Goal: Task Accomplishment & Management: Use online tool/utility

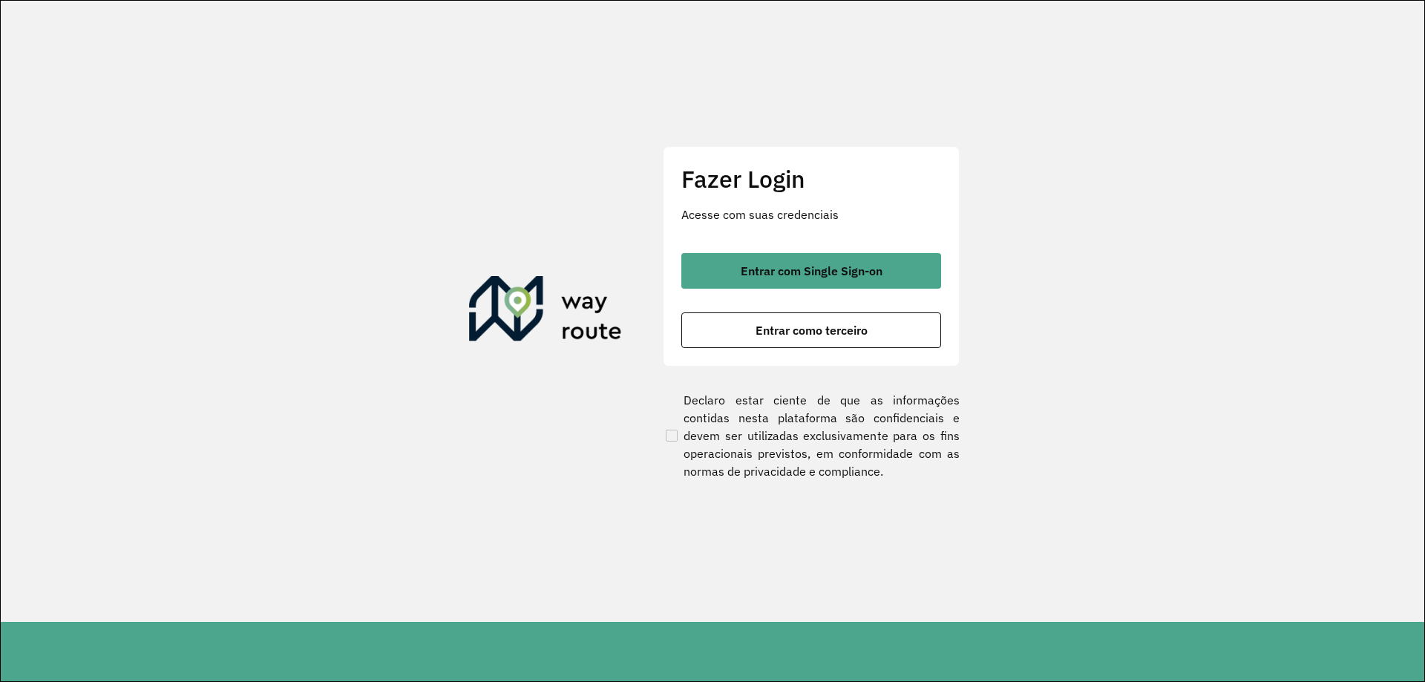
click at [1152, 192] on section "Fazer Login Acesse com suas credenciais Entrar com Single Sign-on Entrar como t…" at bounding box center [712, 311] width 1423 height 621
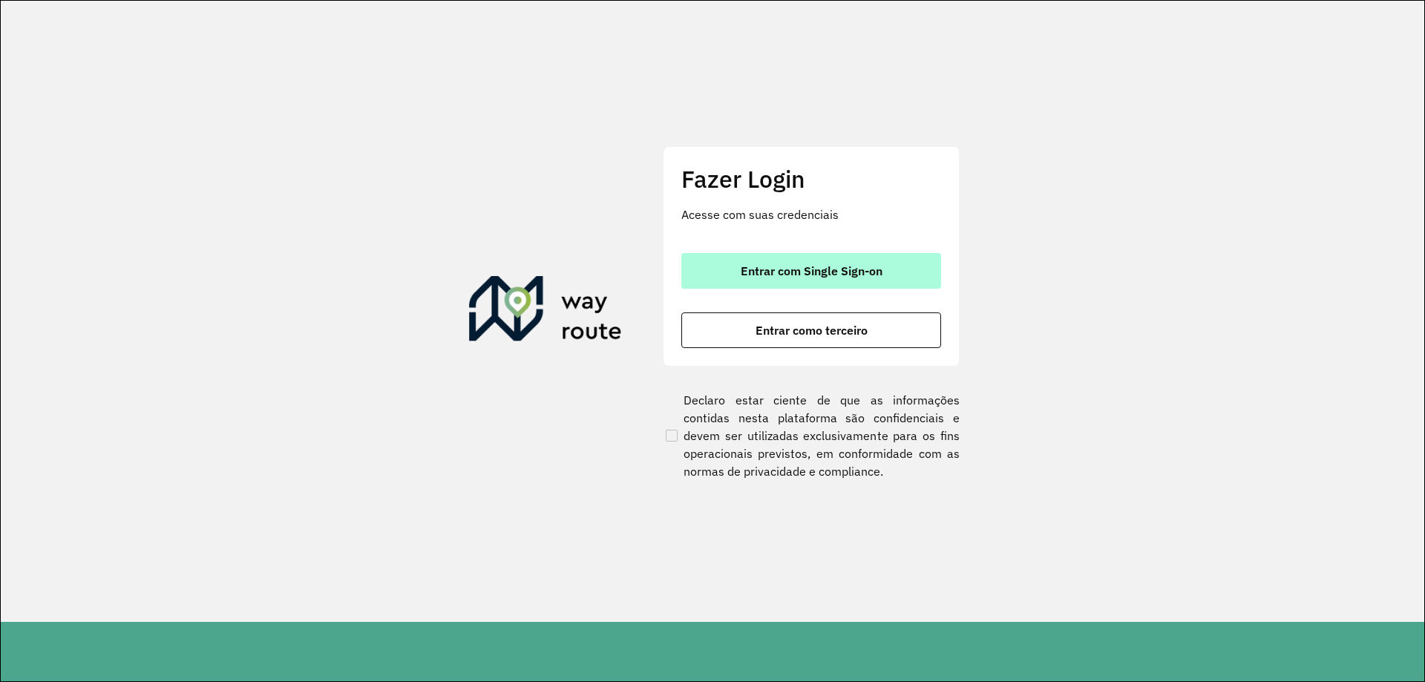
click at [842, 274] on span "Entrar com Single Sign-on" at bounding box center [811, 271] width 142 height 12
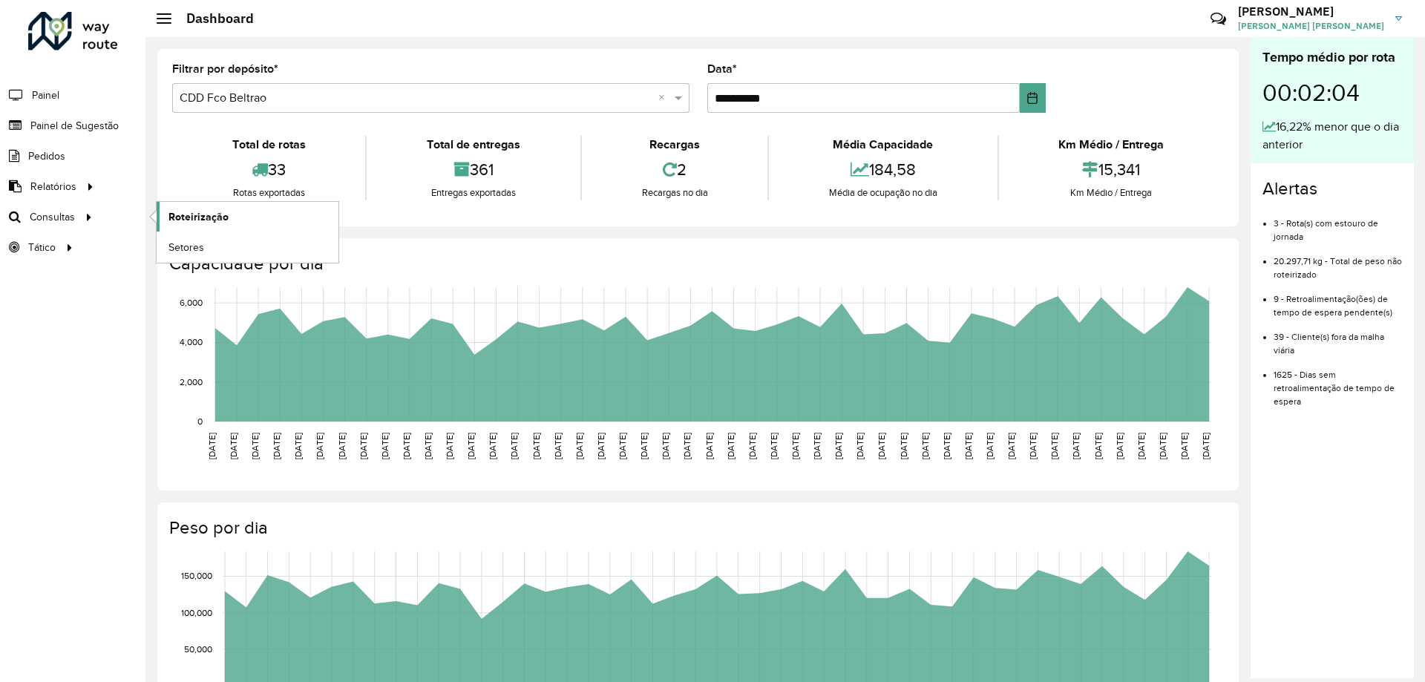
click at [174, 214] on span "Roteirização" at bounding box center [198, 217] width 60 height 16
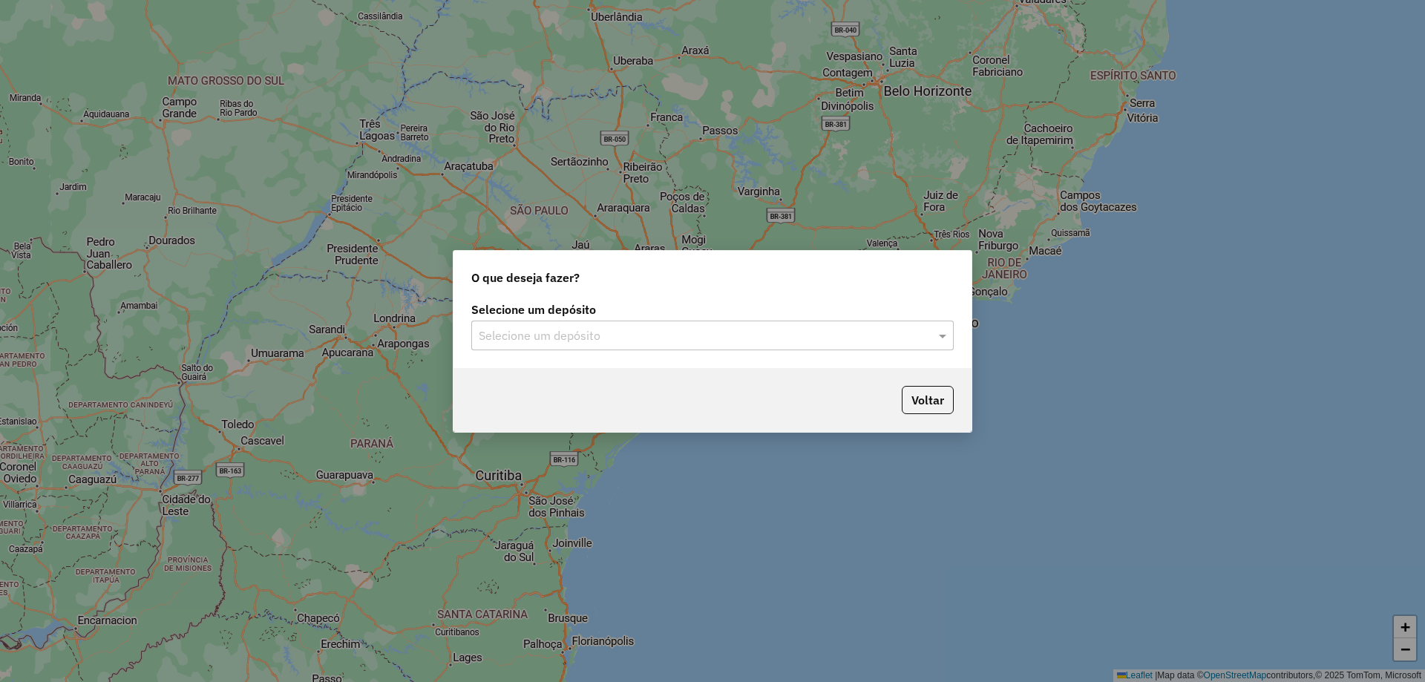
click at [1226, 128] on div "O que deseja fazer? Selecione um depósito Selecione um depósito Voltar" at bounding box center [712, 341] width 1425 height 682
click at [634, 365] on div "Selecione um depósito Selecione um depósito" at bounding box center [712, 333] width 518 height 70
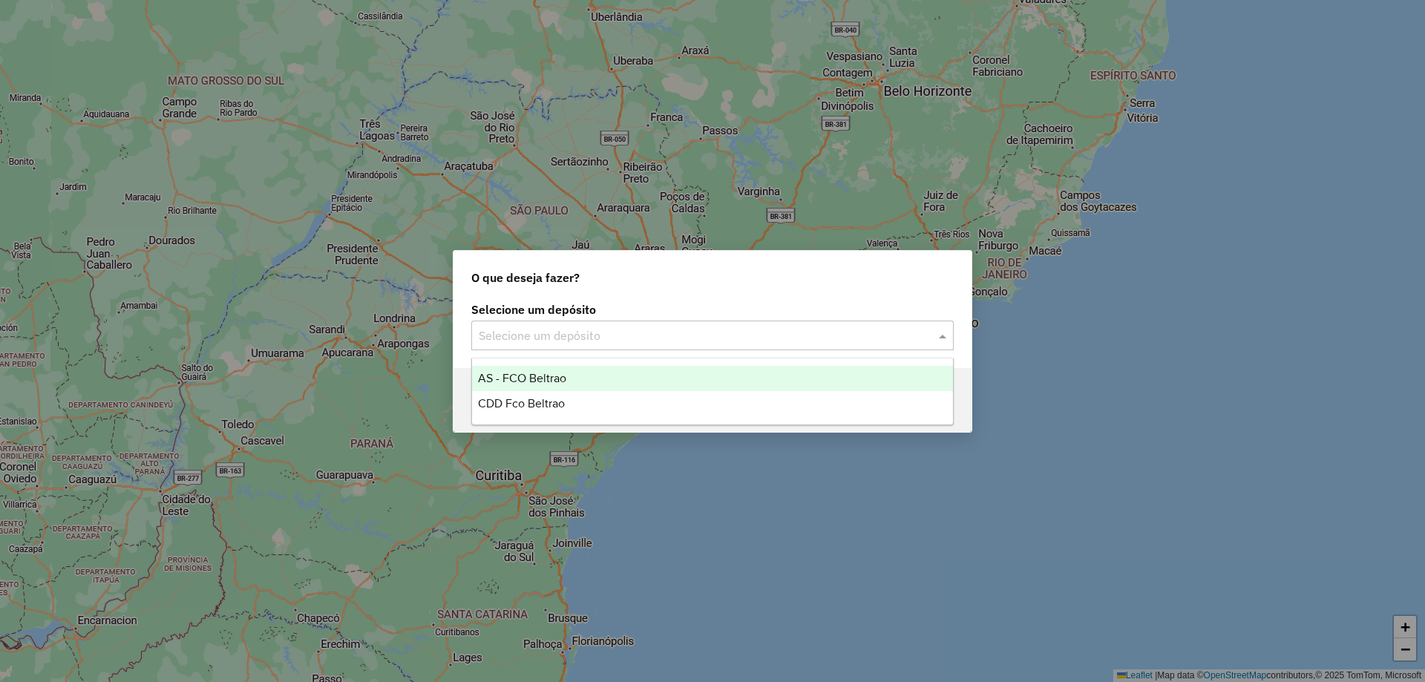
click at [597, 346] on div "Selecione um depósito" at bounding box center [712, 336] width 482 height 30
click at [558, 392] on div "CDD Fco Beltrao" at bounding box center [712, 403] width 481 height 25
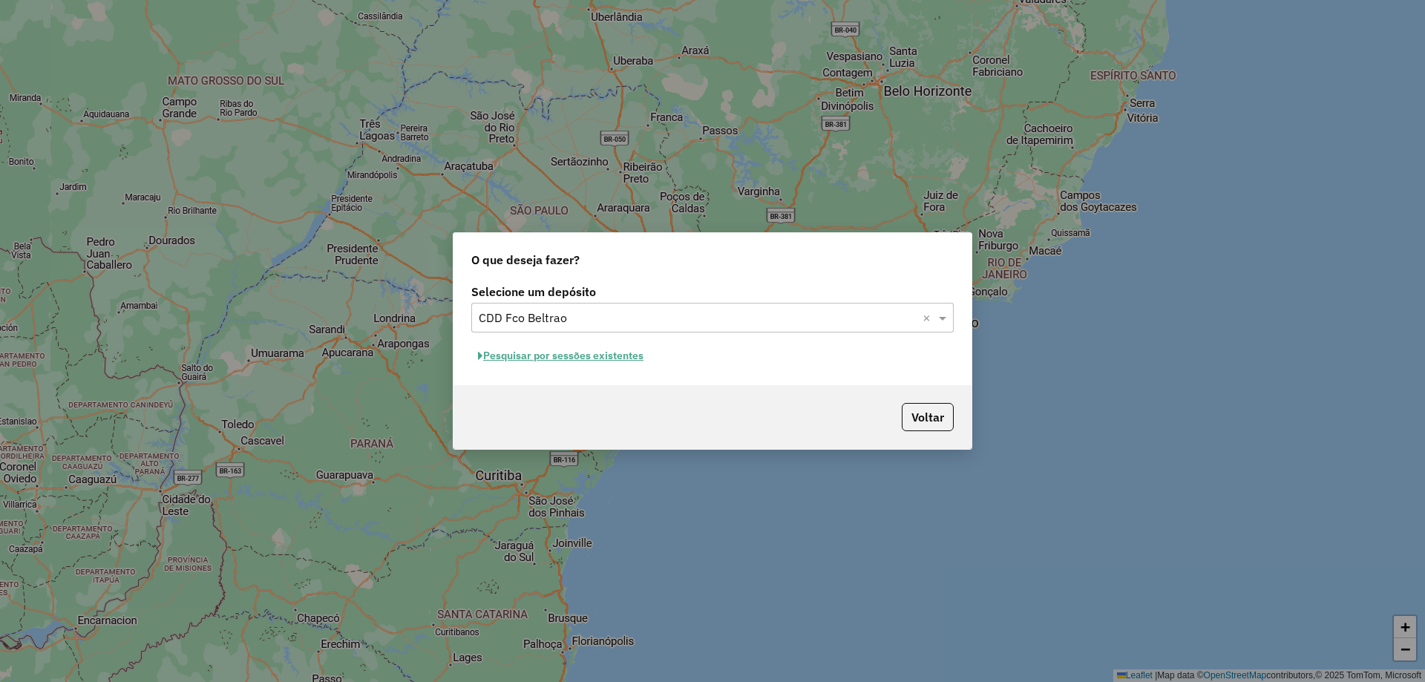
drag, startPoint x: 1148, startPoint y: 275, endPoint x: 1021, endPoint y: 275, distance: 126.9
click at [1149, 275] on div "O que deseja fazer? Selecione um depósito Selecione um depósito × CDD Fco Beltr…" at bounding box center [712, 341] width 1425 height 682
click at [620, 344] on div "Selecione um depósito Selecione um depósito × CDD Fco Beltrao × Pesquisar por s…" at bounding box center [712, 332] width 518 height 105
click at [619, 355] on button "Pesquisar por sessões existentes" at bounding box center [560, 355] width 179 height 23
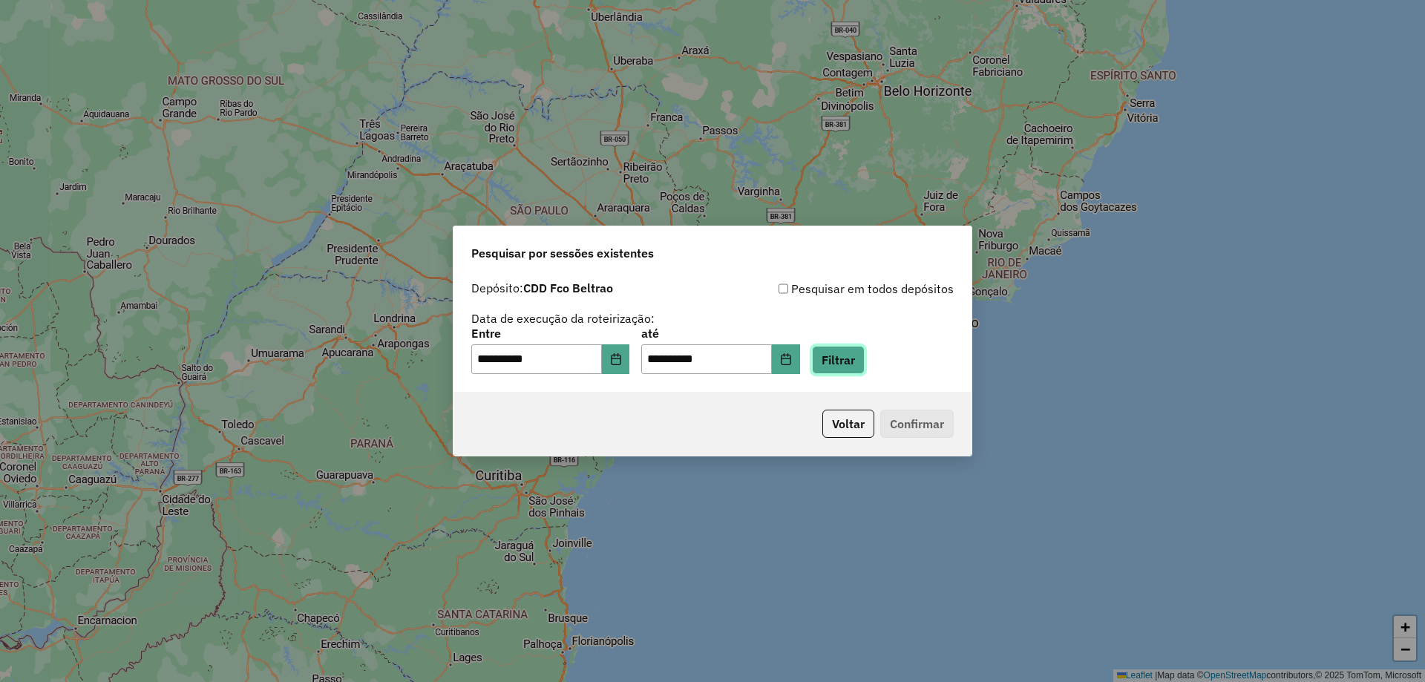
click at [864, 371] on button "Filtrar" at bounding box center [838, 360] width 53 height 28
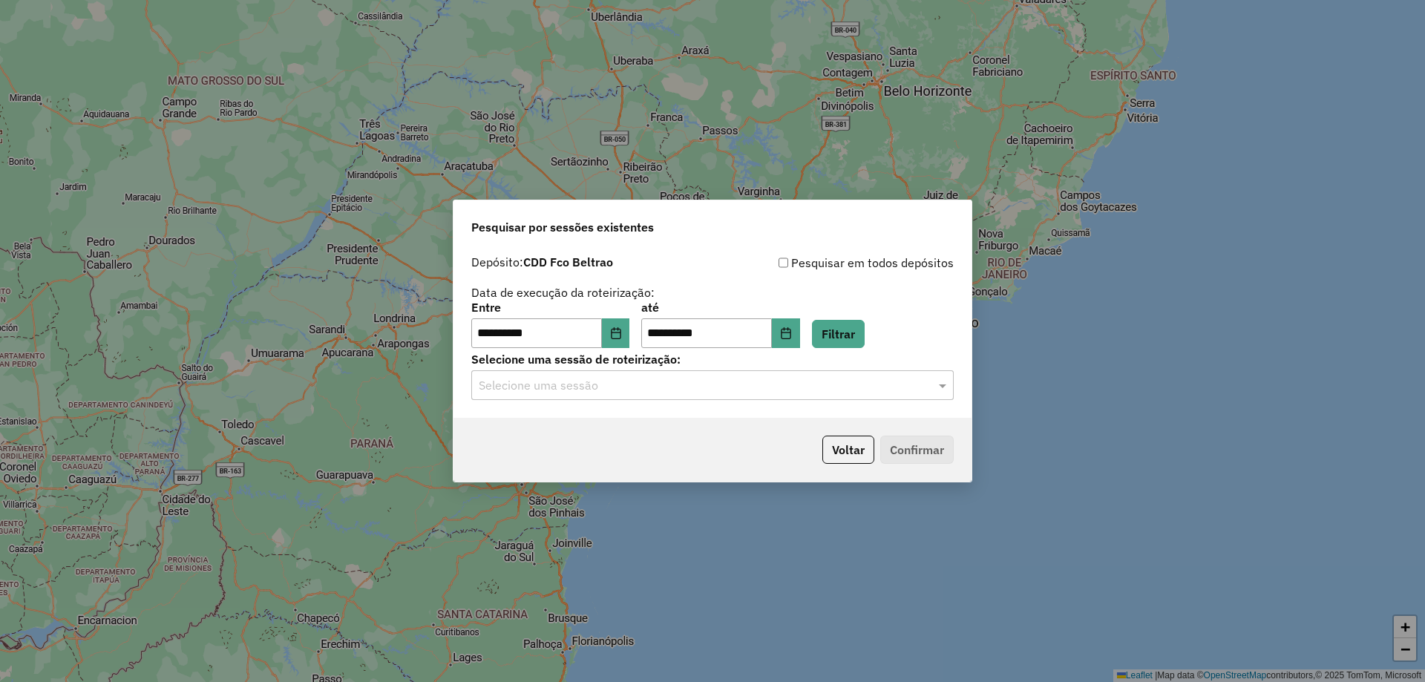
click at [856, 363] on label "Selecione uma sessão de roteirização:" at bounding box center [712, 359] width 482 height 18
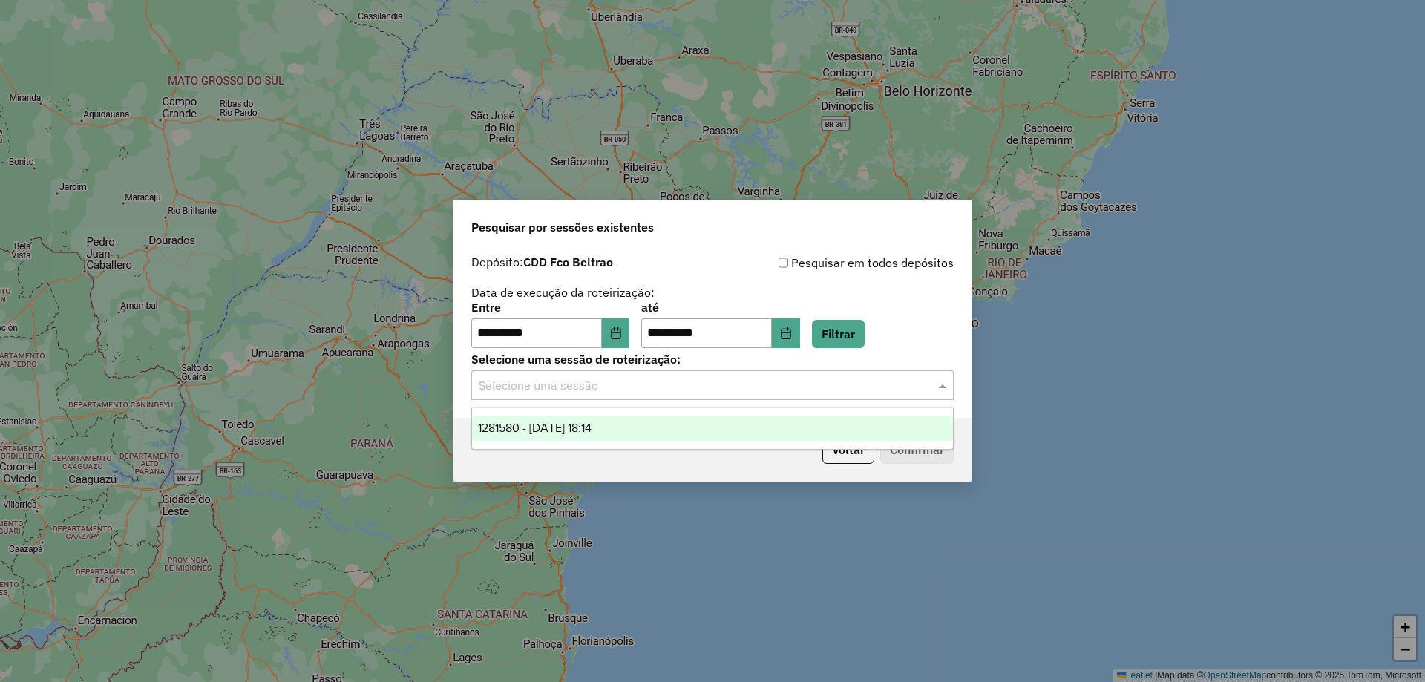
click at [850, 381] on input "text" at bounding box center [698, 386] width 438 height 18
click at [686, 439] on div "1281580 - 24/09/2025 18:14" at bounding box center [712, 427] width 481 height 25
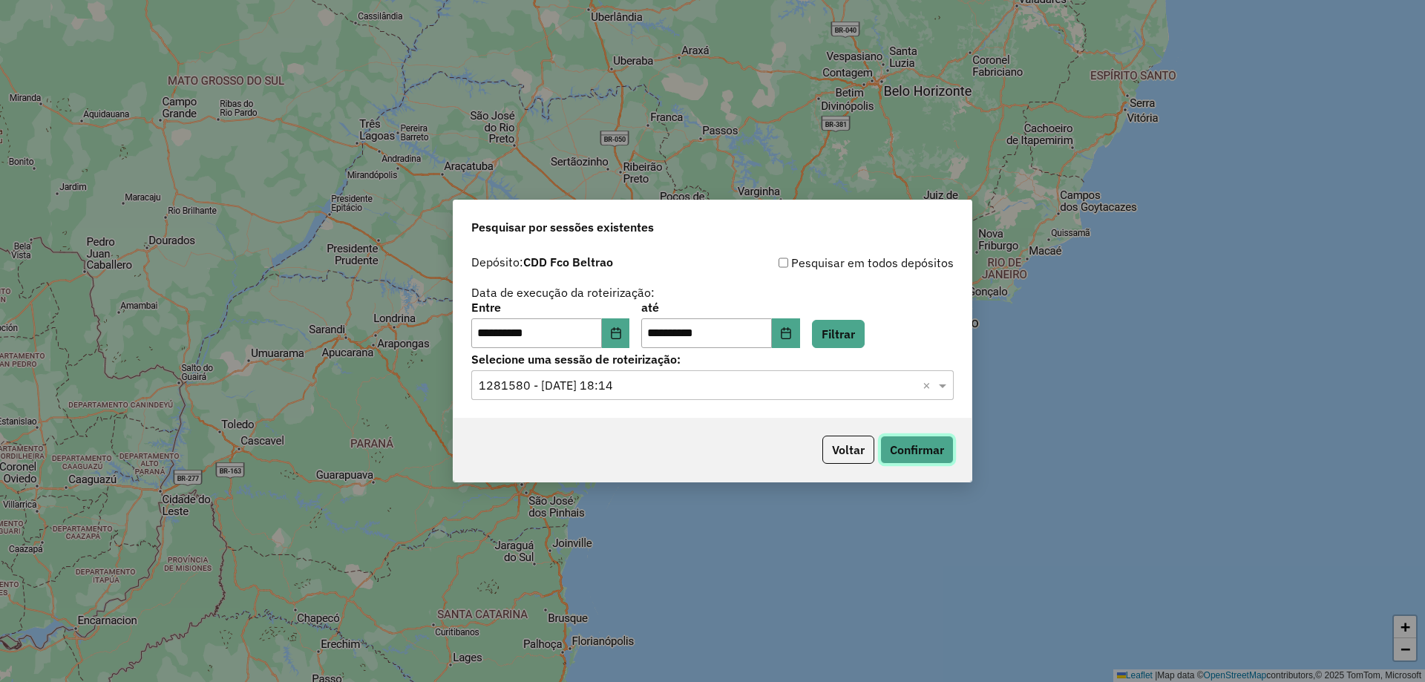
click at [898, 451] on button "Confirmar" at bounding box center [916, 450] width 73 height 28
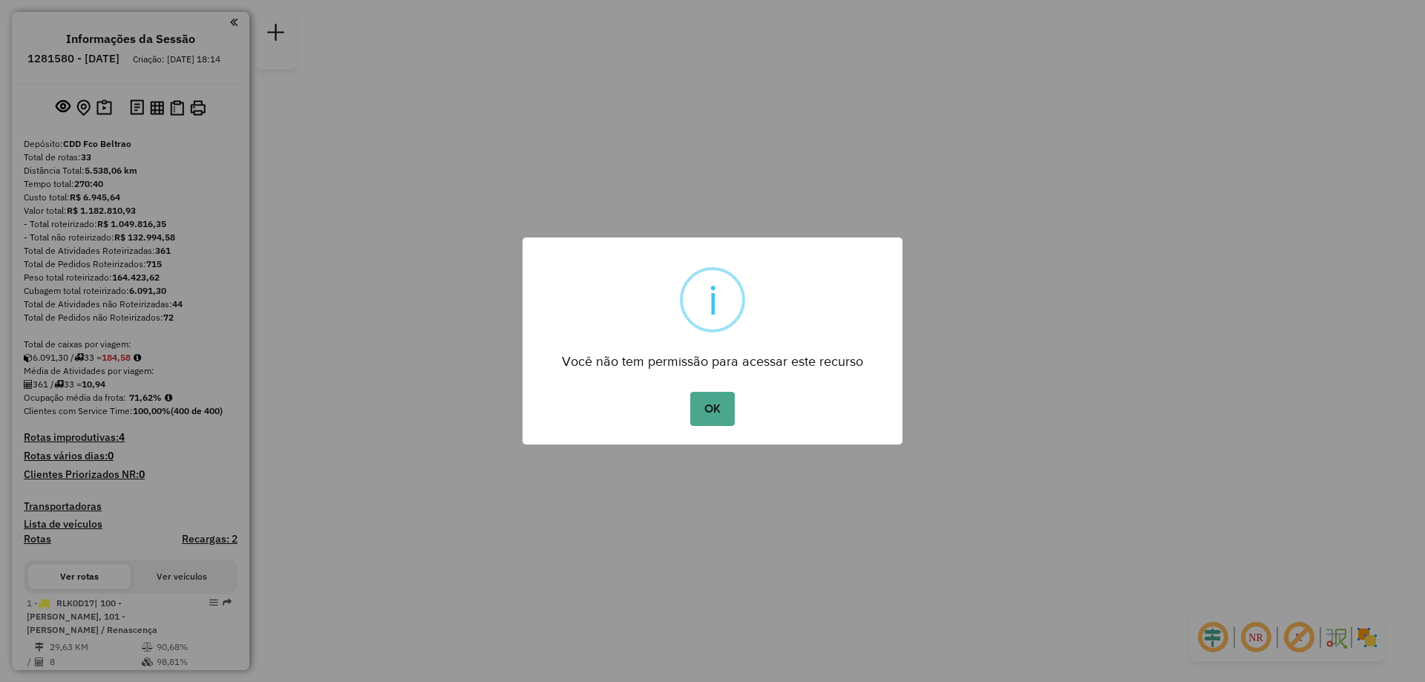
drag, startPoint x: 1103, startPoint y: 154, endPoint x: 1063, endPoint y: 160, distance: 40.5
click at [1105, 154] on div "× i Você não tem permissão para acessar este recurso OK No Cancel" at bounding box center [712, 341] width 1425 height 682
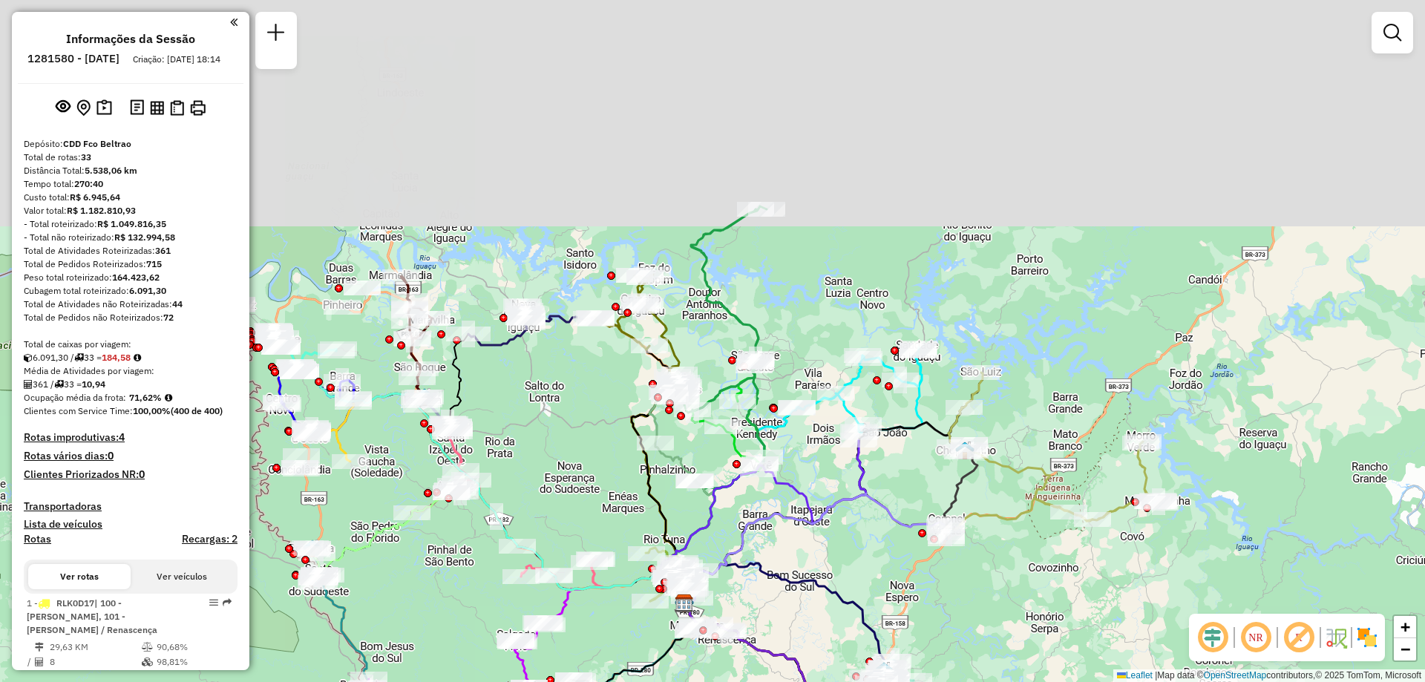
drag, startPoint x: 898, startPoint y: 131, endPoint x: 870, endPoint y: 393, distance: 264.2
click at [870, 393] on div "Rota 4 - Placa RLK0H67 40916852 - ALTAS HORAS CONVENIE Janela de atendimento Gr…" at bounding box center [712, 341] width 1425 height 682
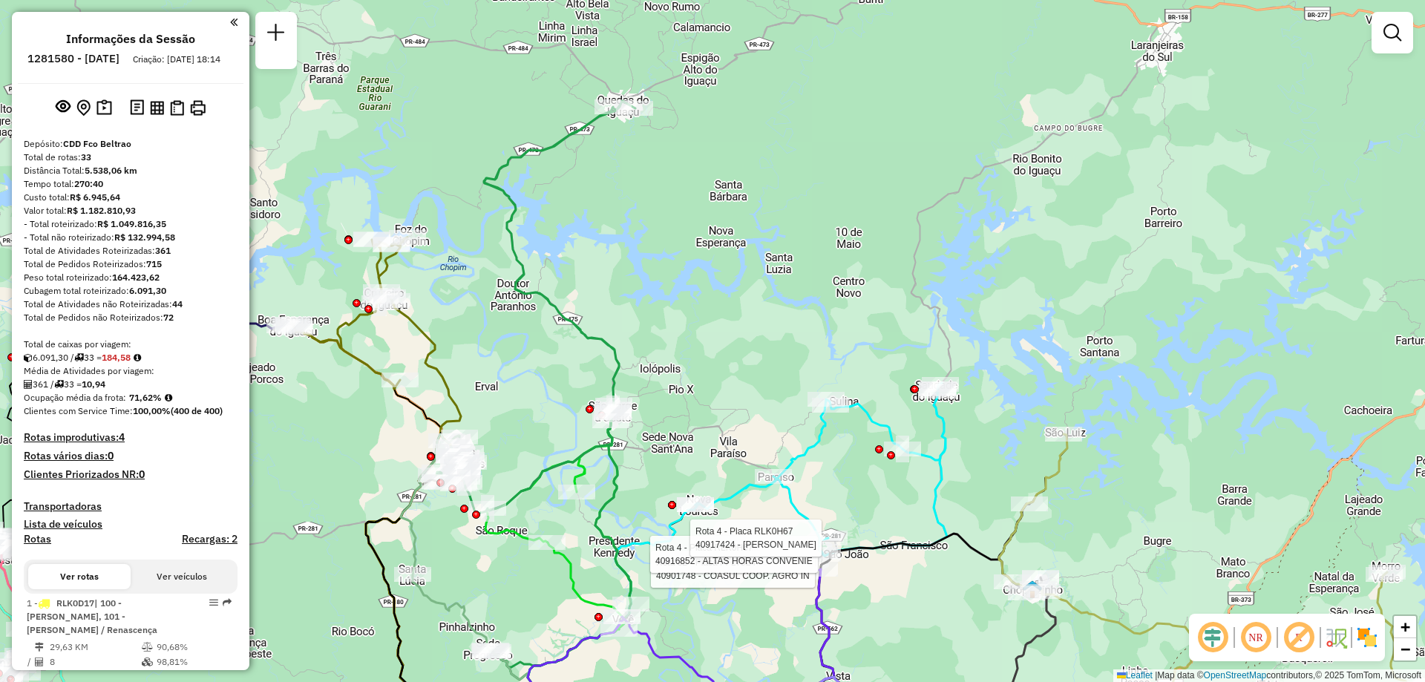
click at [1062, 456] on icon at bounding box center [1211, 583] width 424 height 298
select select "**********"
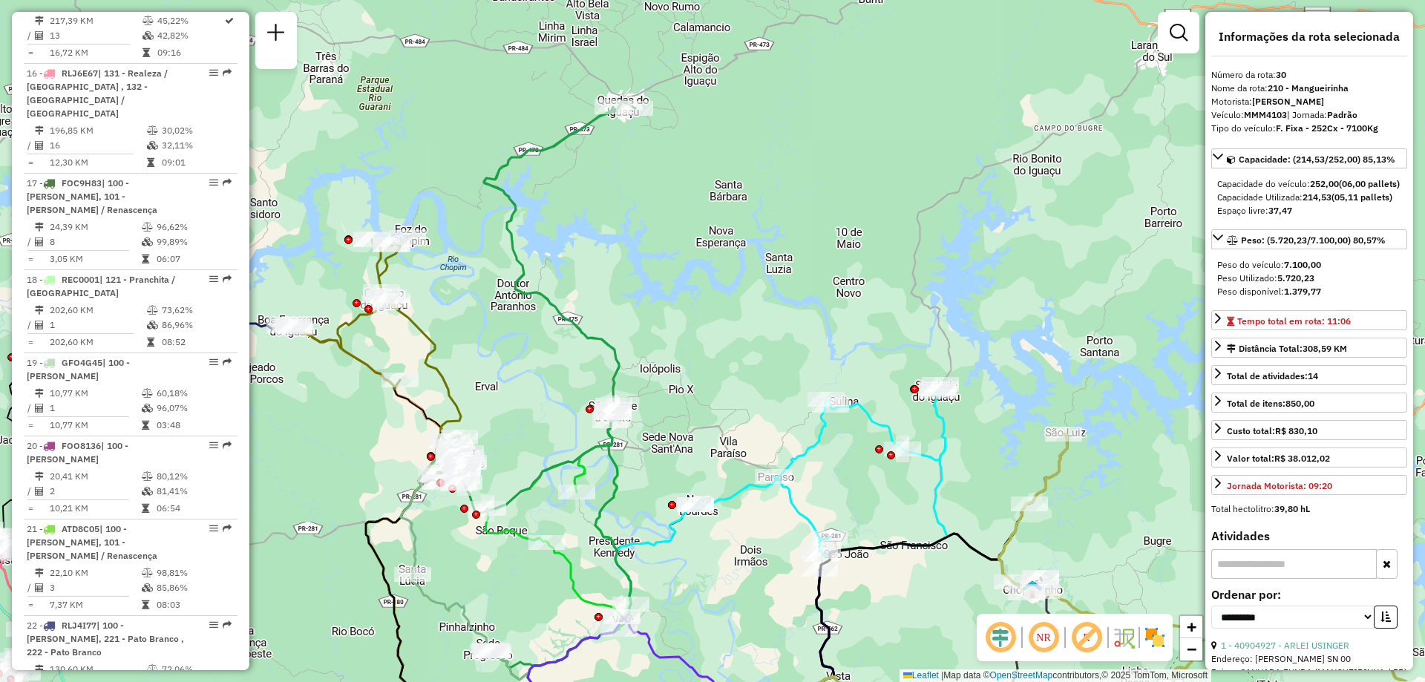
scroll to position [3058, 0]
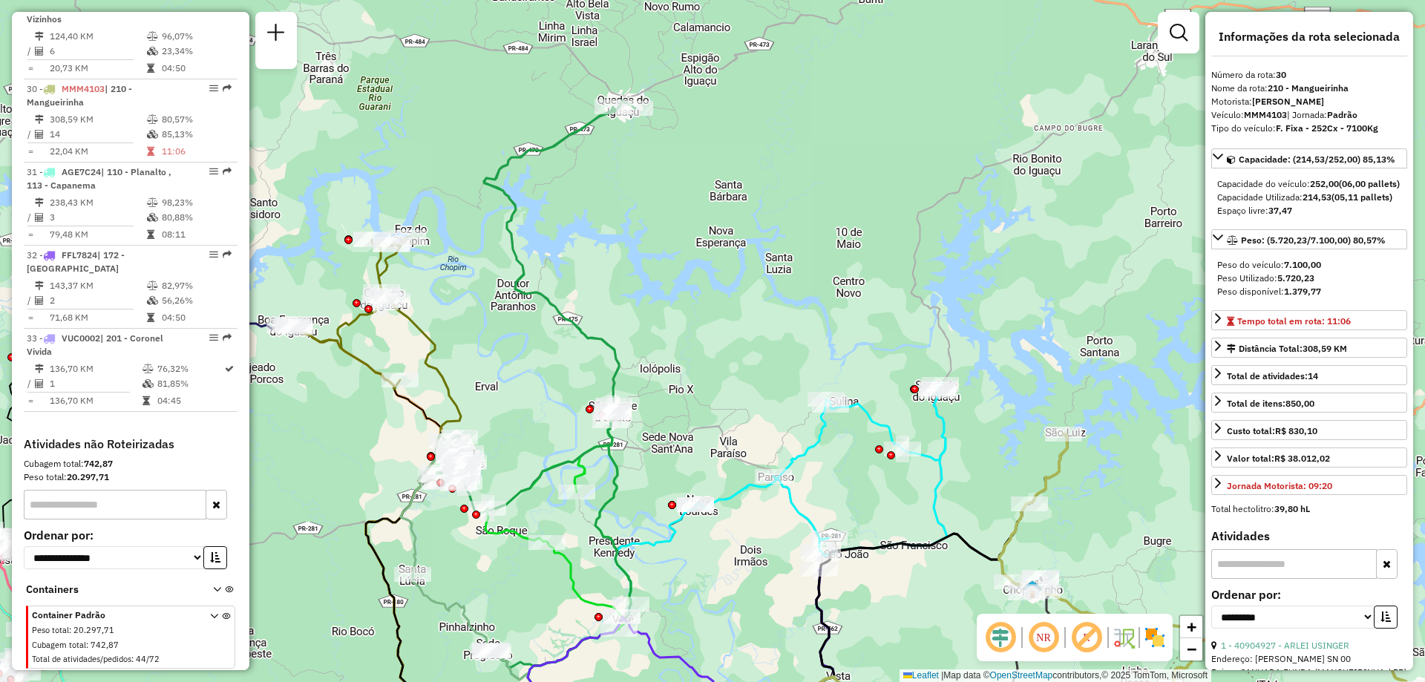
click at [1061, 463] on icon at bounding box center [1211, 583] width 424 height 298
click at [1105, 472] on span "Exibir somente esta rota" at bounding box center [1151, 476] width 132 height 12
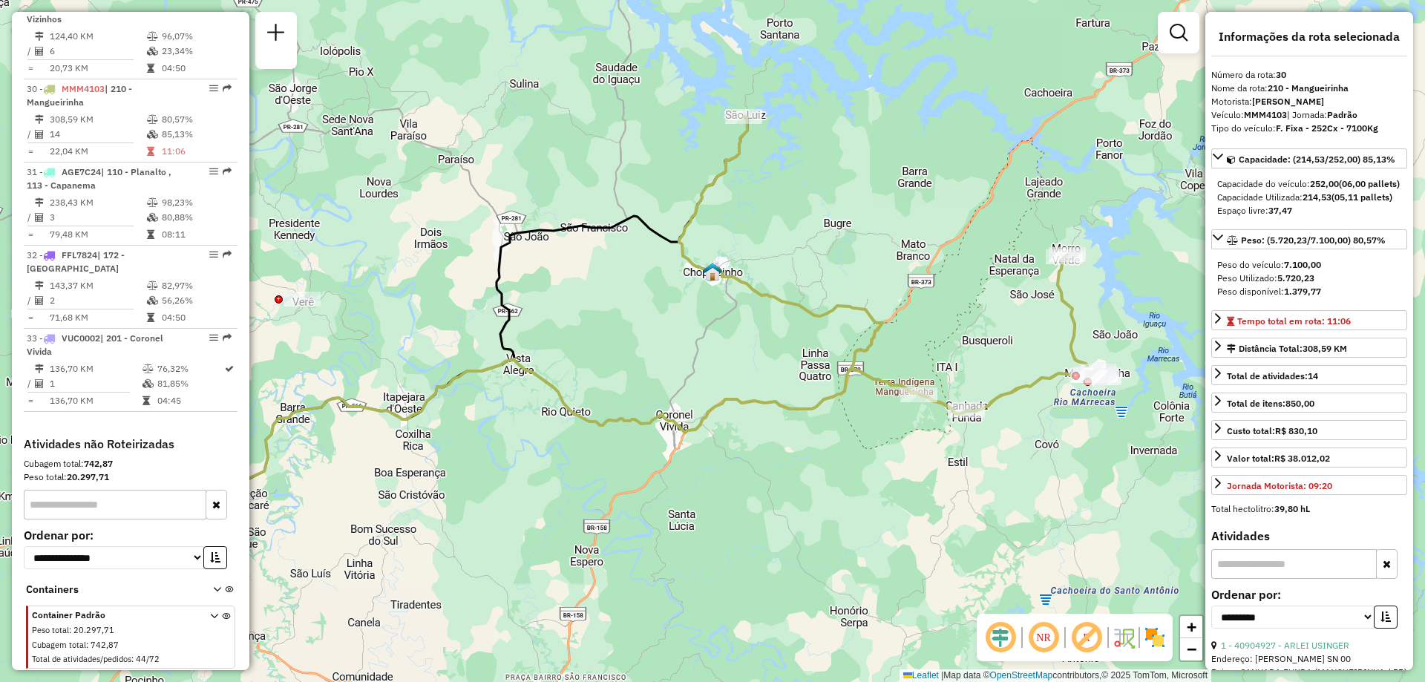
drag, startPoint x: 849, startPoint y: 385, endPoint x: 763, endPoint y: 393, distance: 86.5
click at [763, 393] on icon at bounding box center [558, 470] width 815 height 223
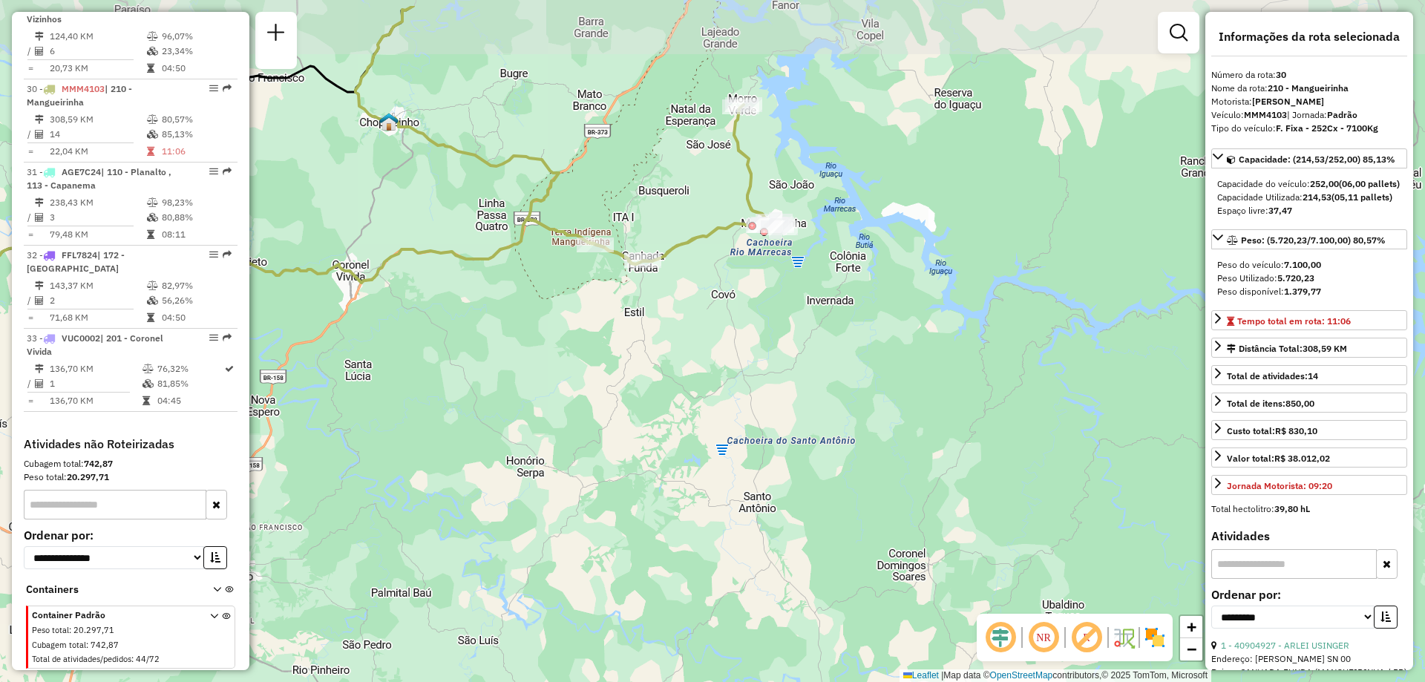
drag, startPoint x: 553, startPoint y: 227, endPoint x: 686, endPoint y: 303, distance: 152.9
click at [688, 302] on div "Janela de atendimento Grade de atendimento Capacidade Transportadoras Veículos …" at bounding box center [712, 341] width 1425 height 682
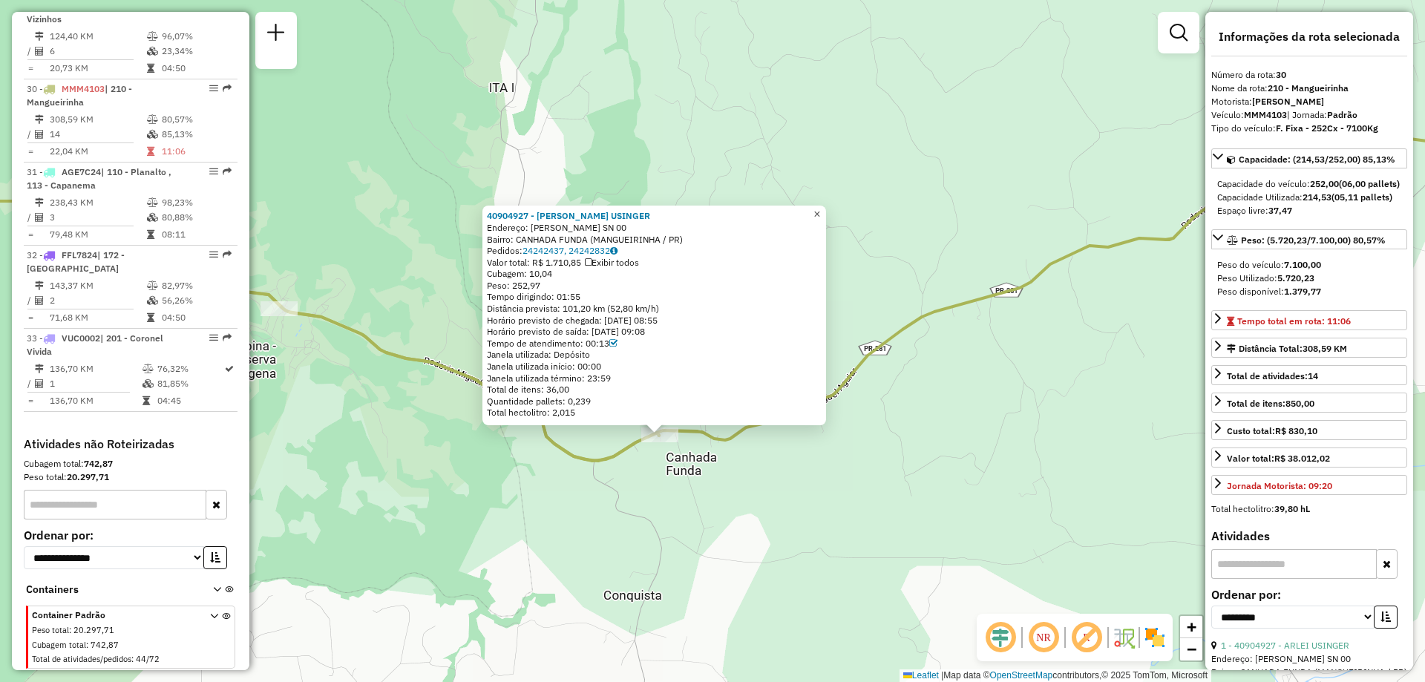
click at [820, 208] on span "×" at bounding box center [816, 214] width 7 height 13
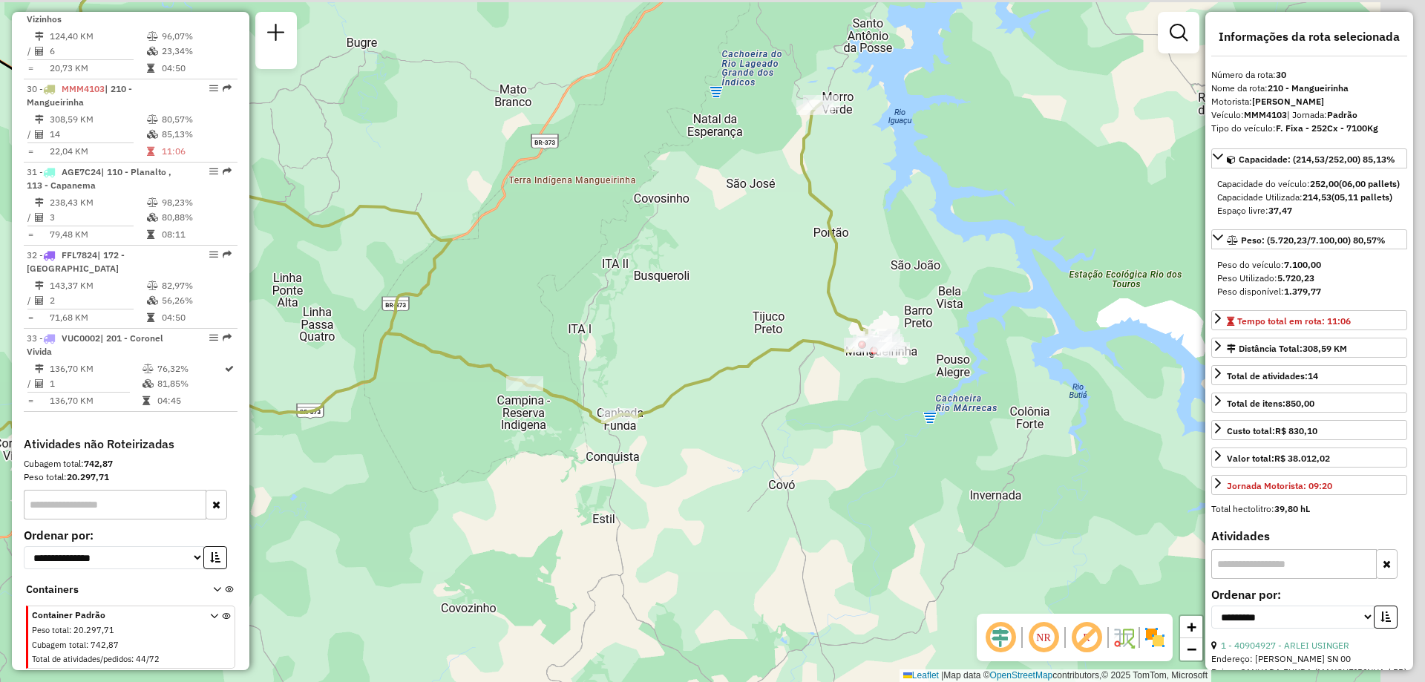
drag, startPoint x: 818, startPoint y: 323, endPoint x: 733, endPoint y: 361, distance: 92.7
click at [733, 361] on div "Janela de atendimento Grade de atendimento Capacidade Transportadoras Veículos …" at bounding box center [712, 341] width 1425 height 682
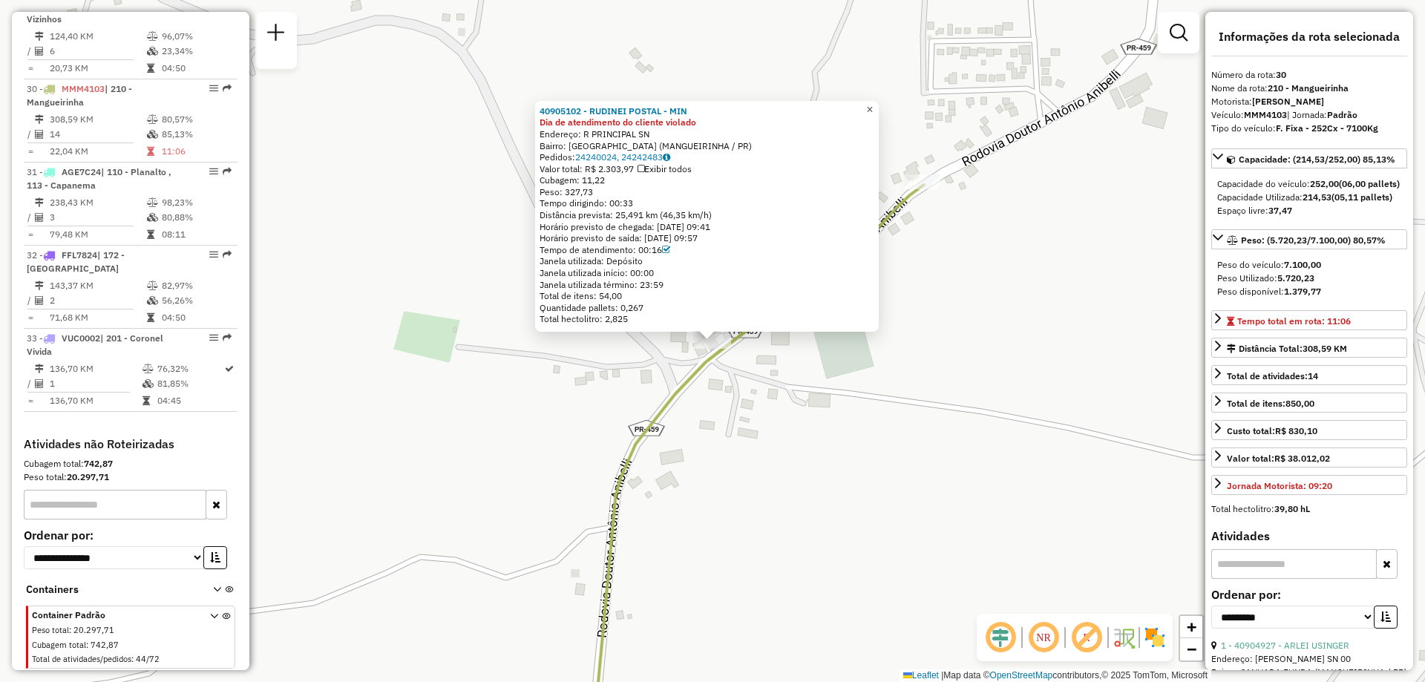
click at [873, 103] on span "×" at bounding box center [869, 109] width 7 height 13
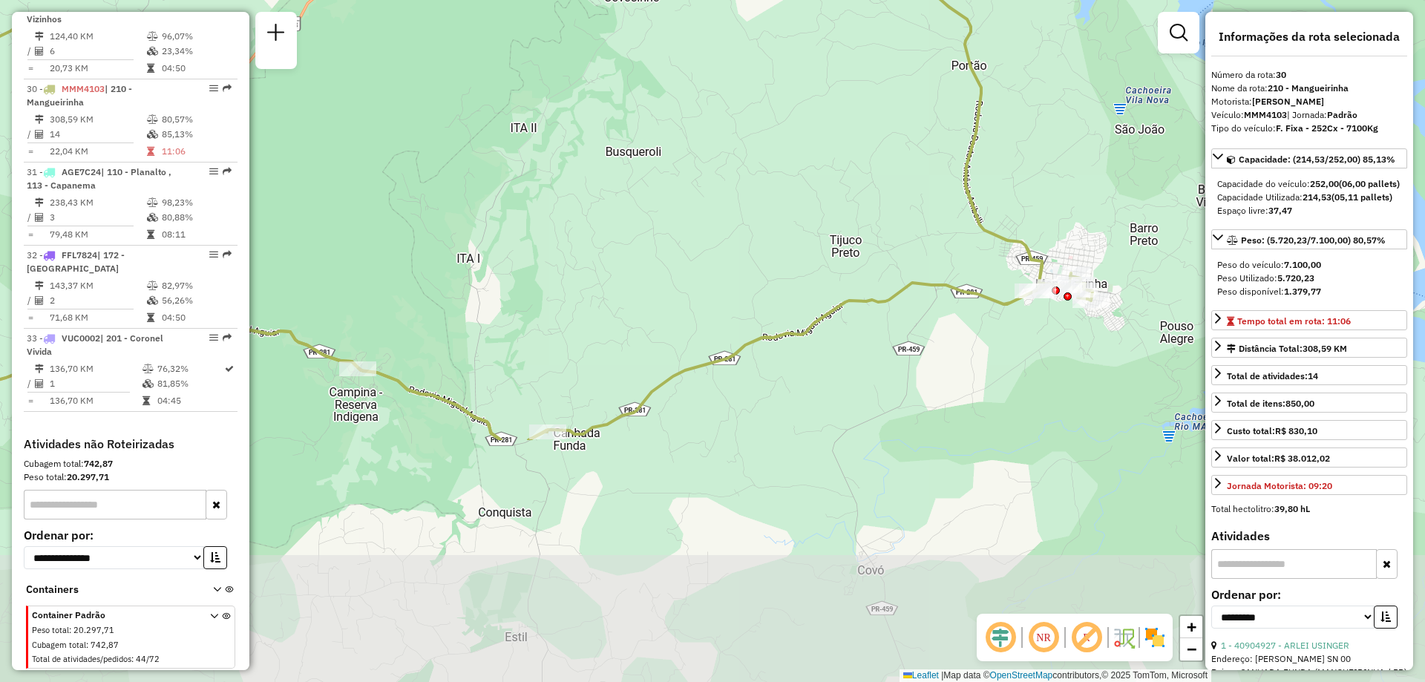
drag, startPoint x: 692, startPoint y: 551, endPoint x: 754, endPoint y: 239, distance: 317.6
click at [754, 239] on div "Janela de atendimento Grade de atendimento Capacidade Transportadoras Veículos …" at bounding box center [712, 341] width 1425 height 682
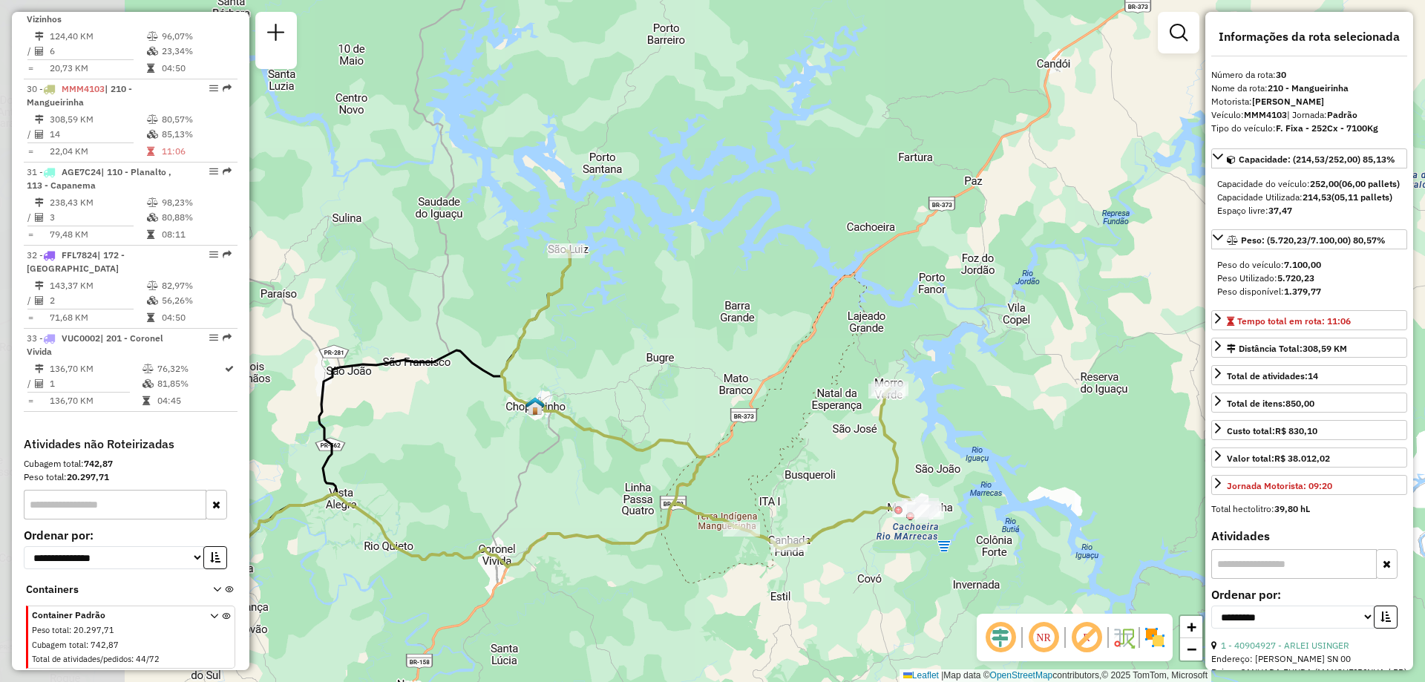
drag, startPoint x: 336, startPoint y: 240, endPoint x: 610, endPoint y: 419, distance: 327.4
click at [614, 416] on div "Janela de atendimento Grade de atendimento Capacidade Transportadoras Veículos …" at bounding box center [712, 341] width 1425 height 682
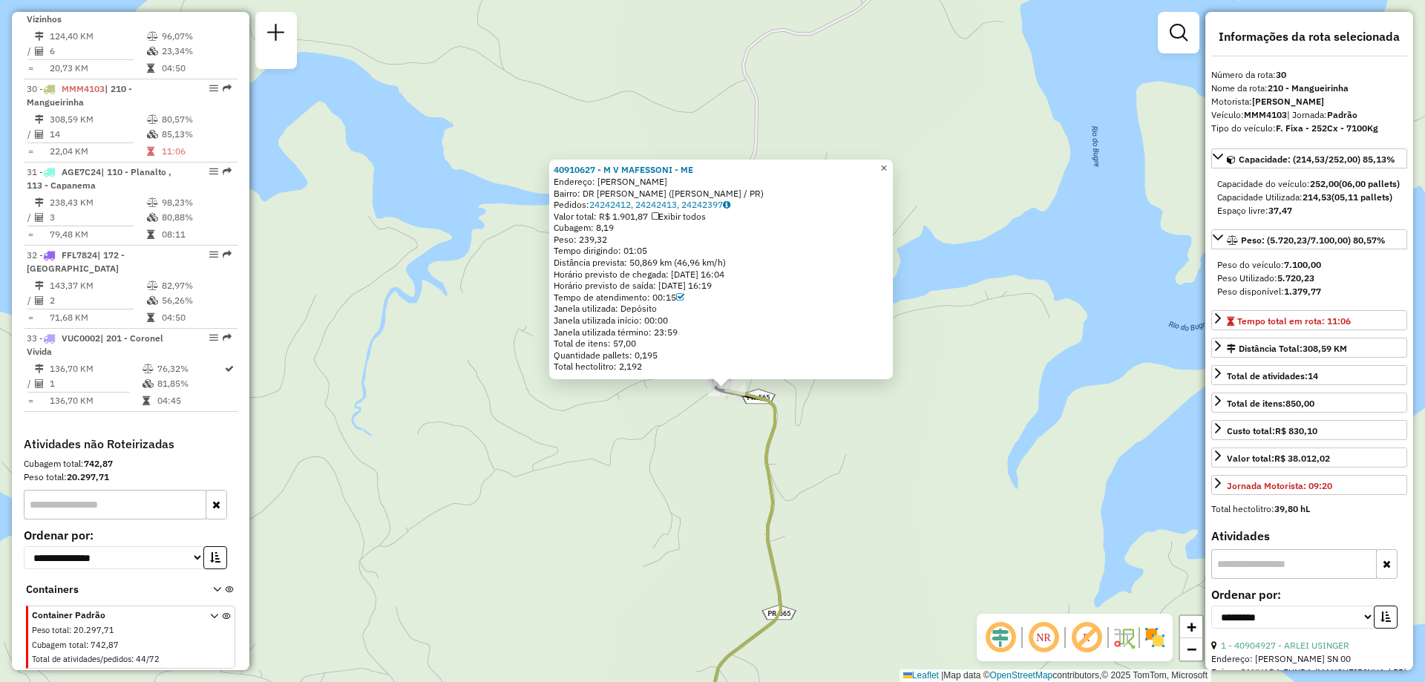
click at [887, 168] on span "×" at bounding box center [883, 168] width 7 height 13
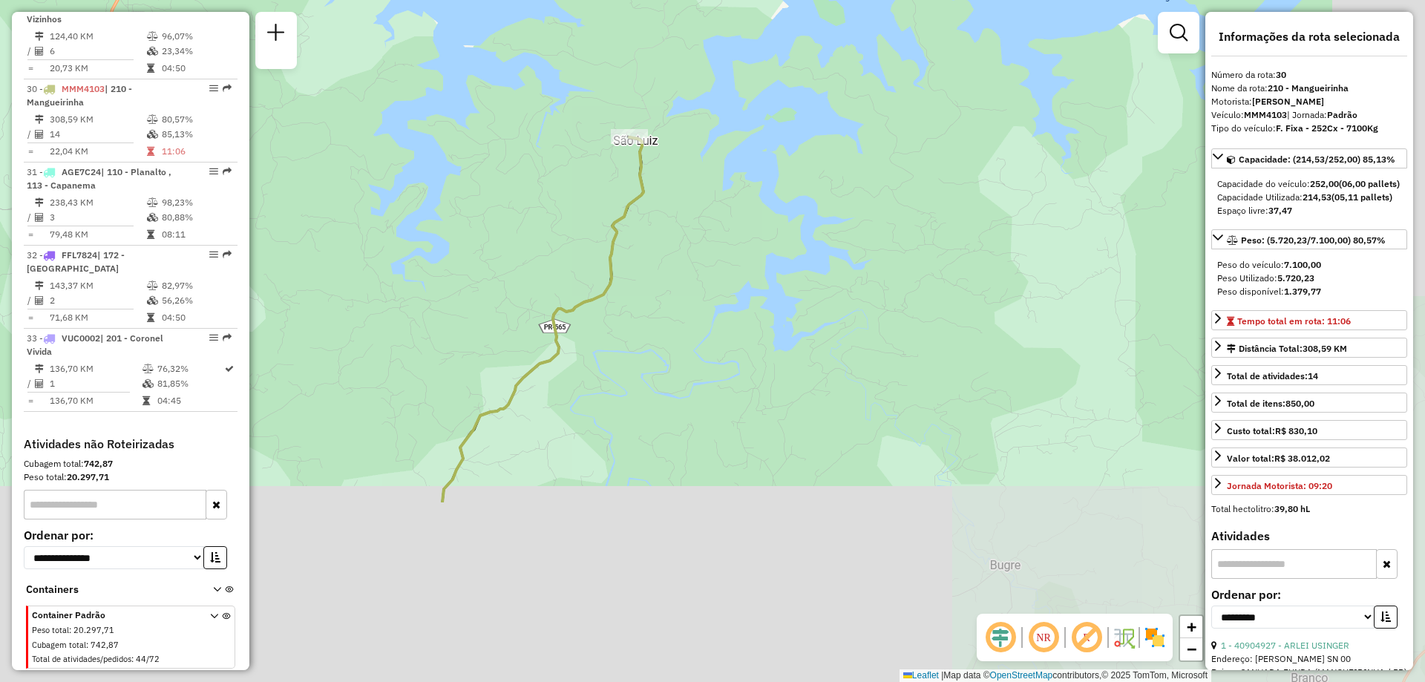
drag, startPoint x: 909, startPoint y: 562, endPoint x: 703, endPoint y: 314, distance: 321.9
click at [703, 314] on div "Janela de atendimento Grade de atendimento Capacidade Transportadoras Veículos …" at bounding box center [712, 341] width 1425 height 682
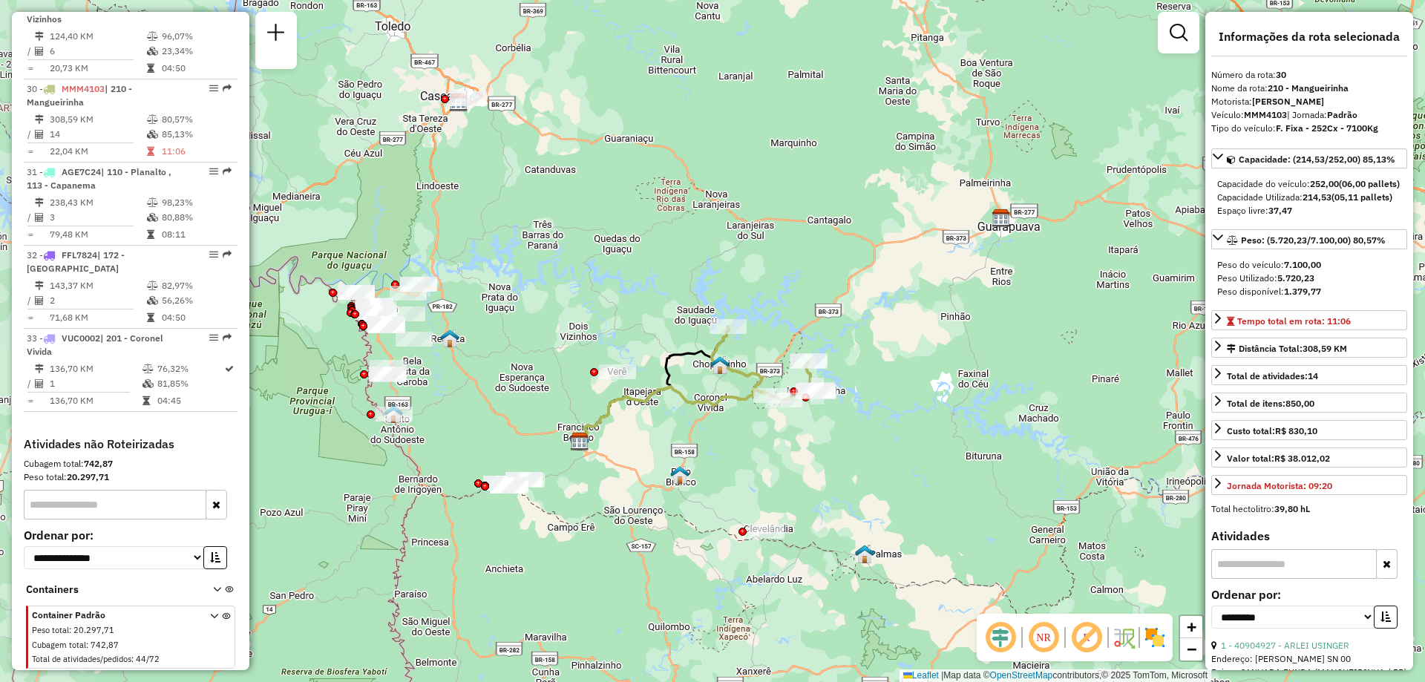
drag, startPoint x: 715, startPoint y: 258, endPoint x: 745, endPoint y: 340, distance: 86.8
click at [745, 334] on div at bounding box center [727, 326] width 37 height 15
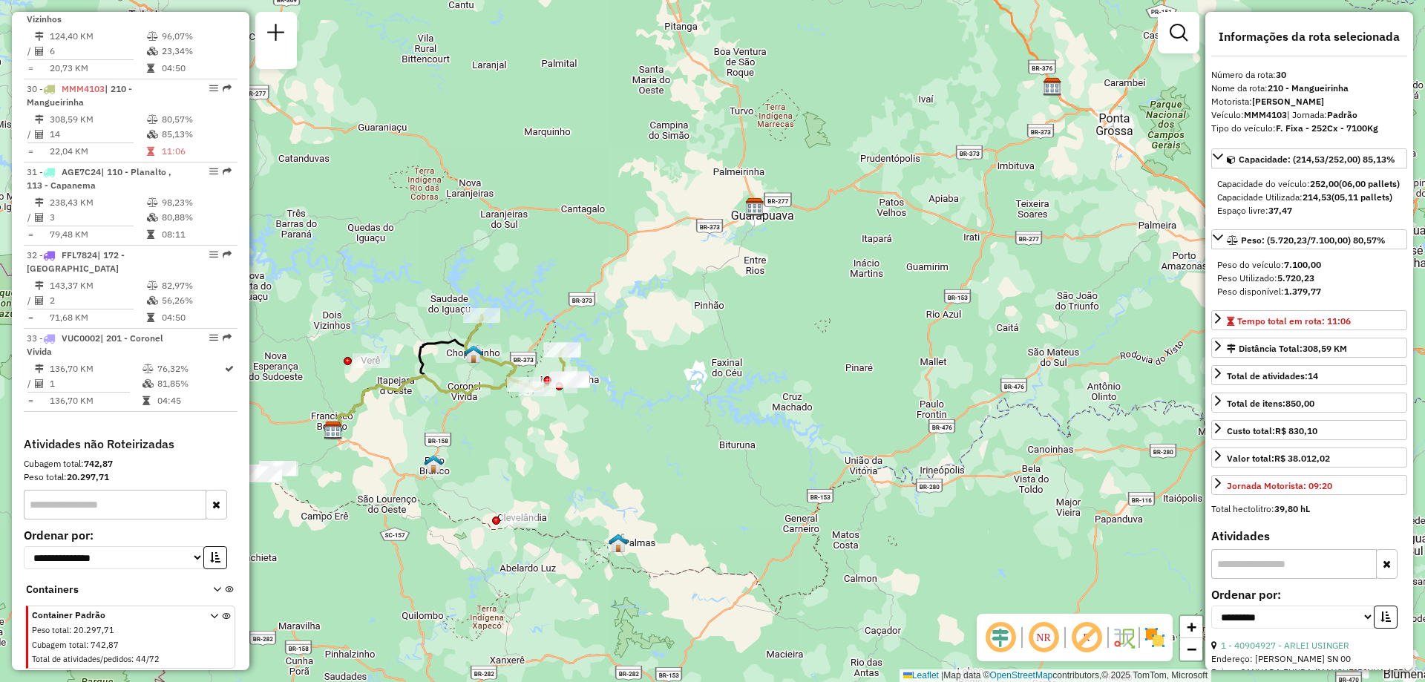
click at [493, 389] on icon at bounding box center [435, 403] width 204 height 56
click at [599, 420] on span "Exibir todas as rotas" at bounding box center [572, 424] width 110 height 12
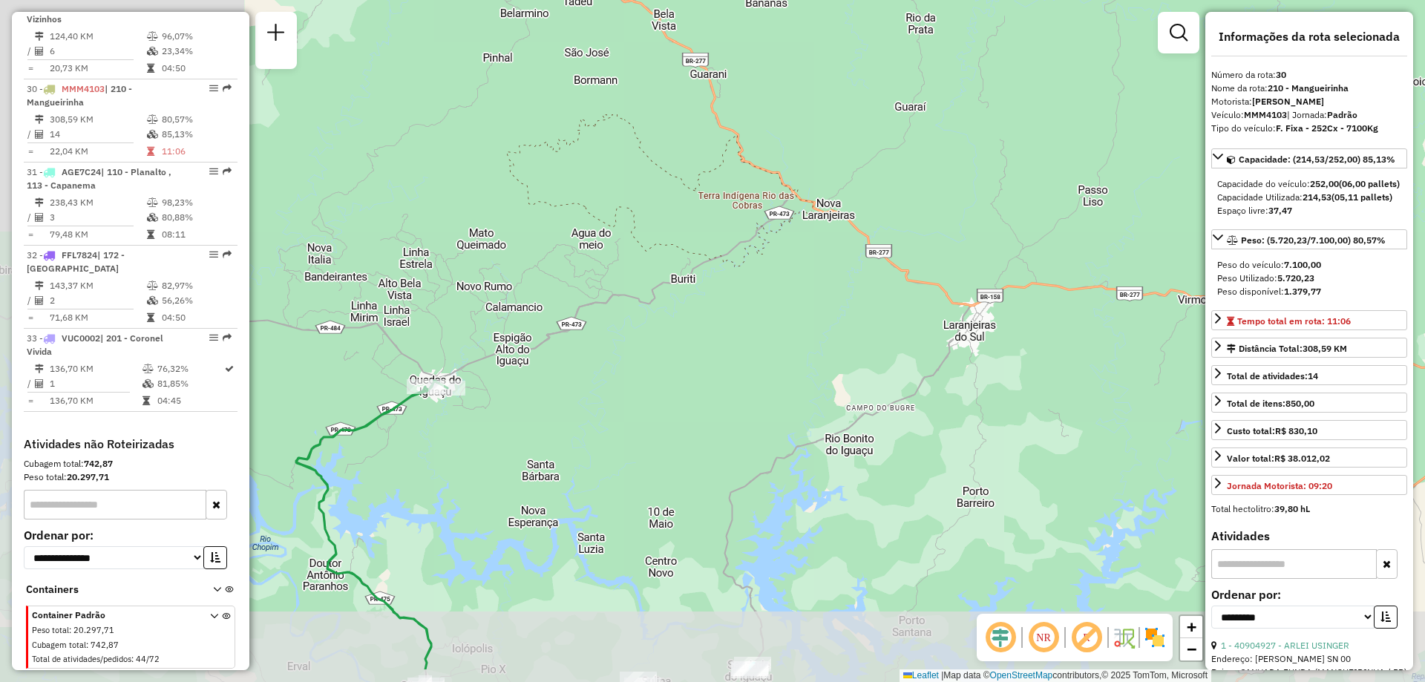
drag, startPoint x: 429, startPoint y: 354, endPoint x: 841, endPoint y: 273, distance: 419.6
click at [841, 273] on div "Janela de atendimento Grade de atendimento Capacidade Transportadoras Veículos …" at bounding box center [712, 341] width 1425 height 682
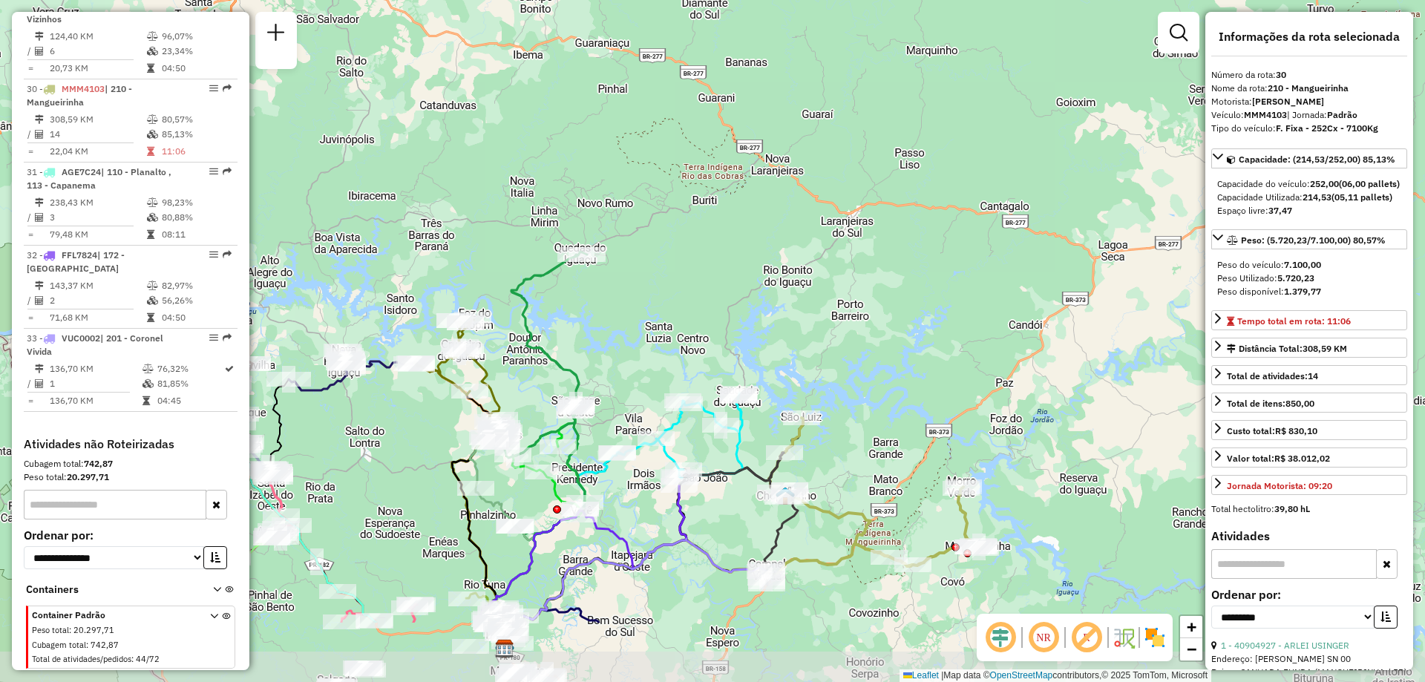
drag, startPoint x: 647, startPoint y: 432, endPoint x: 668, endPoint y: 309, distance: 124.2
click at [675, 303] on div "Janela de atendimento Grade de atendimento Capacidade Transportadoras Veículos …" at bounding box center [712, 341] width 1425 height 682
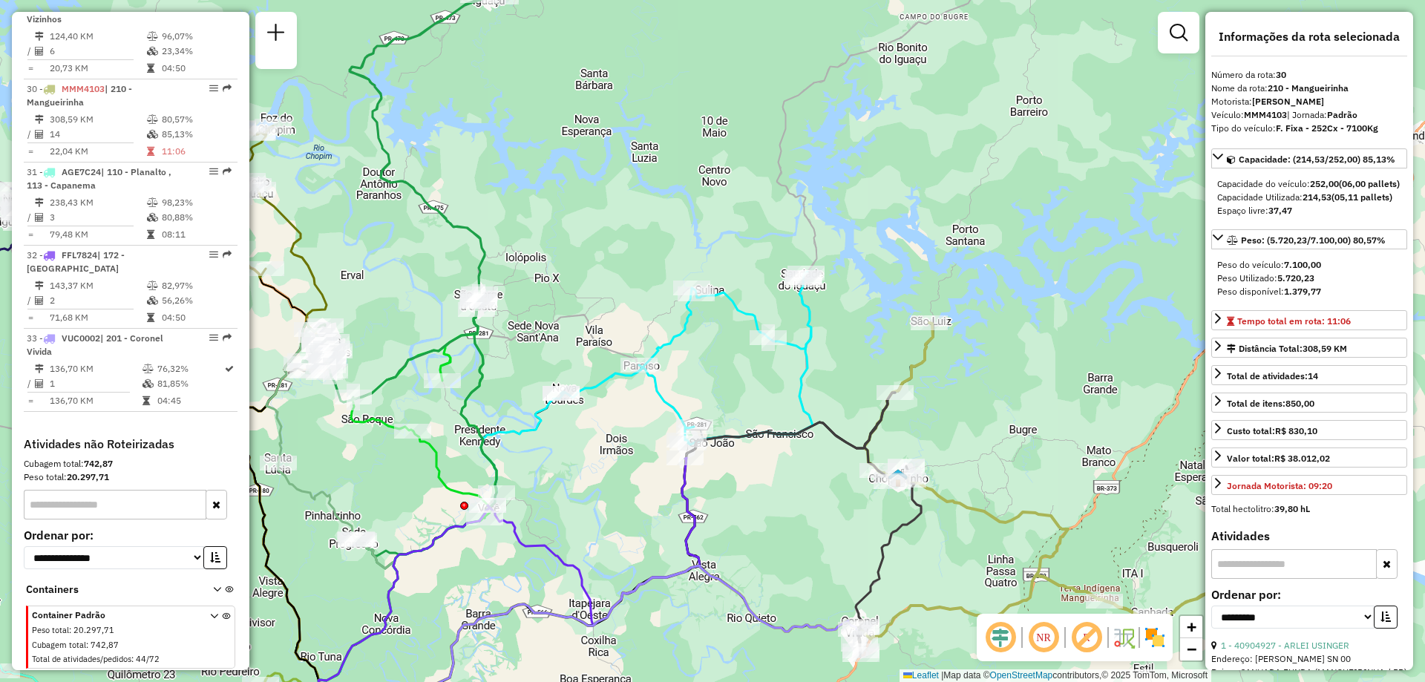
click at [801, 378] on icon at bounding box center [687, 358] width 252 height 173
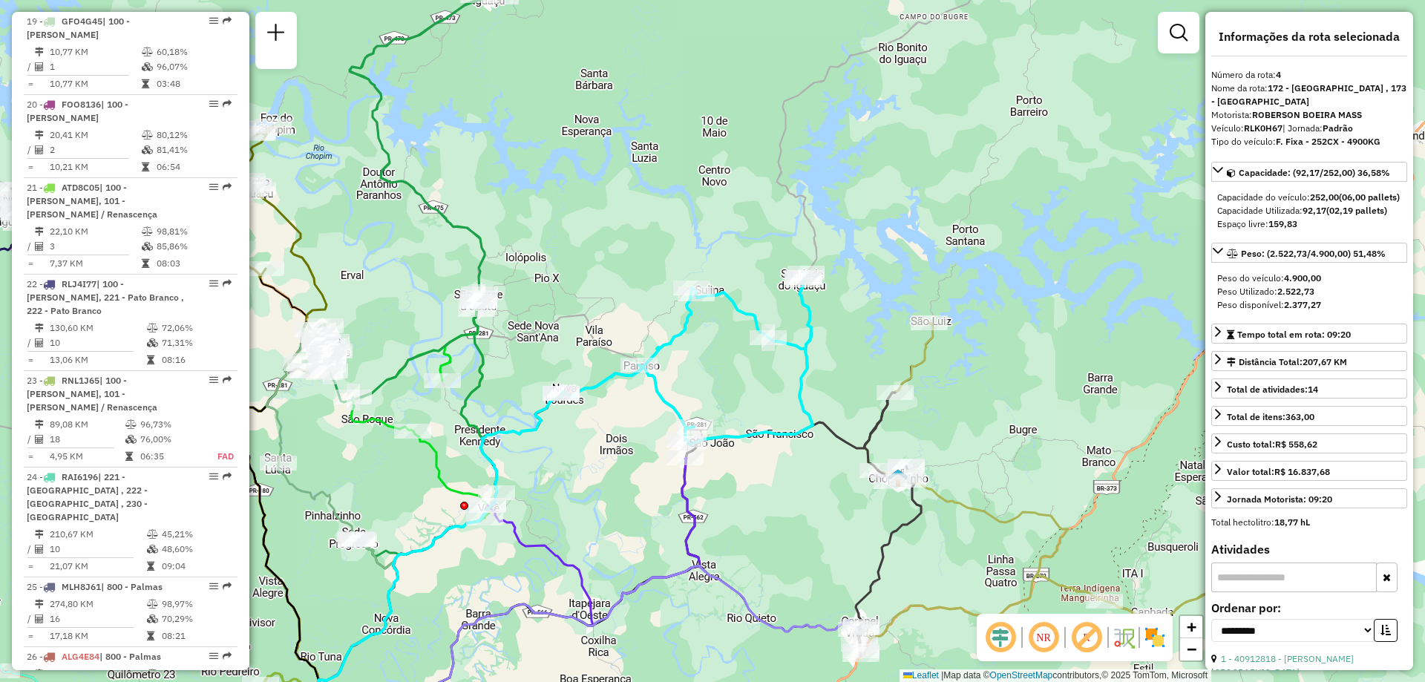
scroll to position [871, 0]
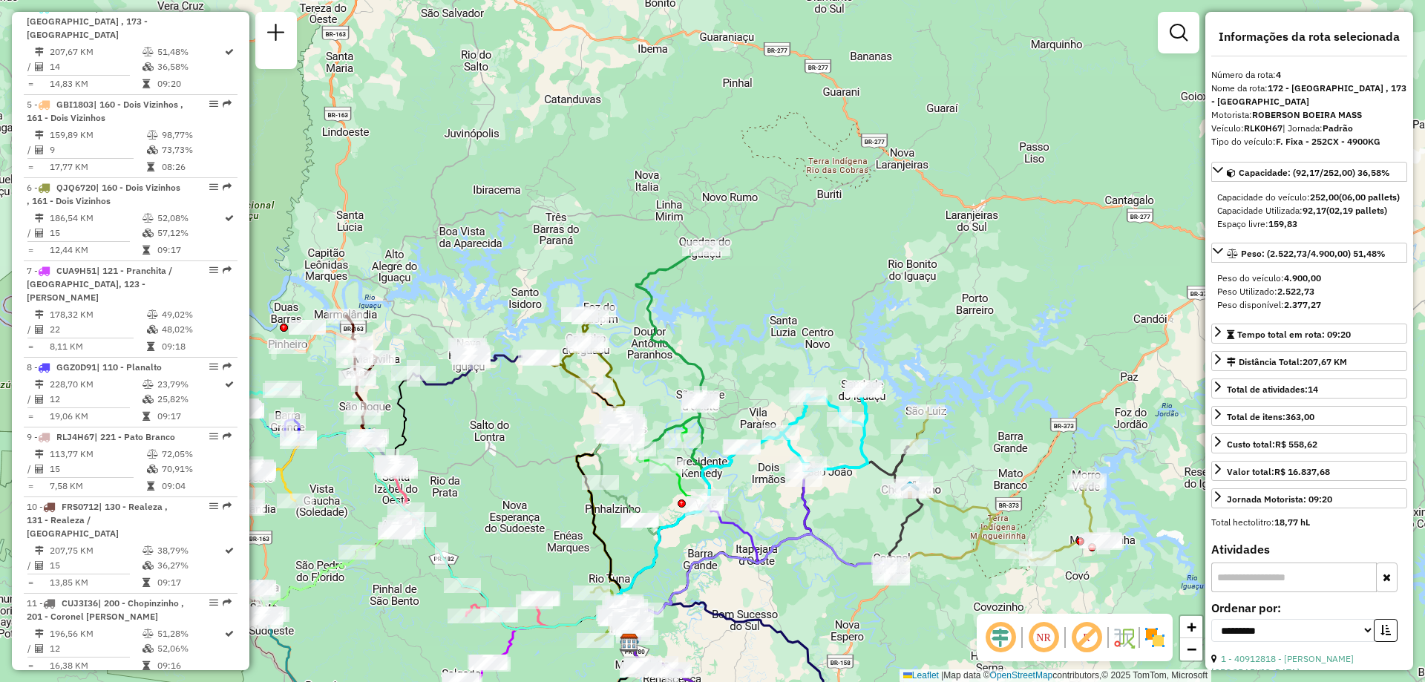
click at [900, 528] on icon at bounding box center [905, 513] width 33 height 132
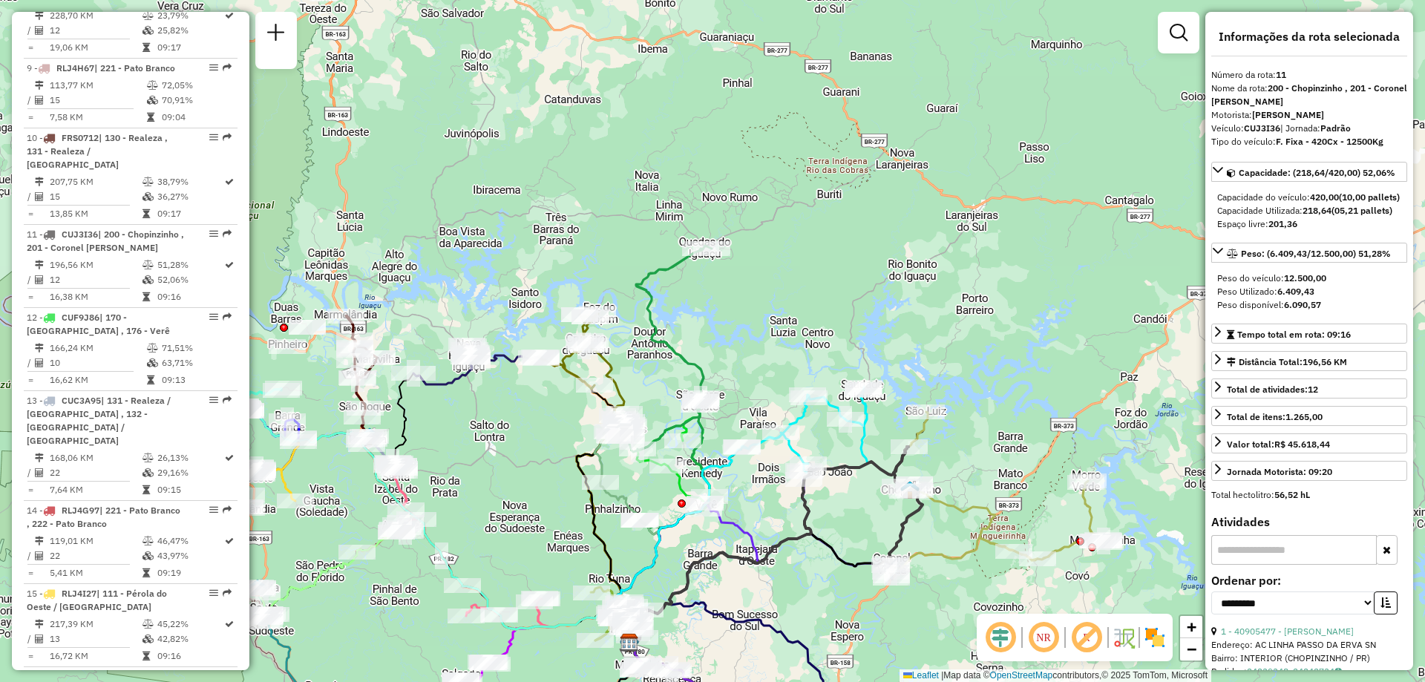
scroll to position [1439, 0]
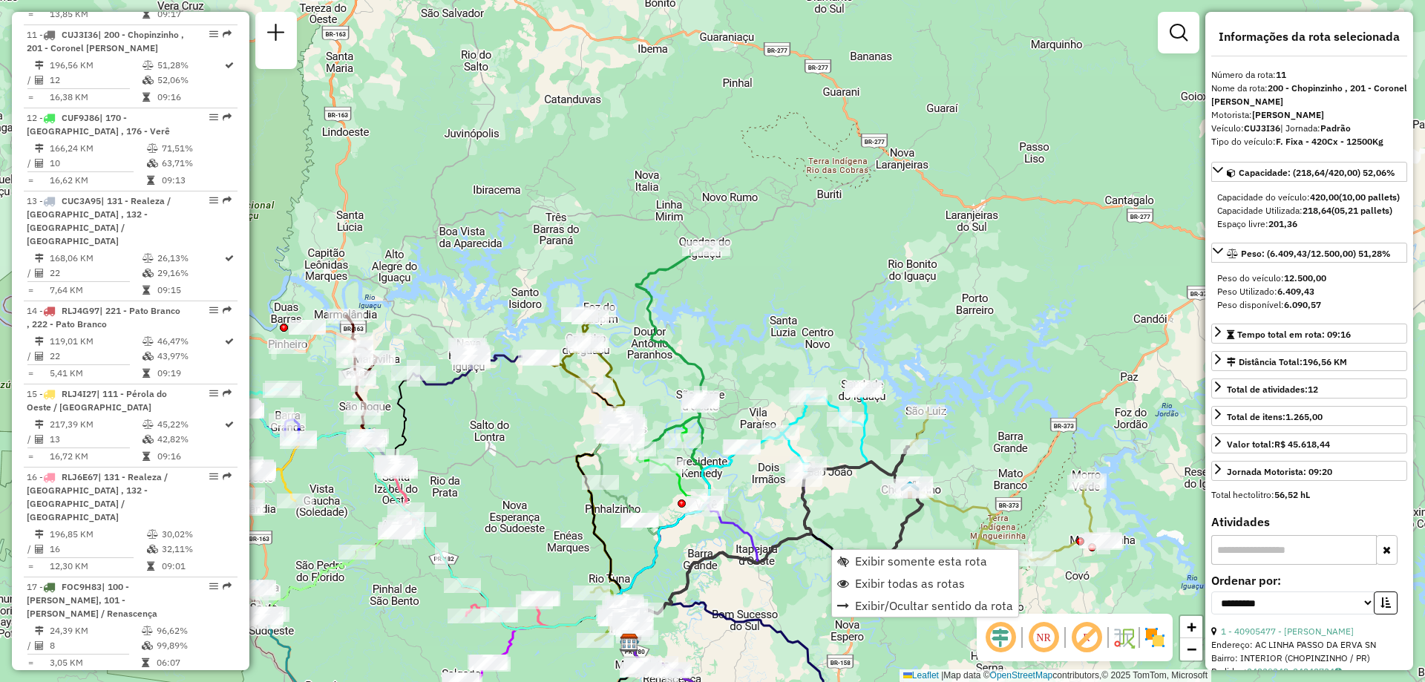
click at [930, 526] on div "Janela de atendimento Grade de atendimento Capacidade Transportadoras Veículos …" at bounding box center [712, 341] width 1425 height 682
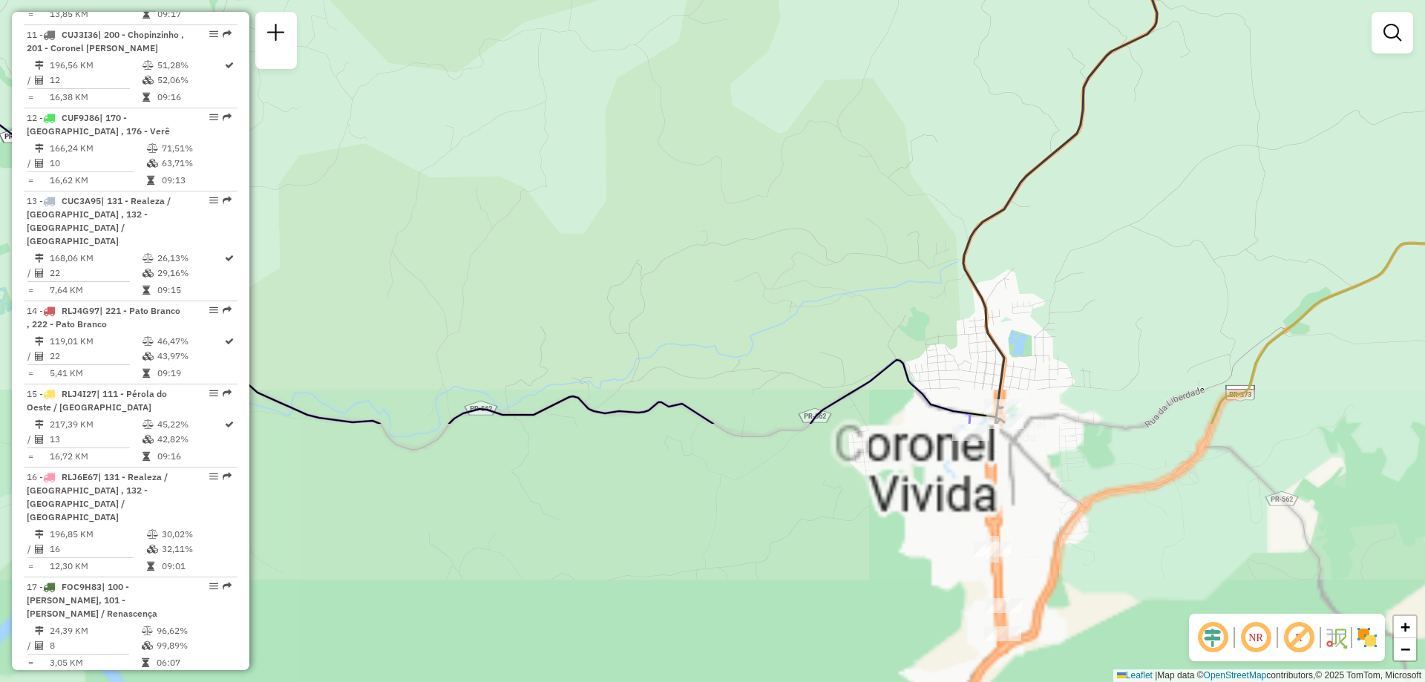
drag, startPoint x: 913, startPoint y: 565, endPoint x: 777, endPoint y: 239, distance: 353.9
click at [777, 239] on div "Janela de atendimento Grade de atendimento Capacidade Transportadoras Veículos …" at bounding box center [712, 341] width 1425 height 682
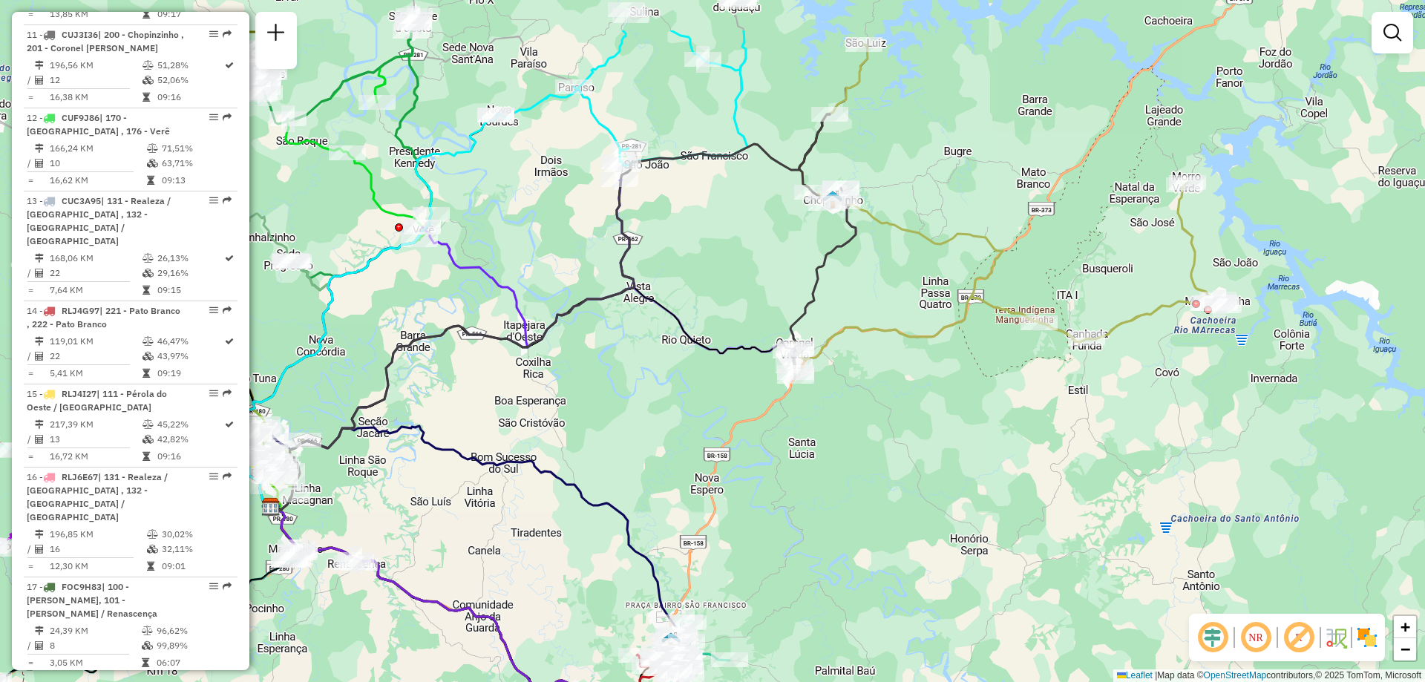
drag, startPoint x: 767, startPoint y: 185, endPoint x: 783, endPoint y: 244, distance: 60.6
click at [783, 244] on div "Janela de atendimento Grade de atendimento Capacidade Transportadoras Veículos …" at bounding box center [712, 341] width 1425 height 682
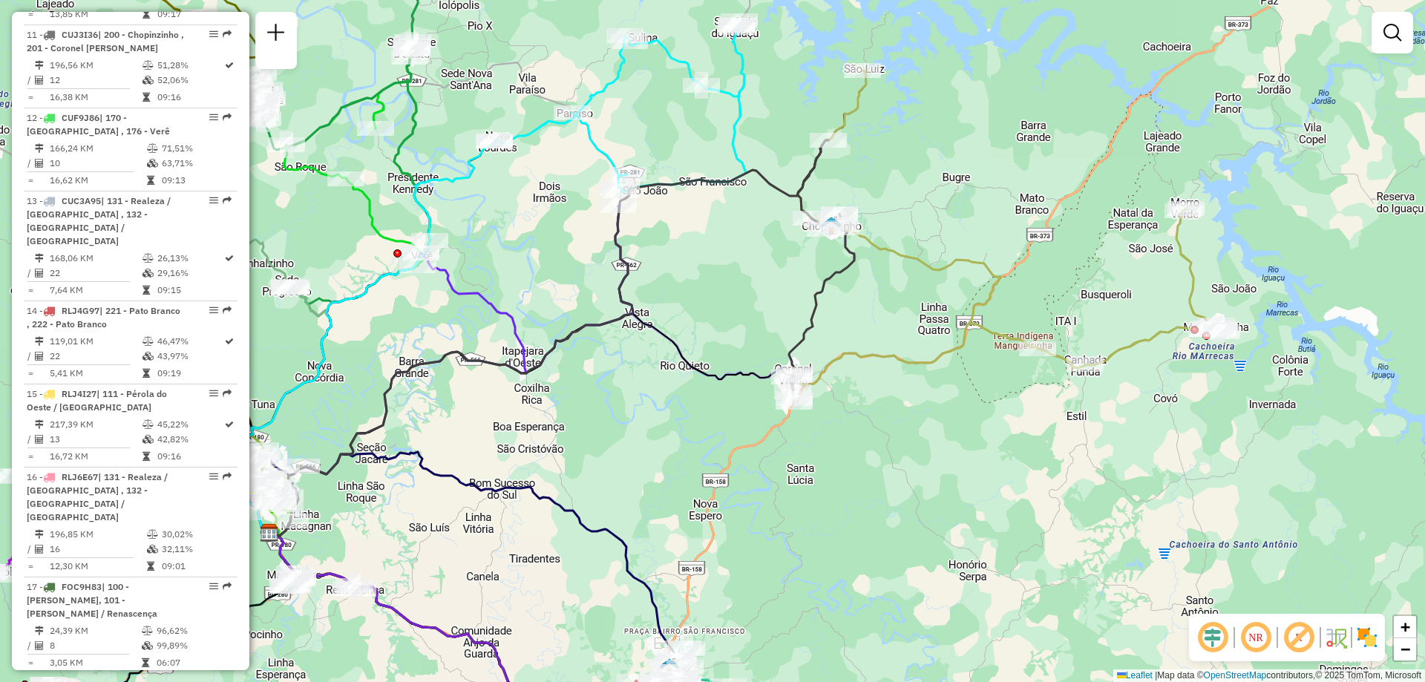
drag, startPoint x: 781, startPoint y: 245, endPoint x: 779, endPoint y: 275, distance: 30.5
click at [779, 275] on div "Janela de atendimento Grade de atendimento Capacidade Transportadoras Veículos …" at bounding box center [712, 341] width 1425 height 682
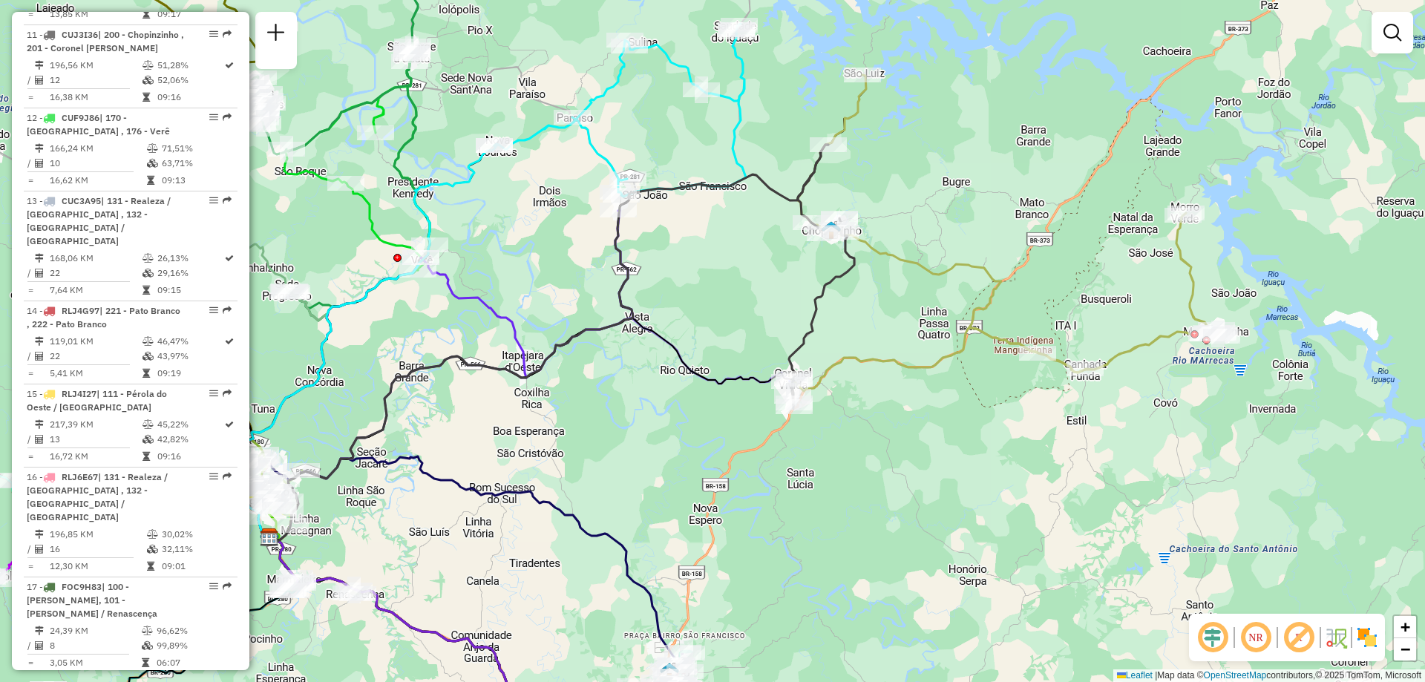
click at [901, 361] on icon at bounding box center [676, 429] width 815 height 223
select select "**********"
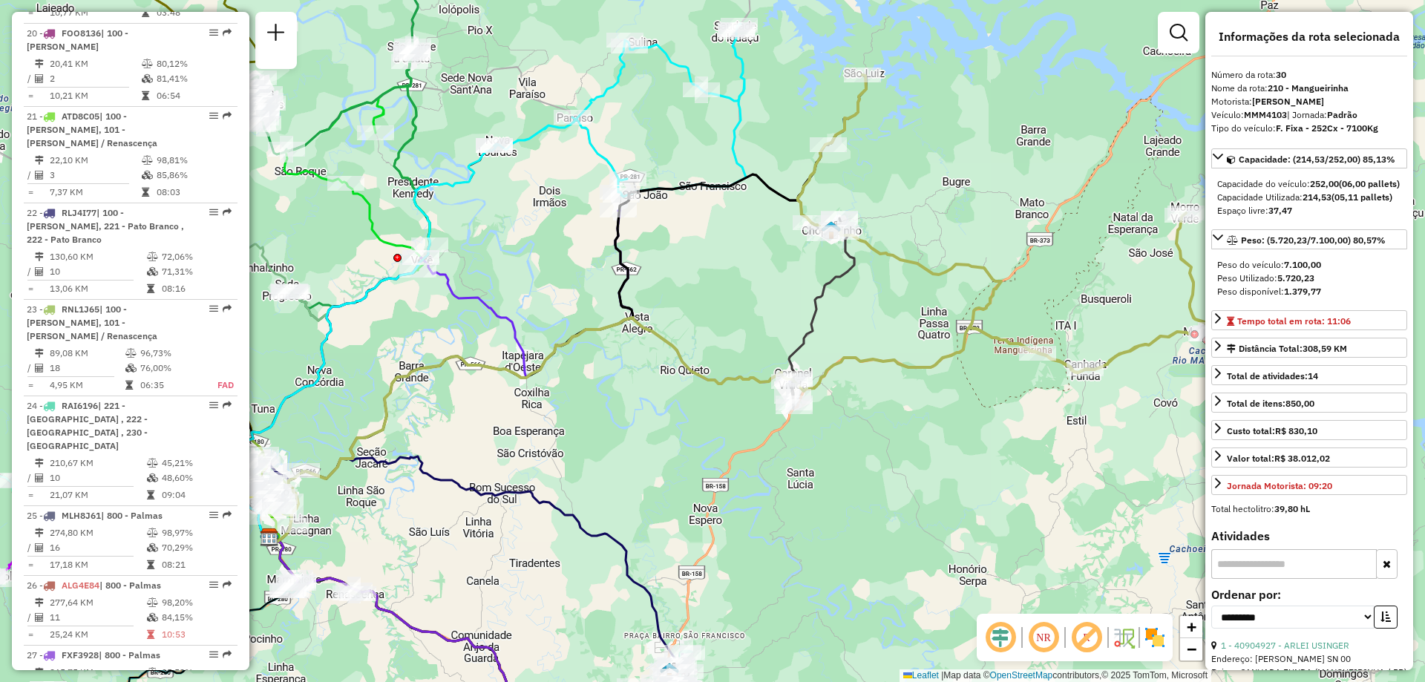
scroll to position [3058, 0]
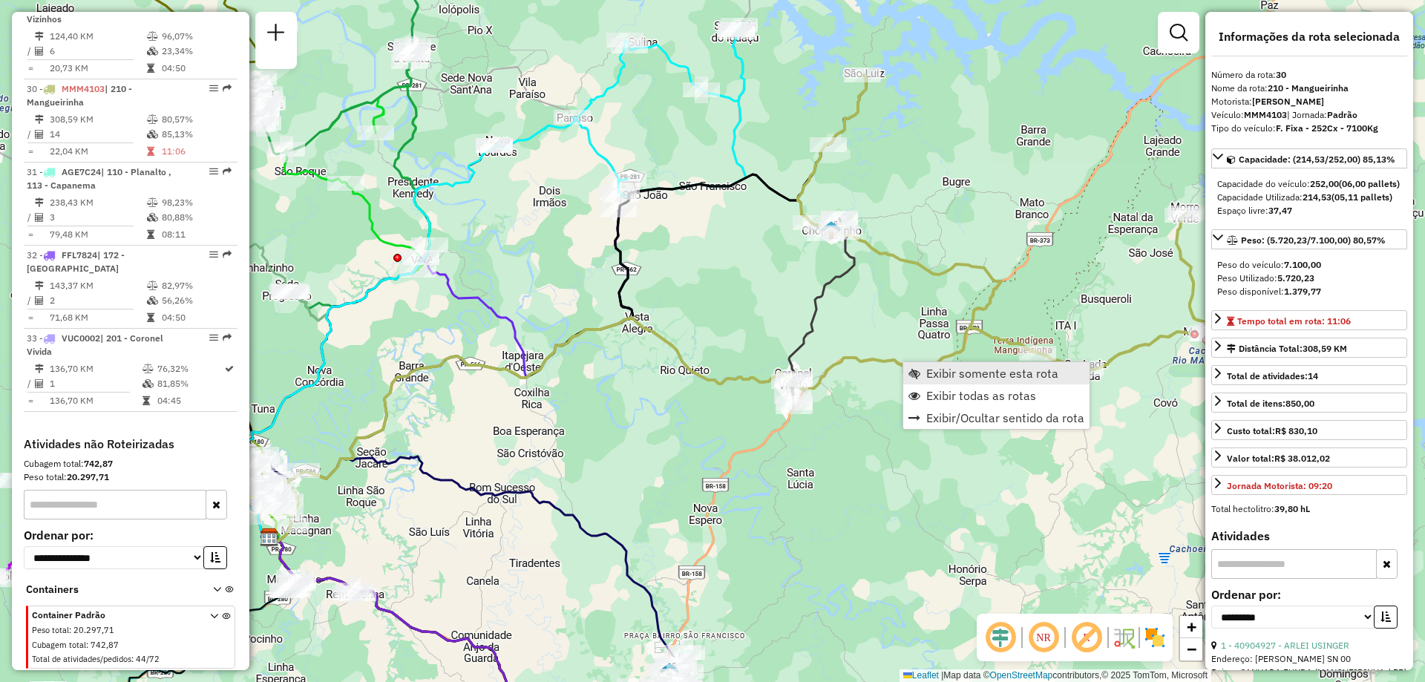
click at [921, 369] on link "Exibir somente esta rota" at bounding box center [996, 373] width 186 height 22
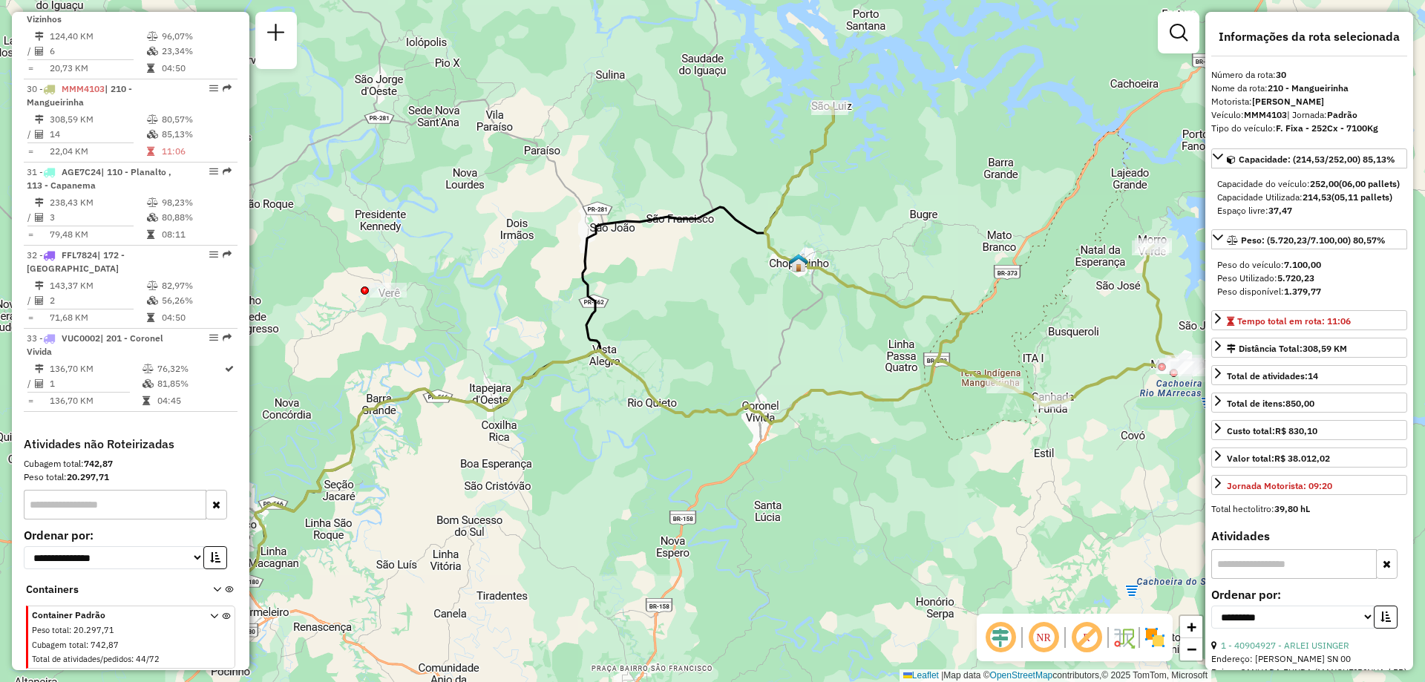
click at [806, 390] on icon at bounding box center [644, 461] width 815 height 223
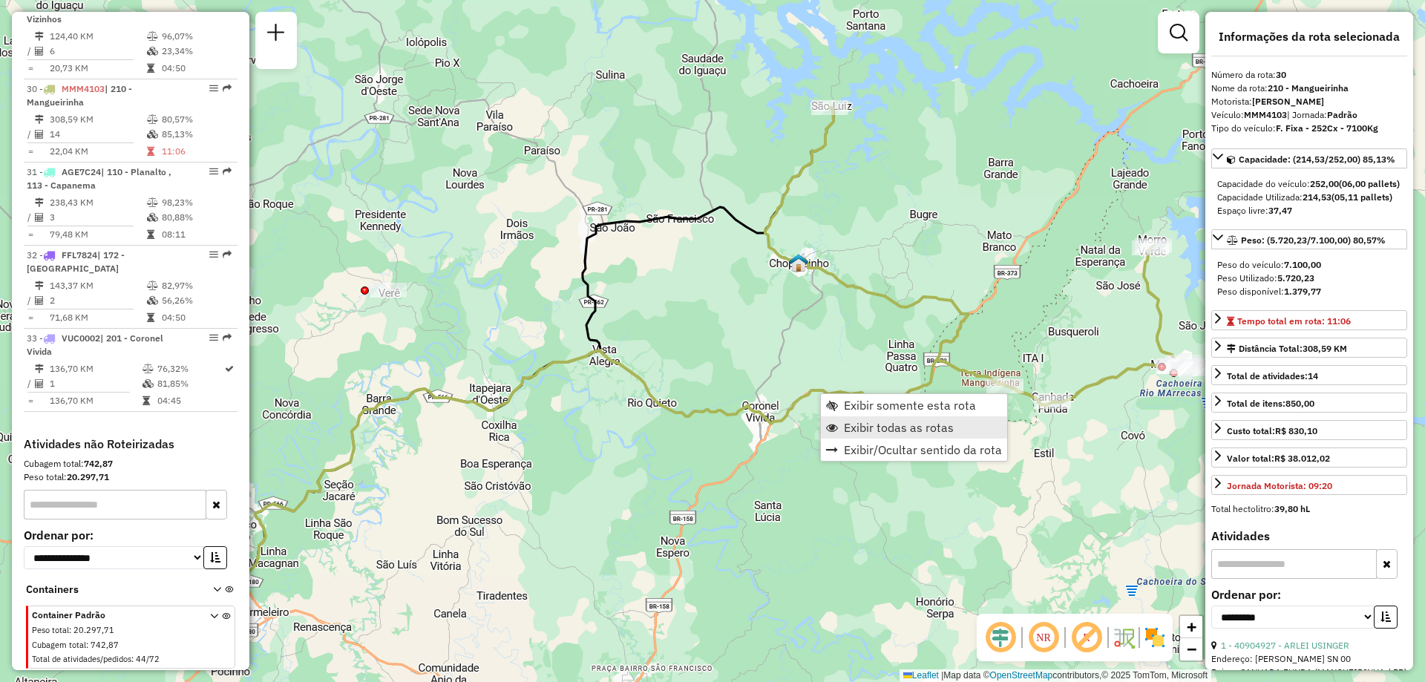
click at [896, 427] on span "Exibir todas as rotas" at bounding box center [899, 427] width 110 height 12
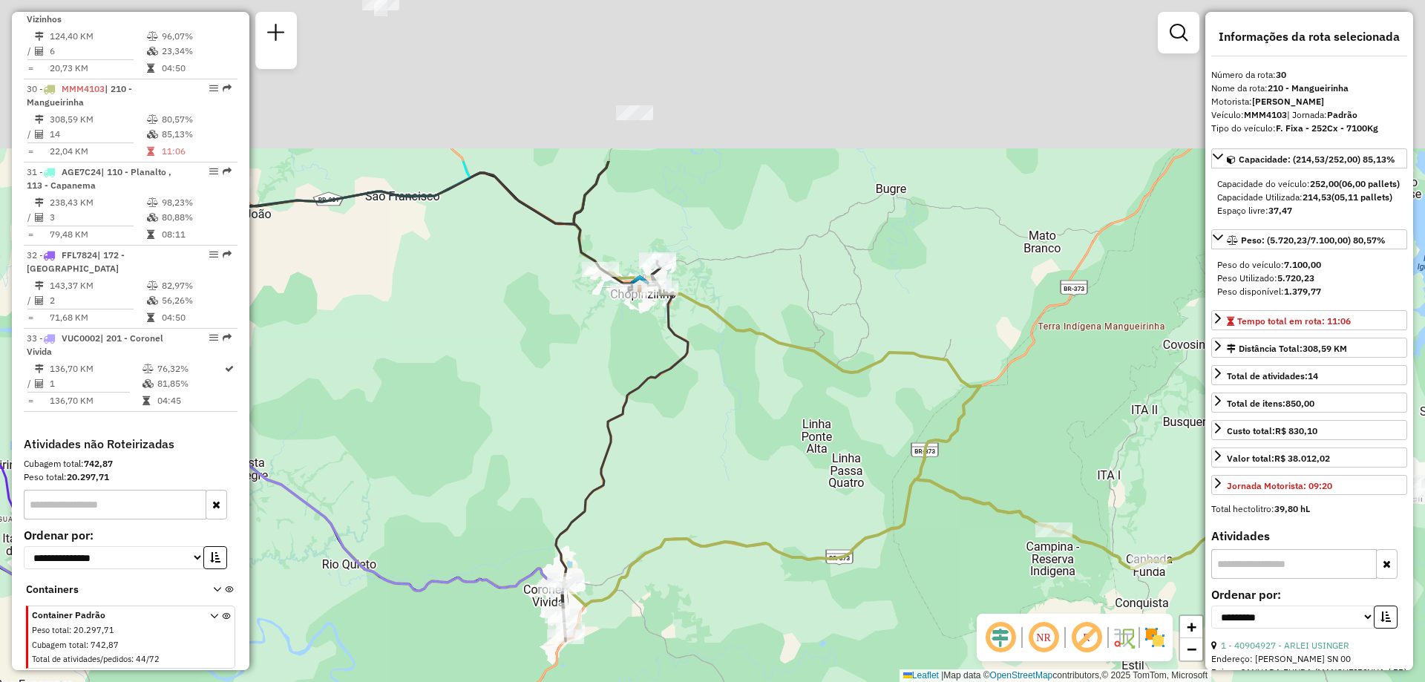
drag, startPoint x: 686, startPoint y: 155, endPoint x: 694, endPoint y: 359, distance: 204.2
click at [691, 390] on div "Janela de atendimento Grade de atendimento Capacidade Transportadoras Veículos …" at bounding box center [712, 341] width 1425 height 682
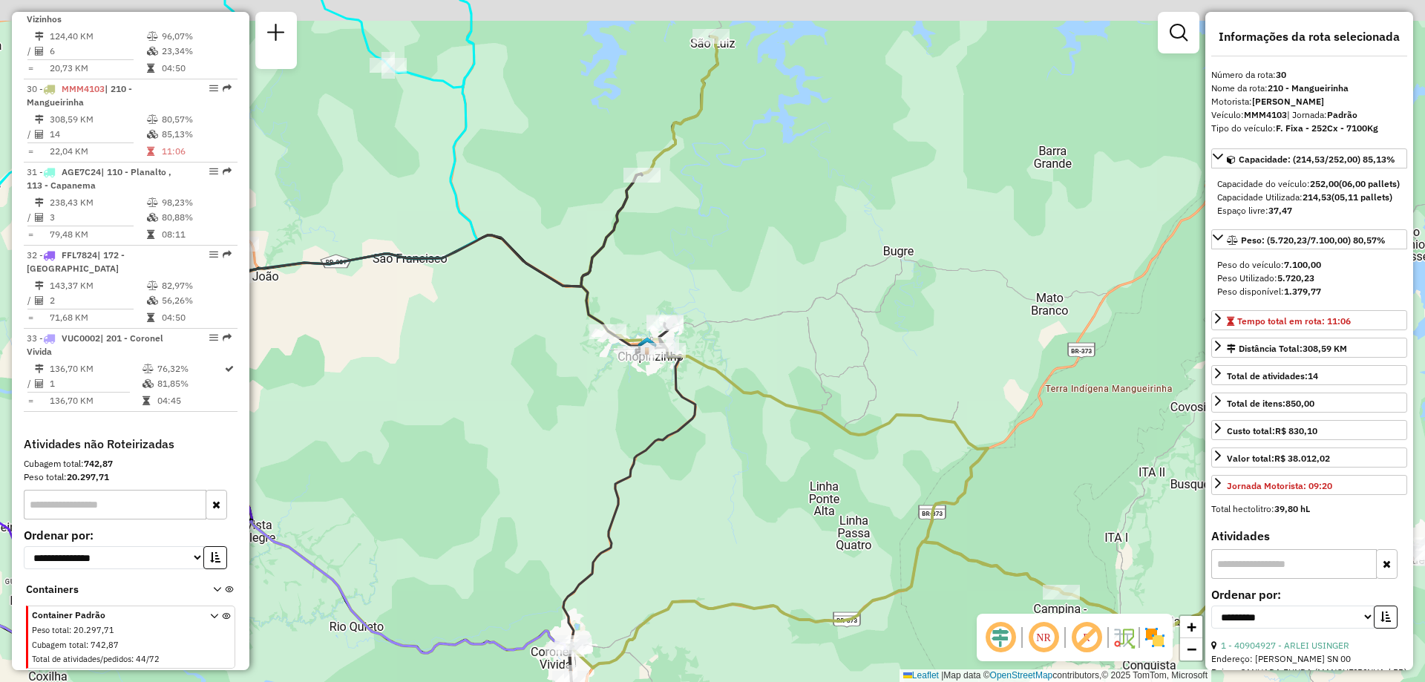
drag, startPoint x: 717, startPoint y: 203, endPoint x: 696, endPoint y: 335, distance: 133.1
click at [700, 334] on div "Janela de atendimento Grade de atendimento Capacidade Transportadoras Veículos …" at bounding box center [712, 341] width 1425 height 682
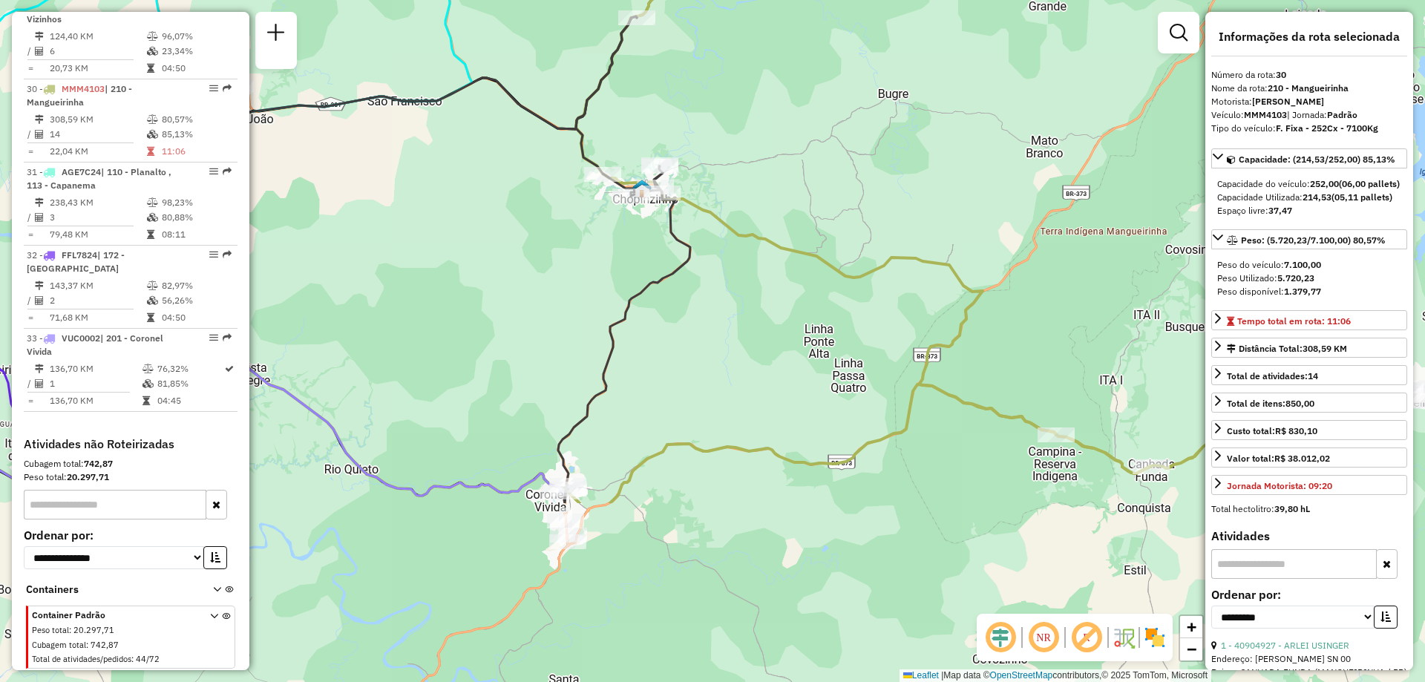
drag, startPoint x: 606, startPoint y: 462, endPoint x: 622, endPoint y: 142, distance: 320.9
click at [622, 142] on div "Janela de atendimento Grade de atendimento Capacidade Transportadoras Veículos …" at bounding box center [712, 341] width 1425 height 682
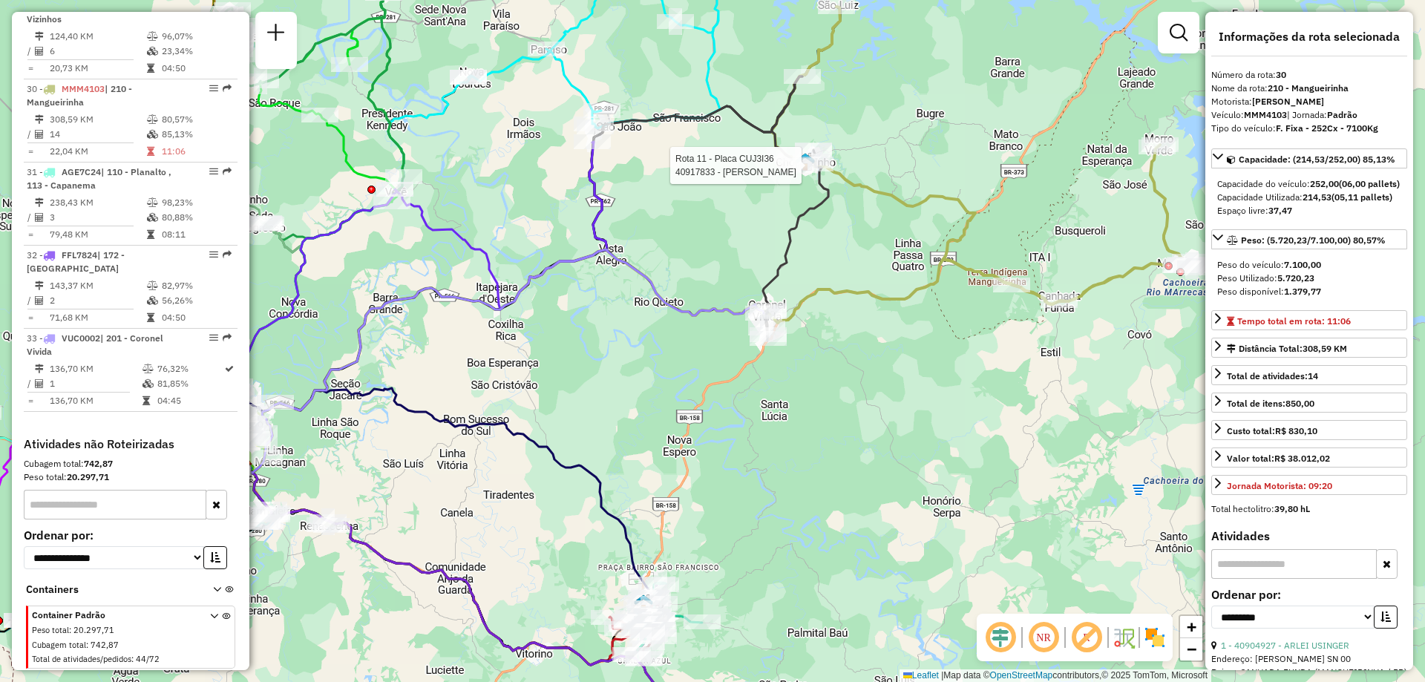
drag, startPoint x: 866, startPoint y: 226, endPoint x: 784, endPoint y: 318, distance: 123.0
click at [784, 318] on div "Rota 11 - Placa CUJ3I36 40917833 - VILMA BOLZANI Janela de atendimento Grade de…" at bounding box center [712, 341] width 1425 height 682
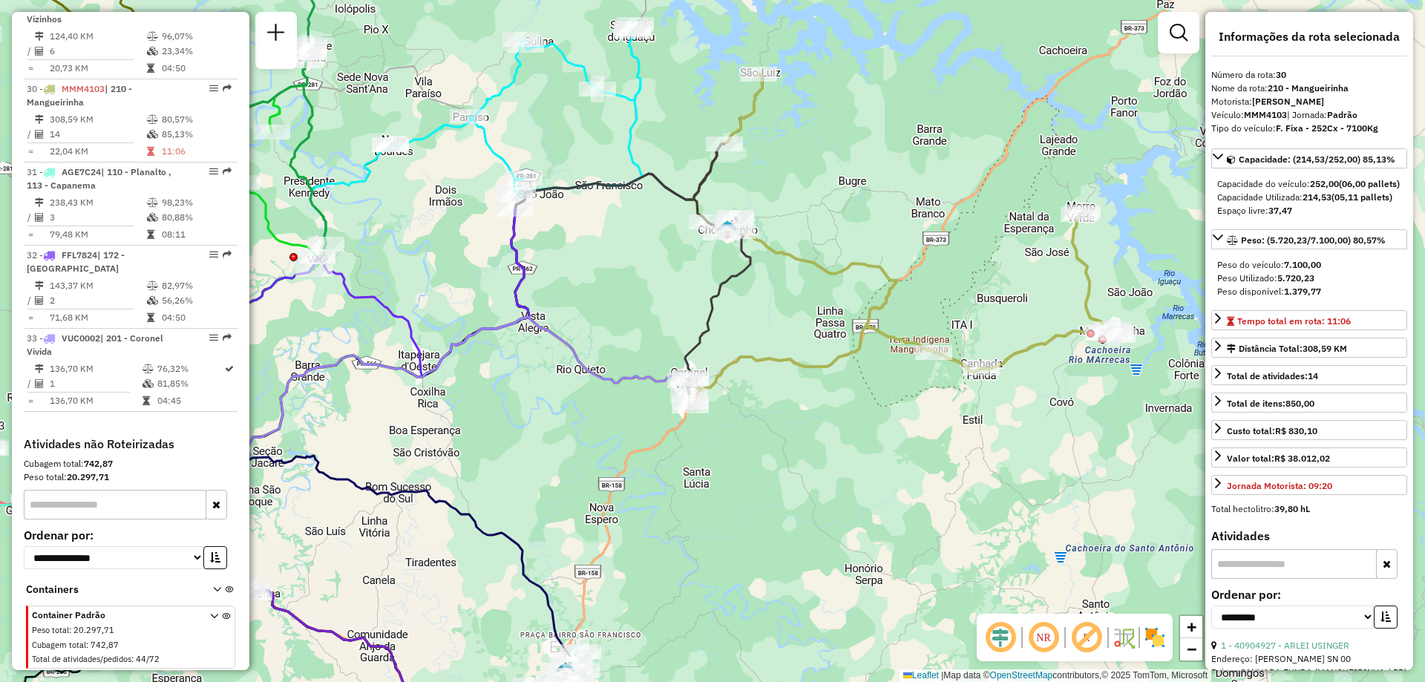
click at [712, 162] on icon at bounding box center [717, 276] width 65 height 264
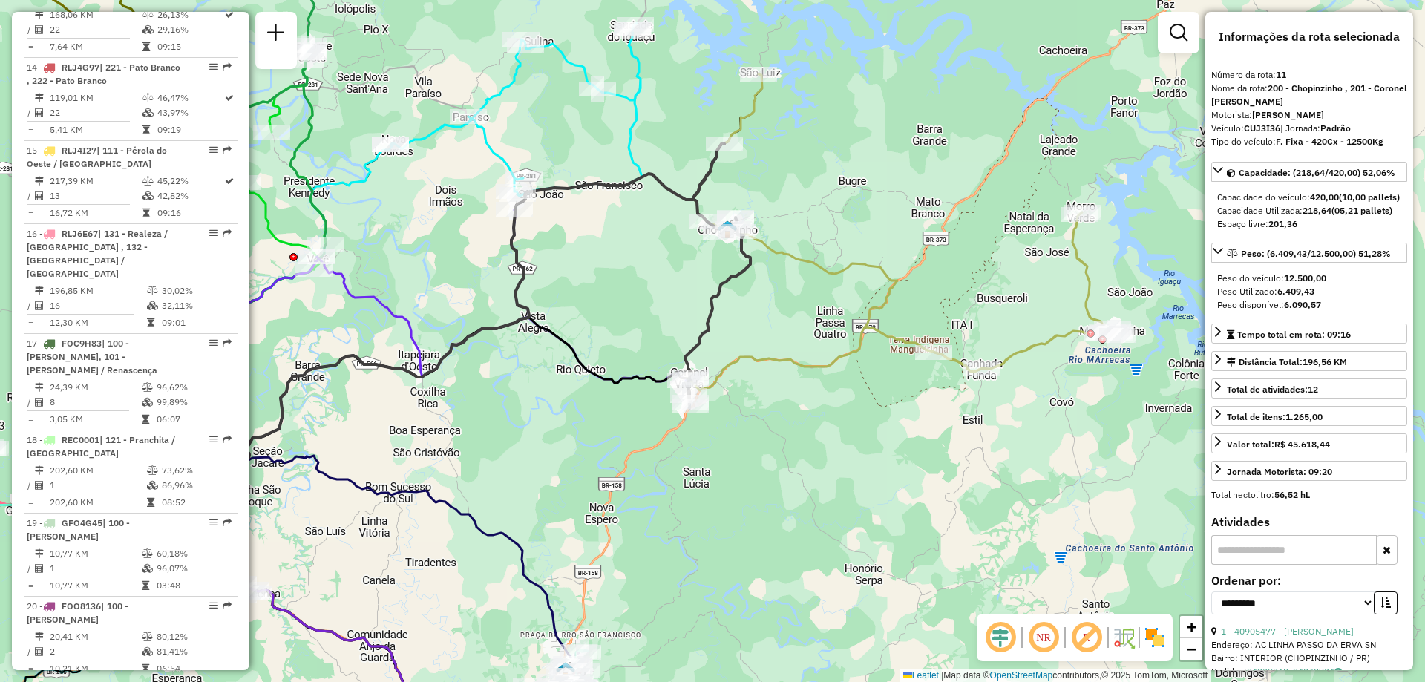
scroll to position [1439, 0]
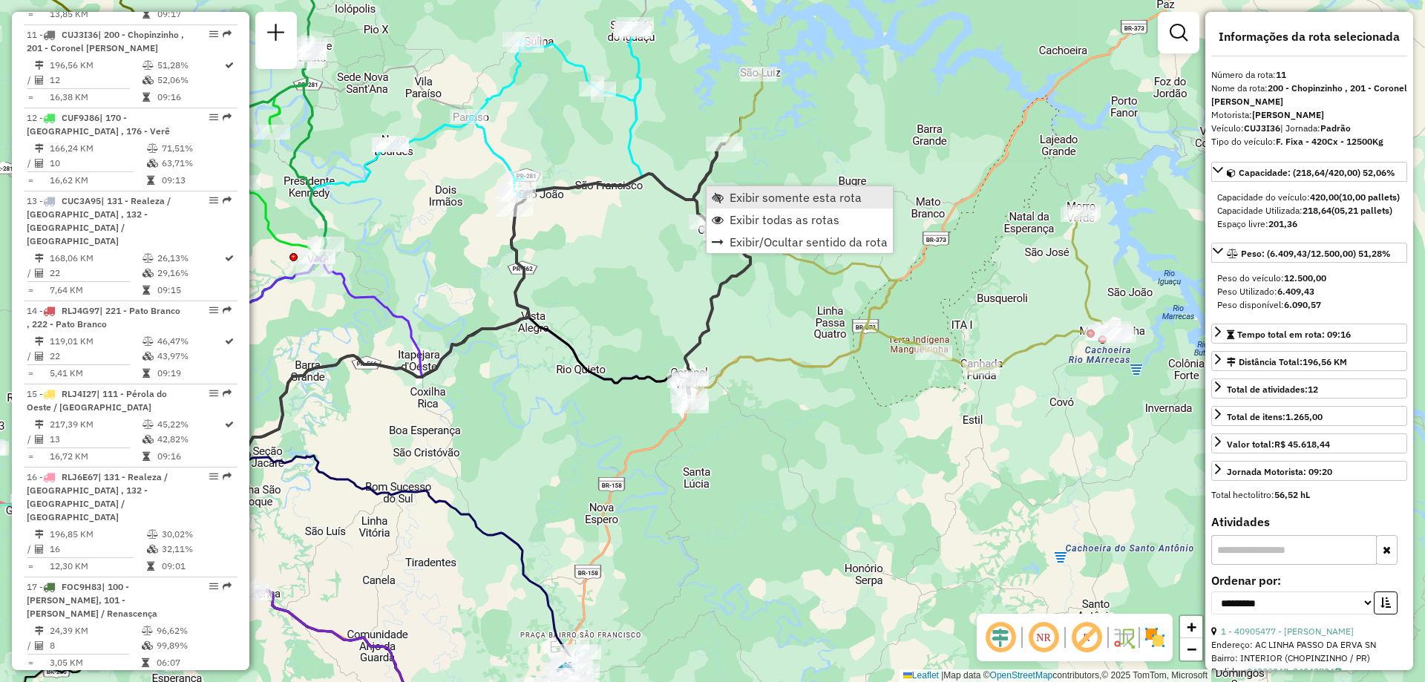
click at [746, 195] on span "Exibir somente esta rota" at bounding box center [795, 197] width 132 height 12
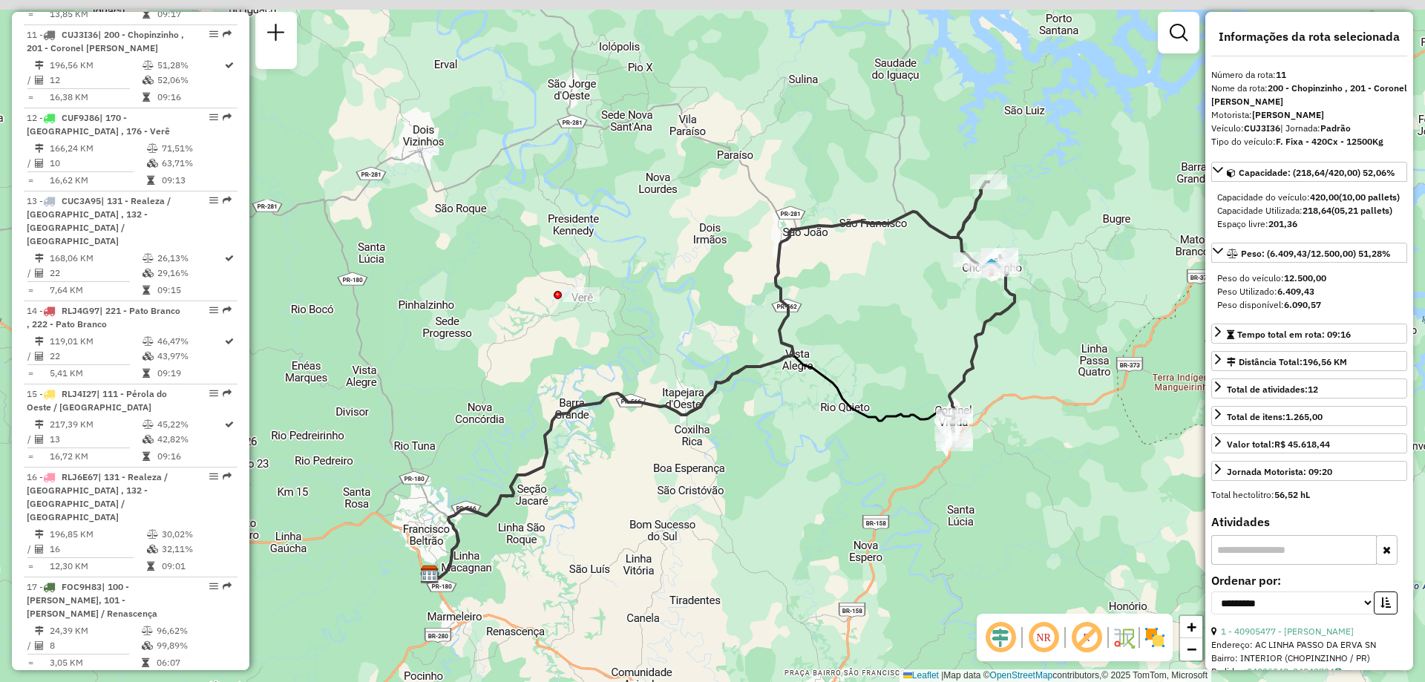
drag, startPoint x: 965, startPoint y: 212, endPoint x: 900, endPoint y: 289, distance: 100.5
click at [910, 295] on div "Janela de atendimento Grade de atendimento Capacidade Transportadoras Veículos …" at bounding box center [712, 341] width 1425 height 682
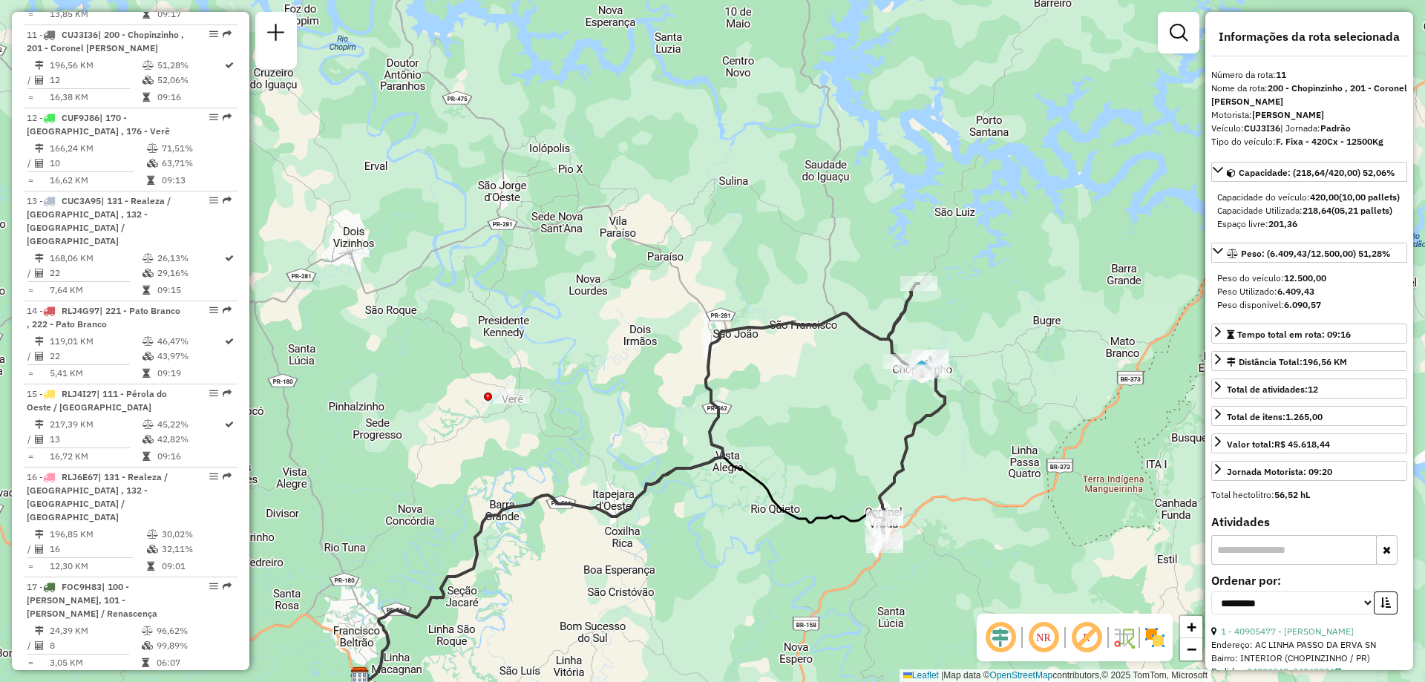
click at [908, 323] on div "Janela de atendimento Grade de atendimento Capacidade Transportadoras Veículos …" at bounding box center [712, 341] width 1425 height 682
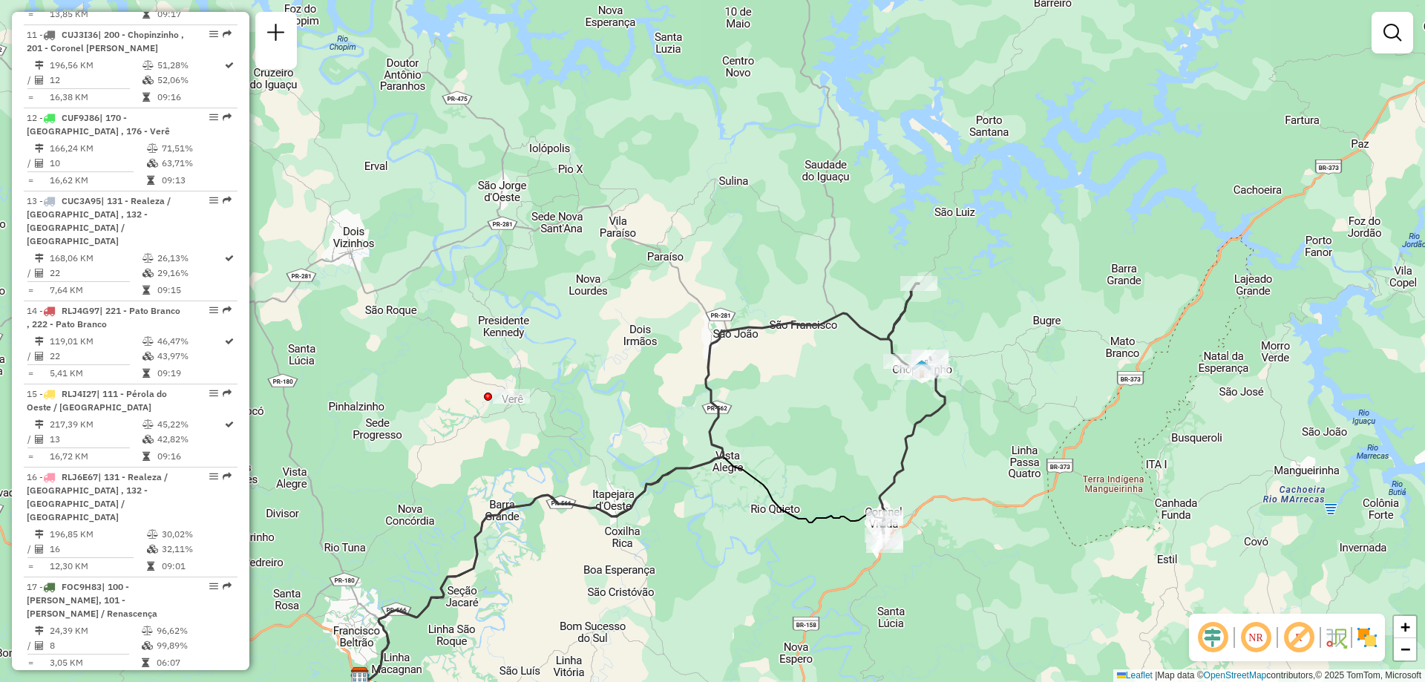
click at [907, 323] on icon at bounding box center [639, 481] width 559 height 396
select select "**********"
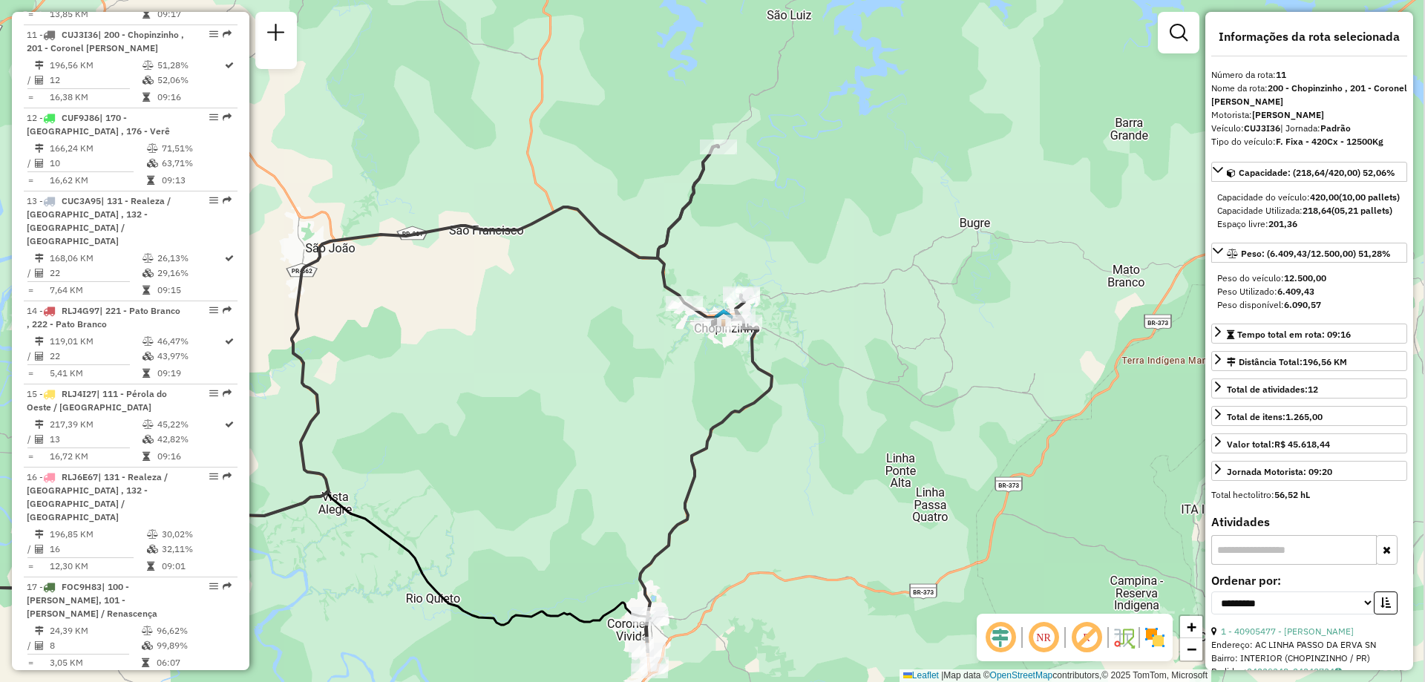
drag, startPoint x: 936, startPoint y: 324, endPoint x: 725, endPoint y: 227, distance: 232.7
click at [725, 227] on div "Janela de atendimento Grade de atendimento Capacidade Transportadoras Veículos …" at bounding box center [712, 341] width 1425 height 682
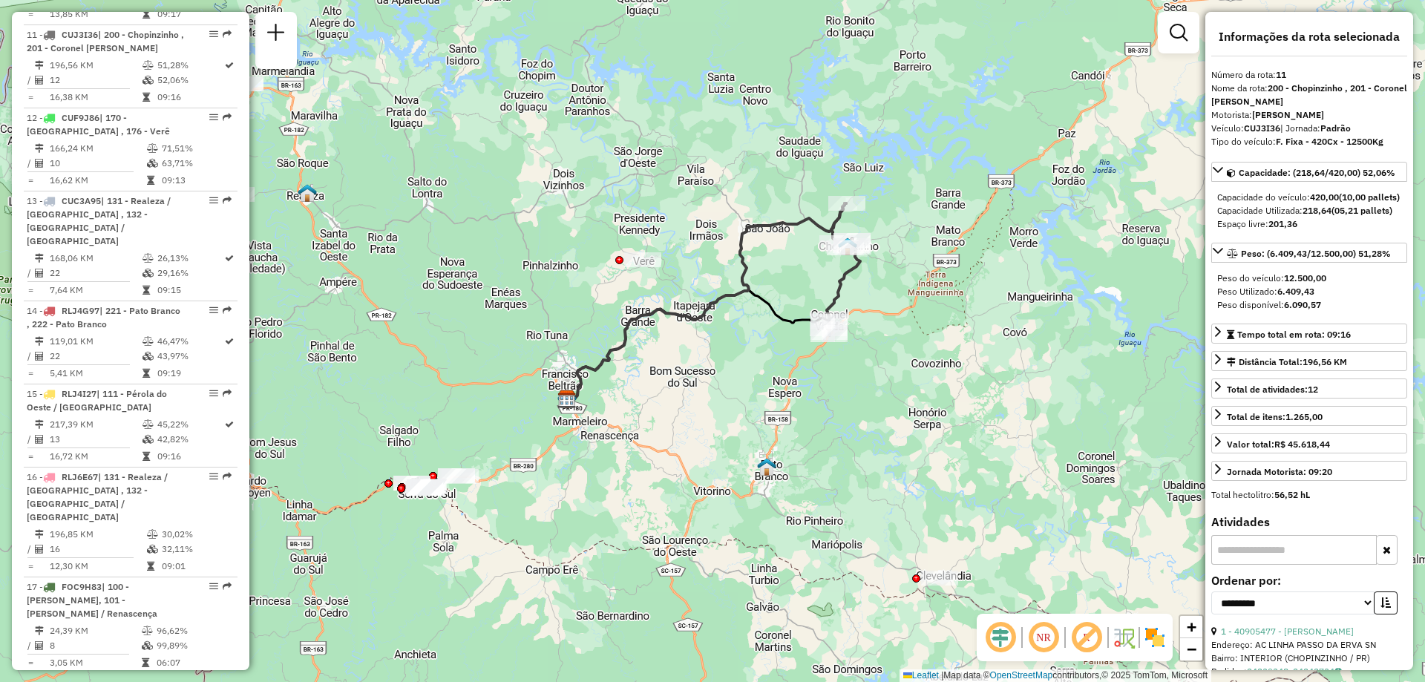
click at [766, 312] on icon at bounding box center [698, 345] width 262 height 111
click at [843, 346] on span "Exibir todas as rotas" at bounding box center [852, 347] width 110 height 12
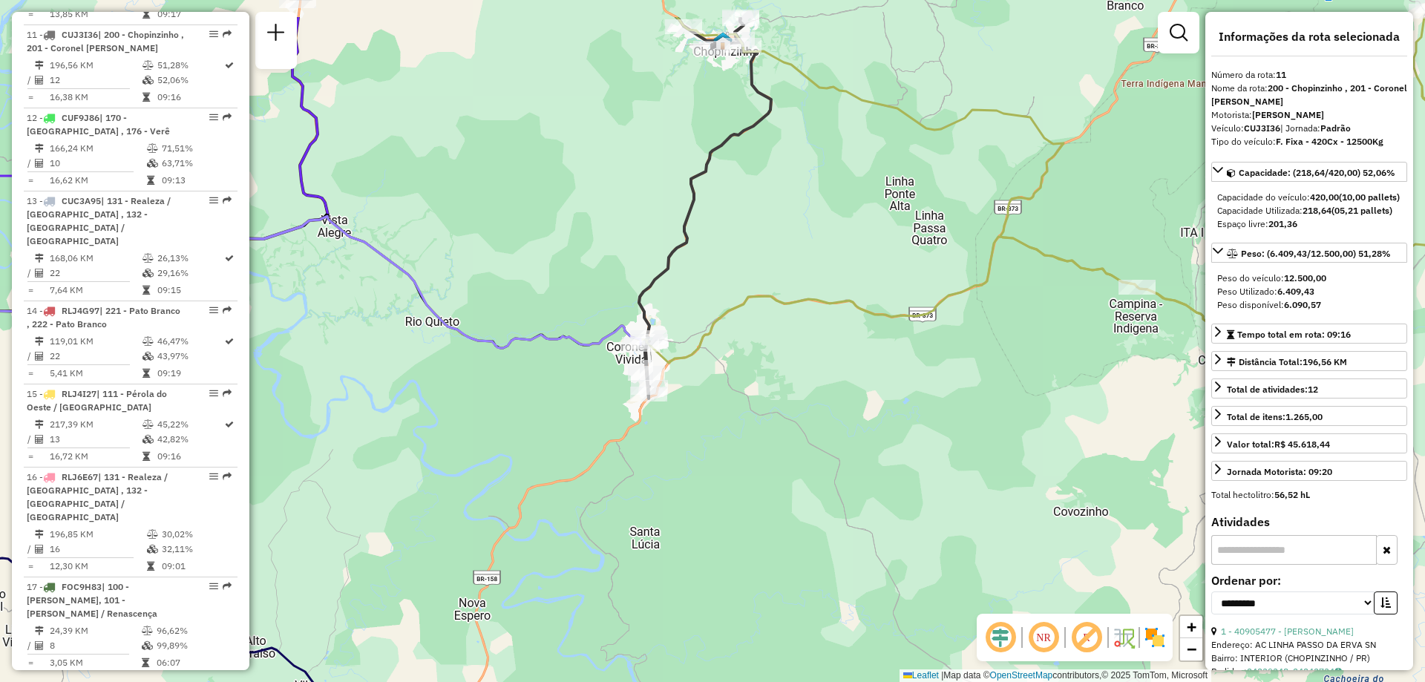
drag, startPoint x: 889, startPoint y: 361, endPoint x: 962, endPoint y: 439, distance: 107.1
click at [962, 439] on div "Janela de atendimento Grade de atendimento Capacidade Transportadoras Veículos …" at bounding box center [712, 341] width 1425 height 682
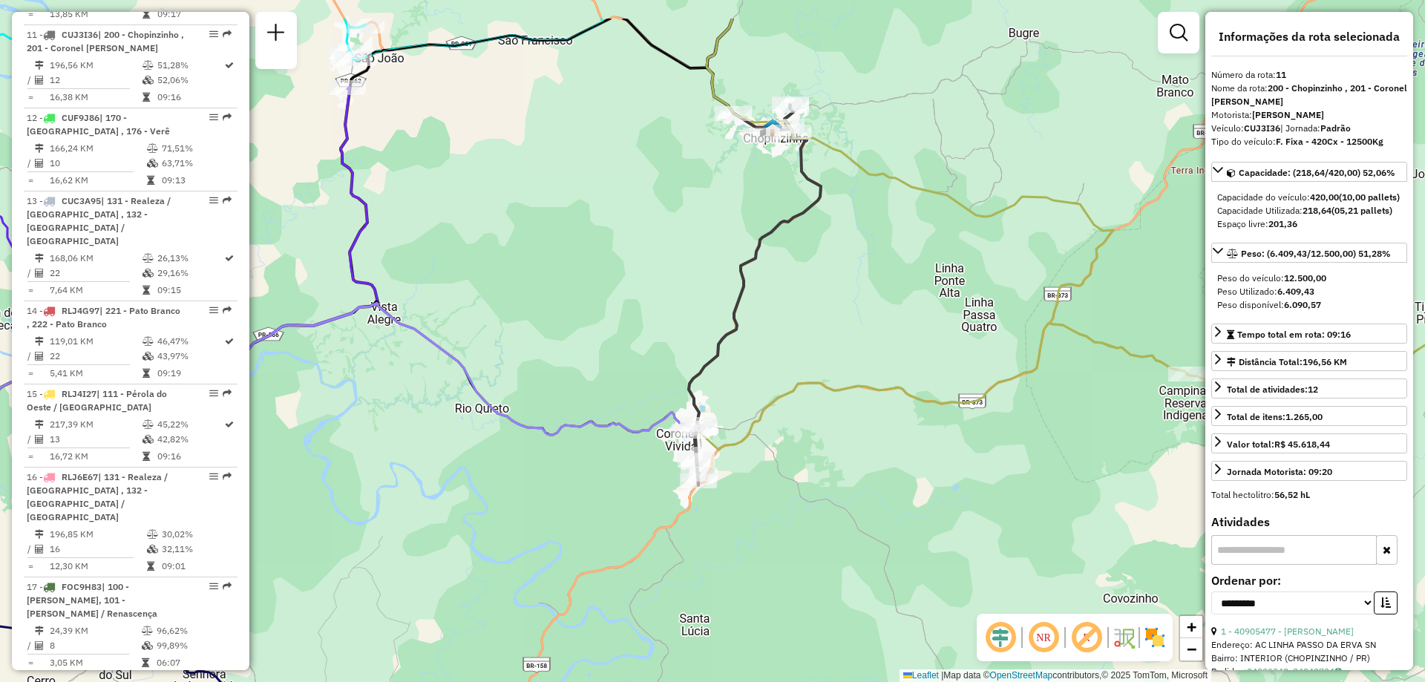
drag, startPoint x: 779, startPoint y: 412, endPoint x: 829, endPoint y: 499, distance: 100.0
click at [829, 499] on div "Janela de atendimento Grade de atendimento Capacidade Transportadoras Veículos …" at bounding box center [712, 341] width 1425 height 682
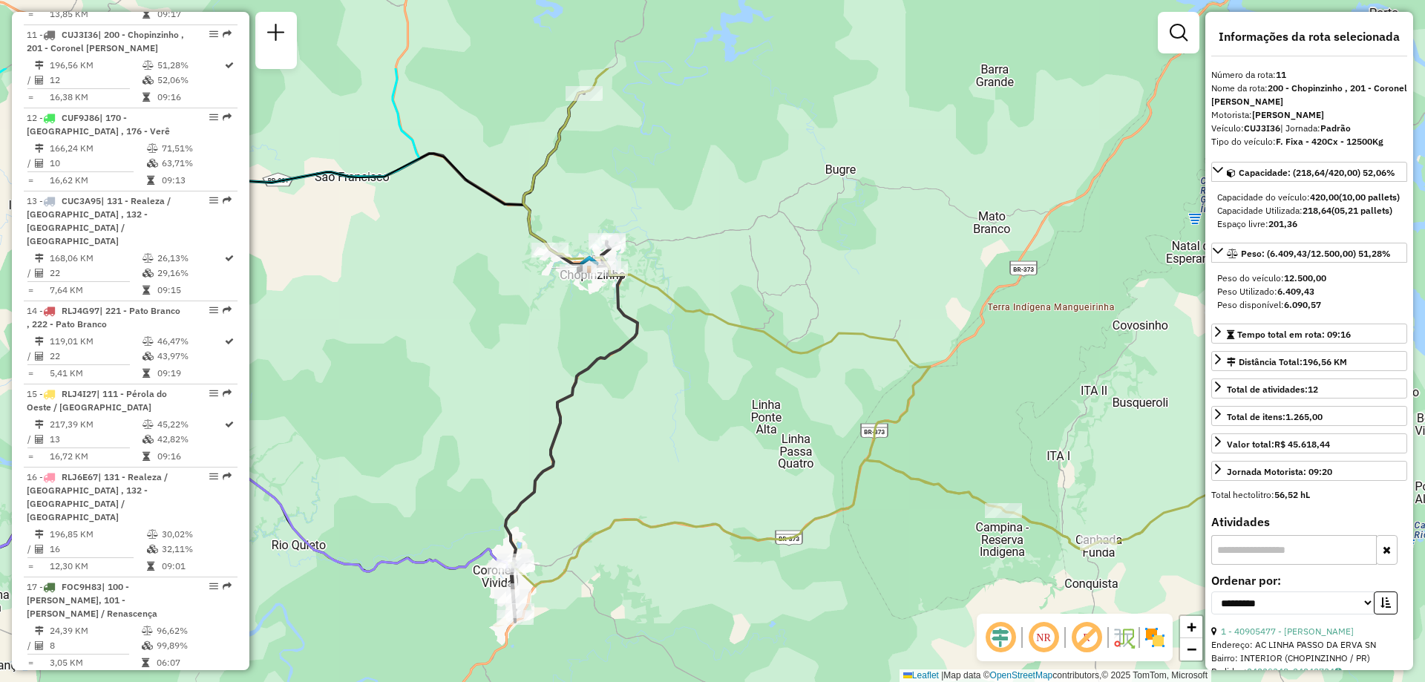
drag, startPoint x: 817, startPoint y: 228, endPoint x: 633, endPoint y: 365, distance: 229.6
click at [633, 365] on div "Janela de atendimento Grade de atendimento Capacidade Transportadoras Veículos …" at bounding box center [712, 341] width 1425 height 682
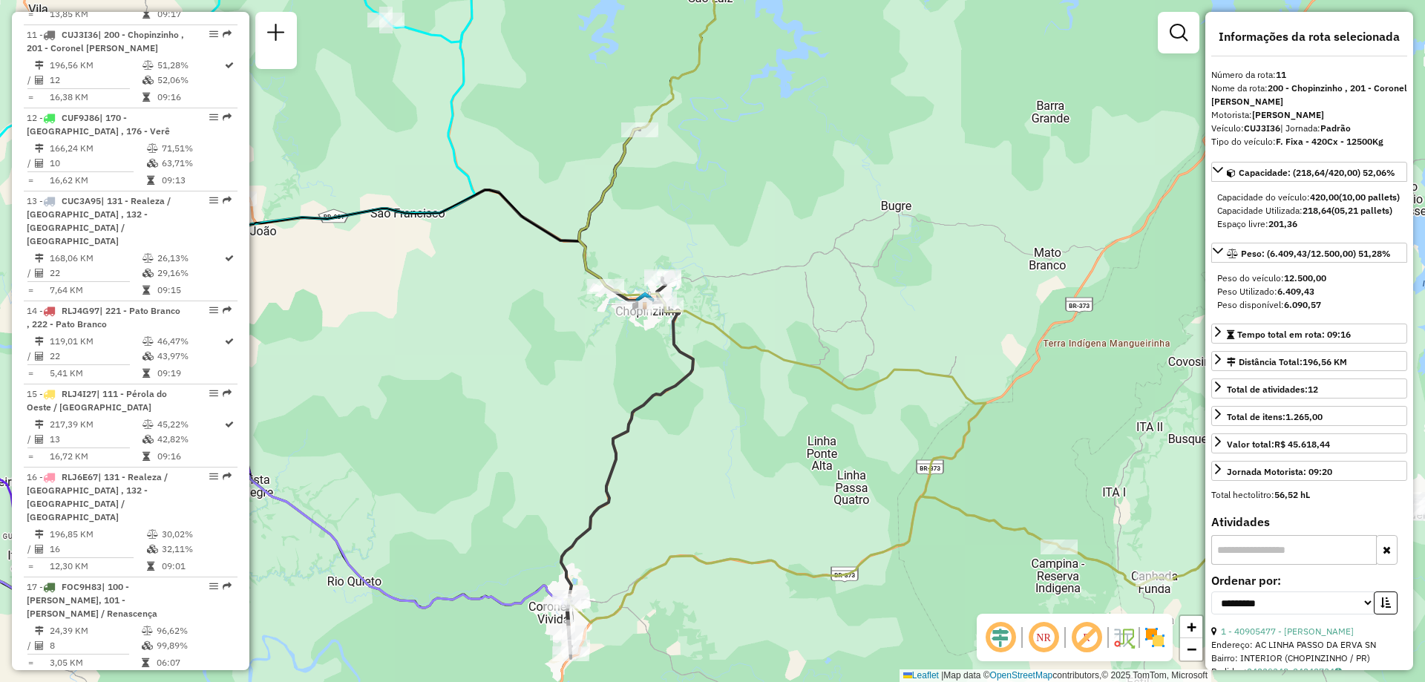
drag, startPoint x: 663, startPoint y: 366, endPoint x: 700, endPoint y: 377, distance: 38.7
click at [693, 377] on icon at bounding box center [627, 393] width 132 height 530
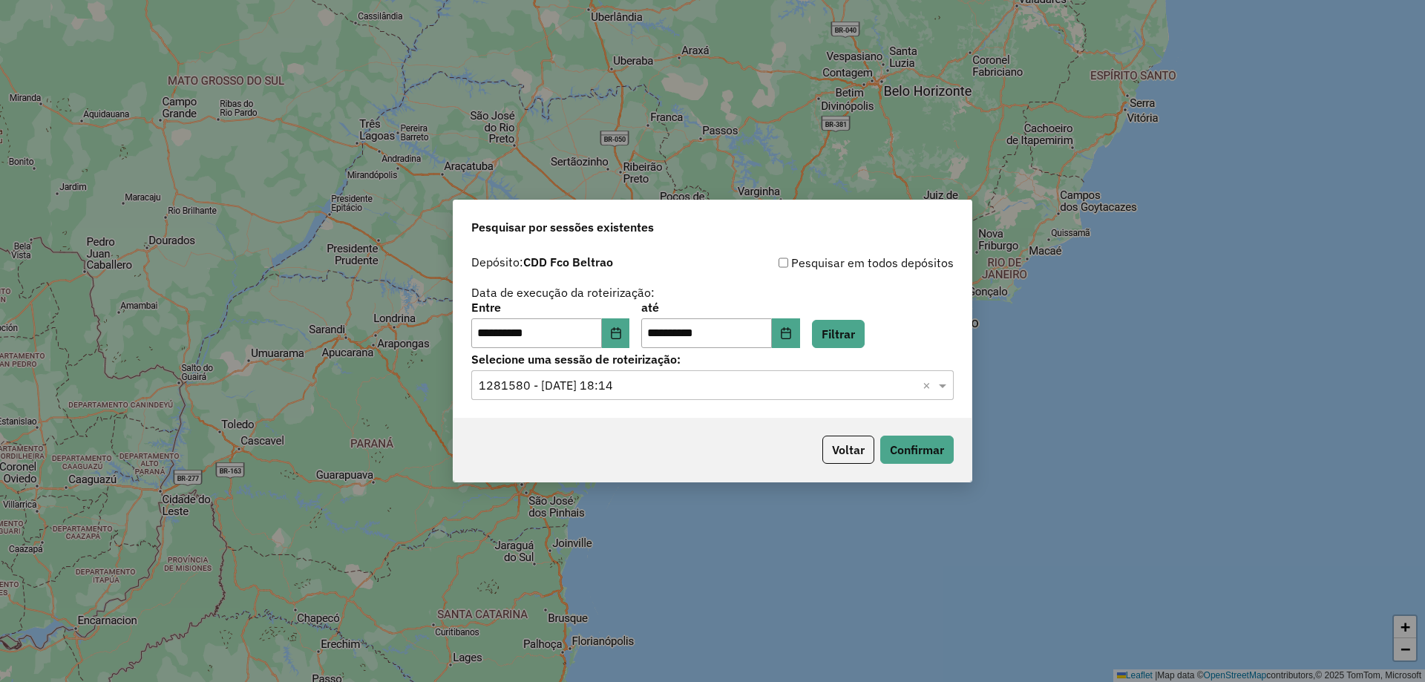
click at [617, 387] on input "text" at bounding box center [698, 386] width 438 height 18
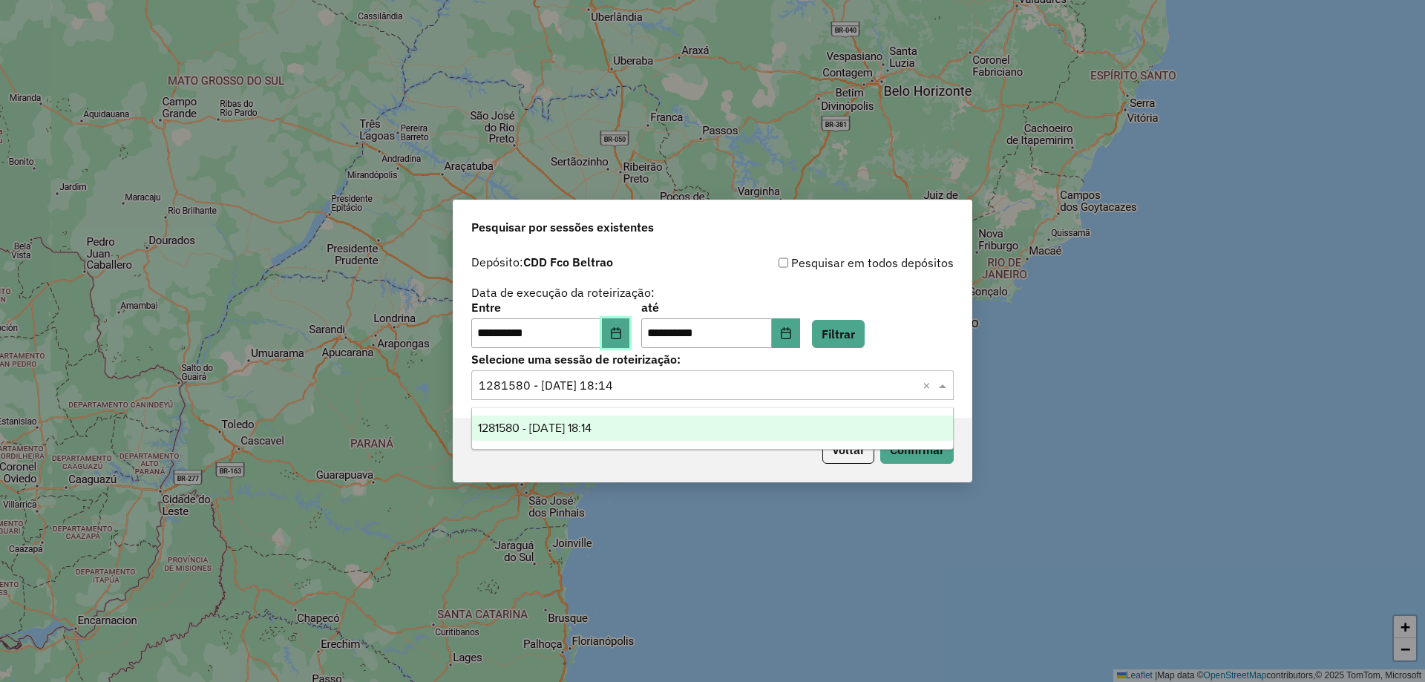
click at [611, 327] on button "Choose Date" at bounding box center [616, 333] width 28 height 30
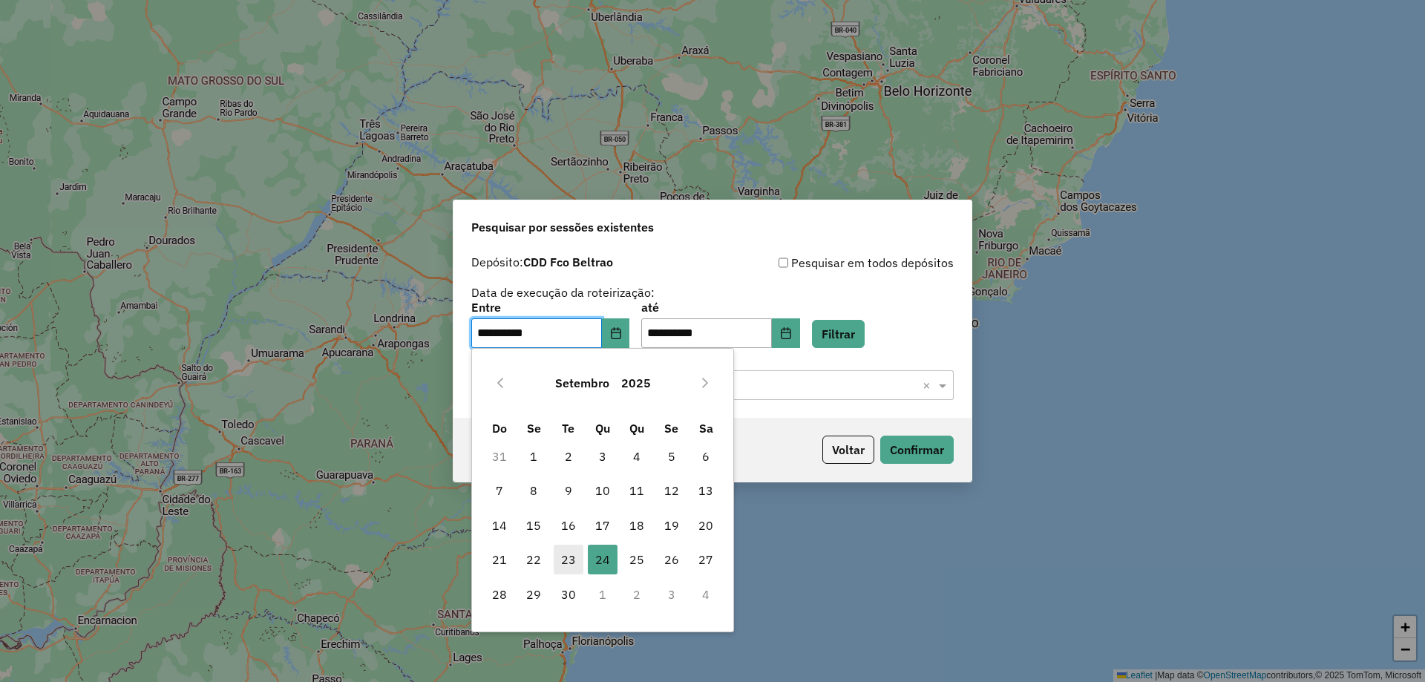
click at [565, 553] on span "23" at bounding box center [568, 560] width 30 height 30
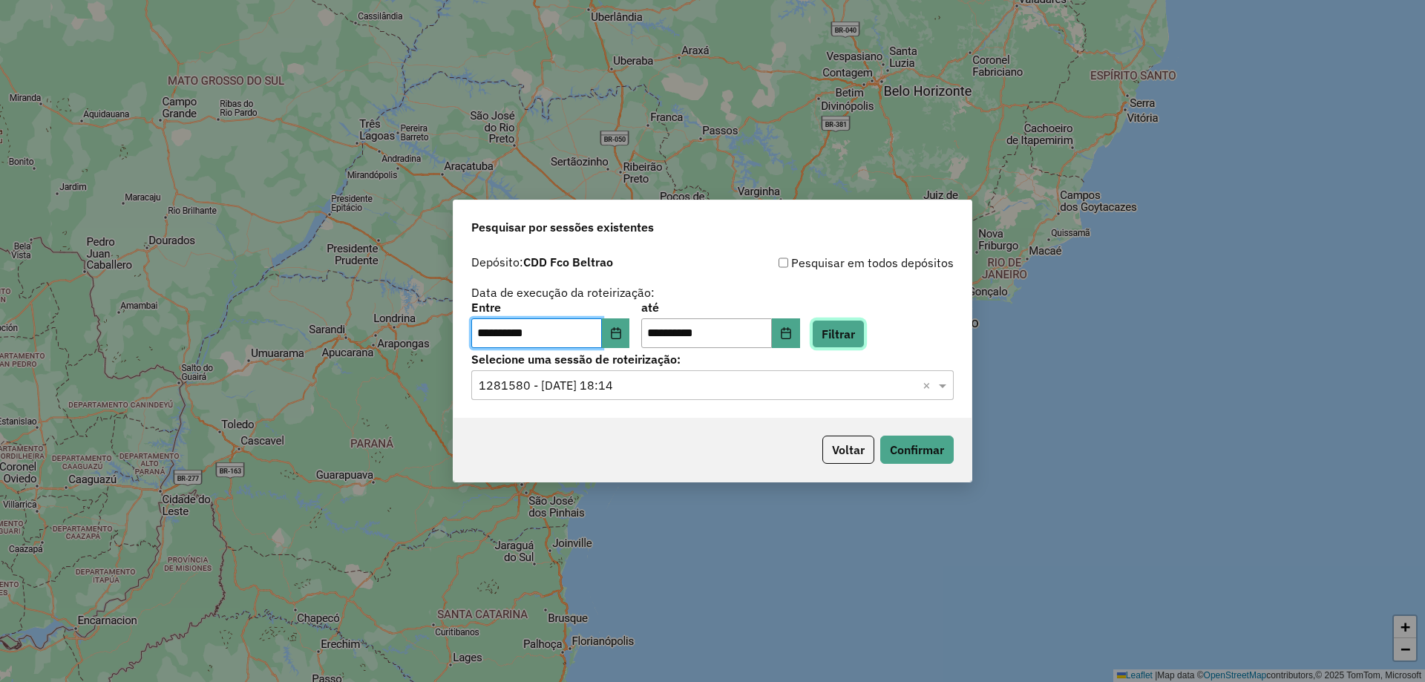
click at [864, 336] on button "Filtrar" at bounding box center [838, 334] width 53 height 28
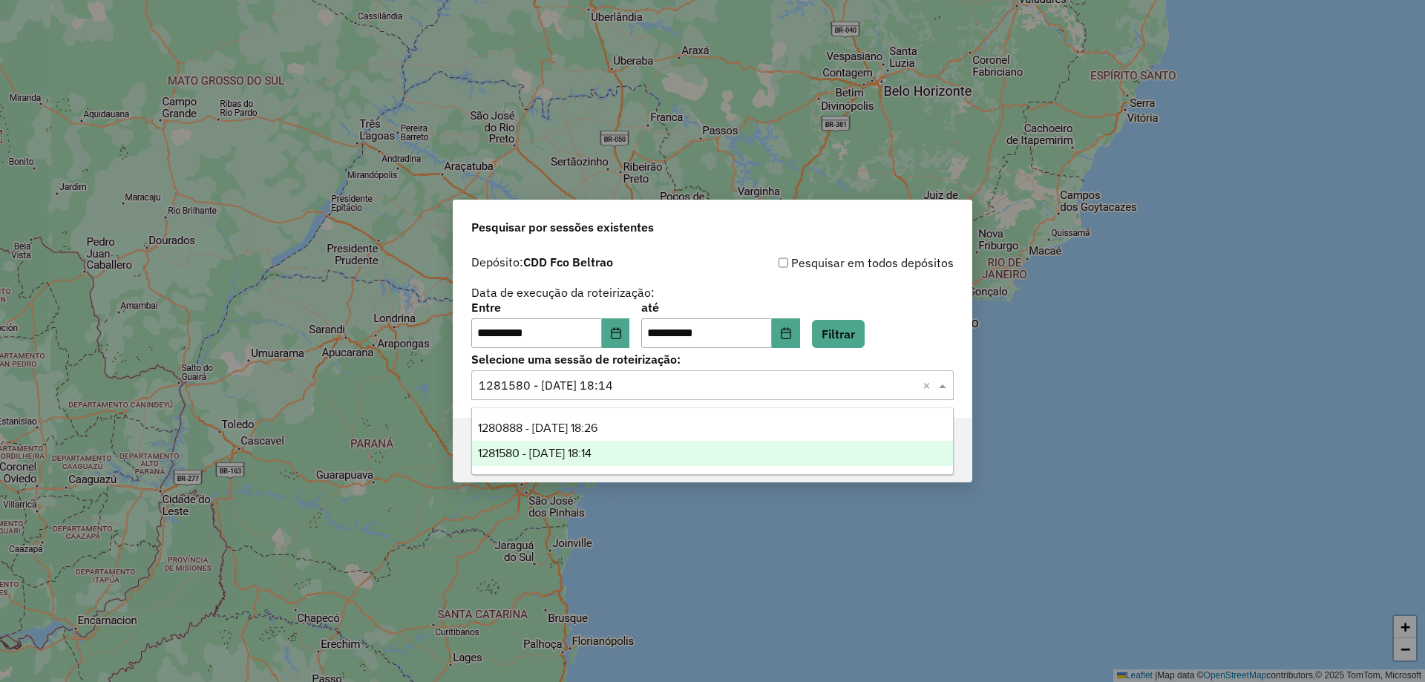
click at [660, 381] on input "text" at bounding box center [698, 386] width 438 height 18
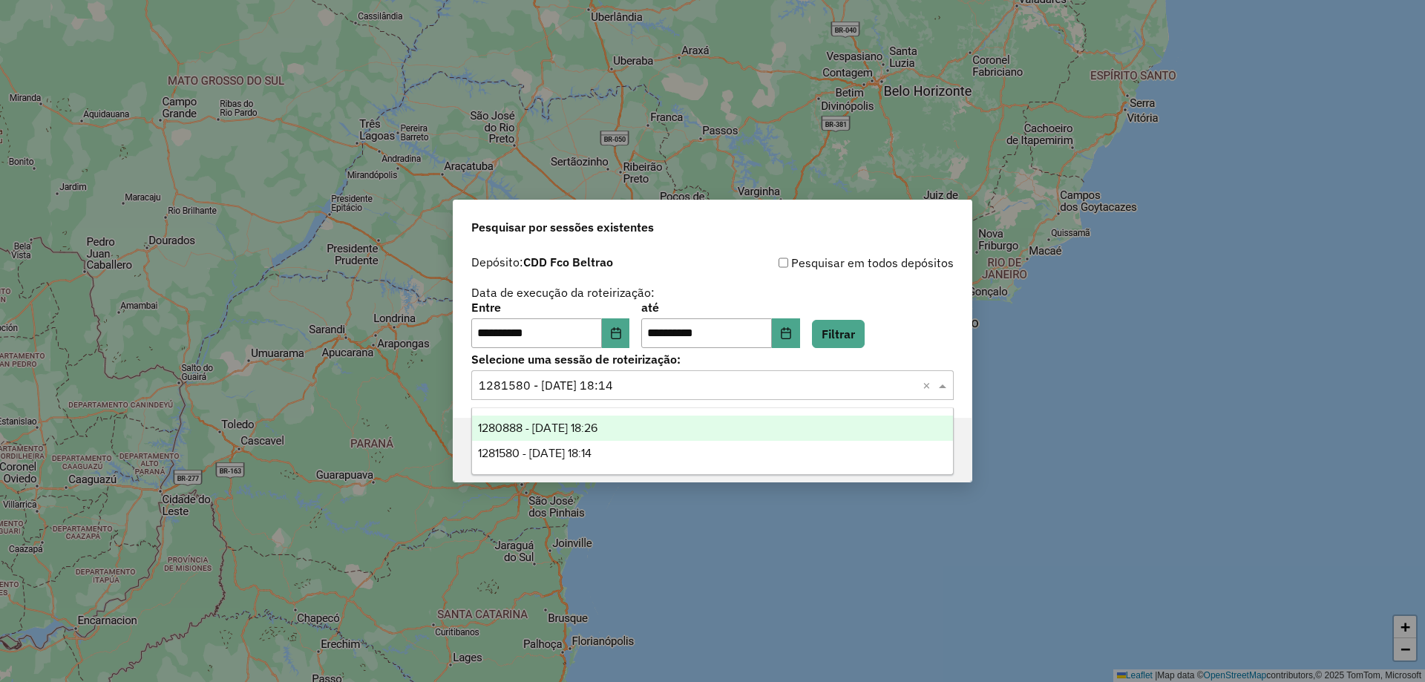
click at [597, 424] on span "1280888 - 23/09/2025 18:26" at bounding box center [537, 427] width 119 height 13
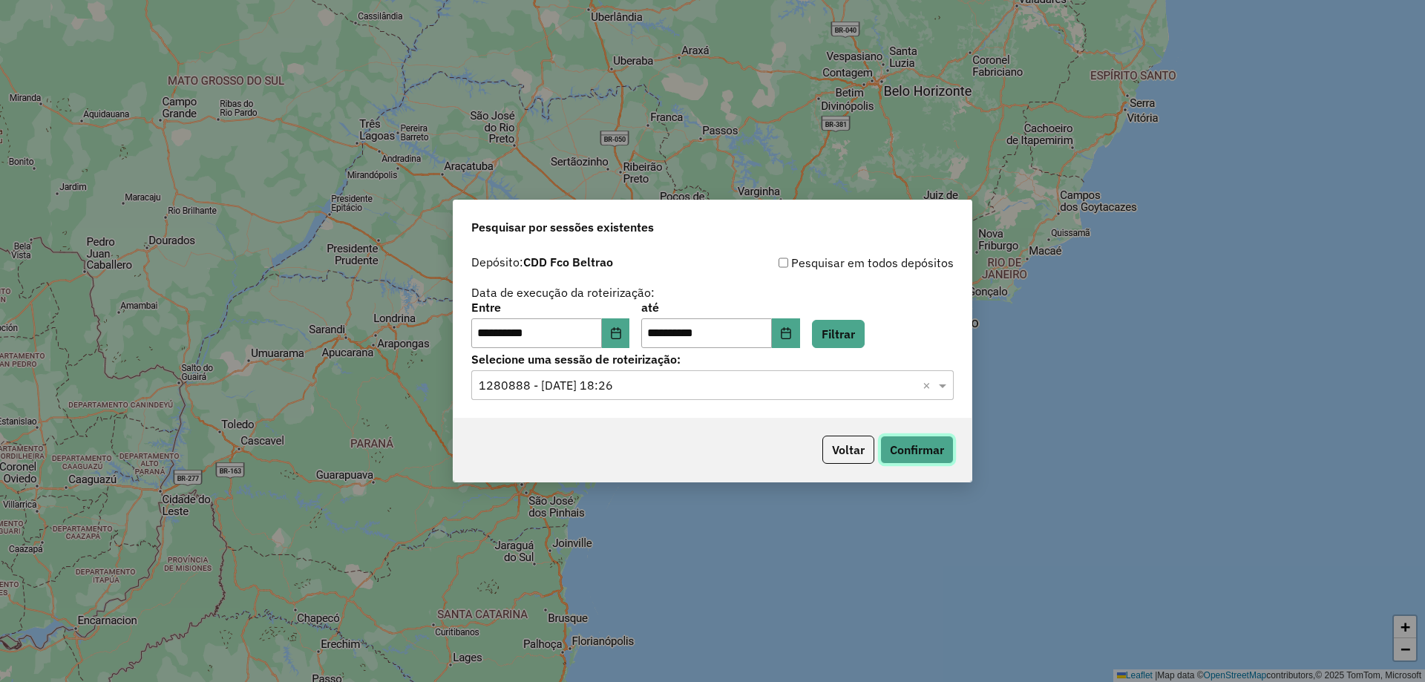
click at [899, 443] on button "Confirmar" at bounding box center [916, 450] width 73 height 28
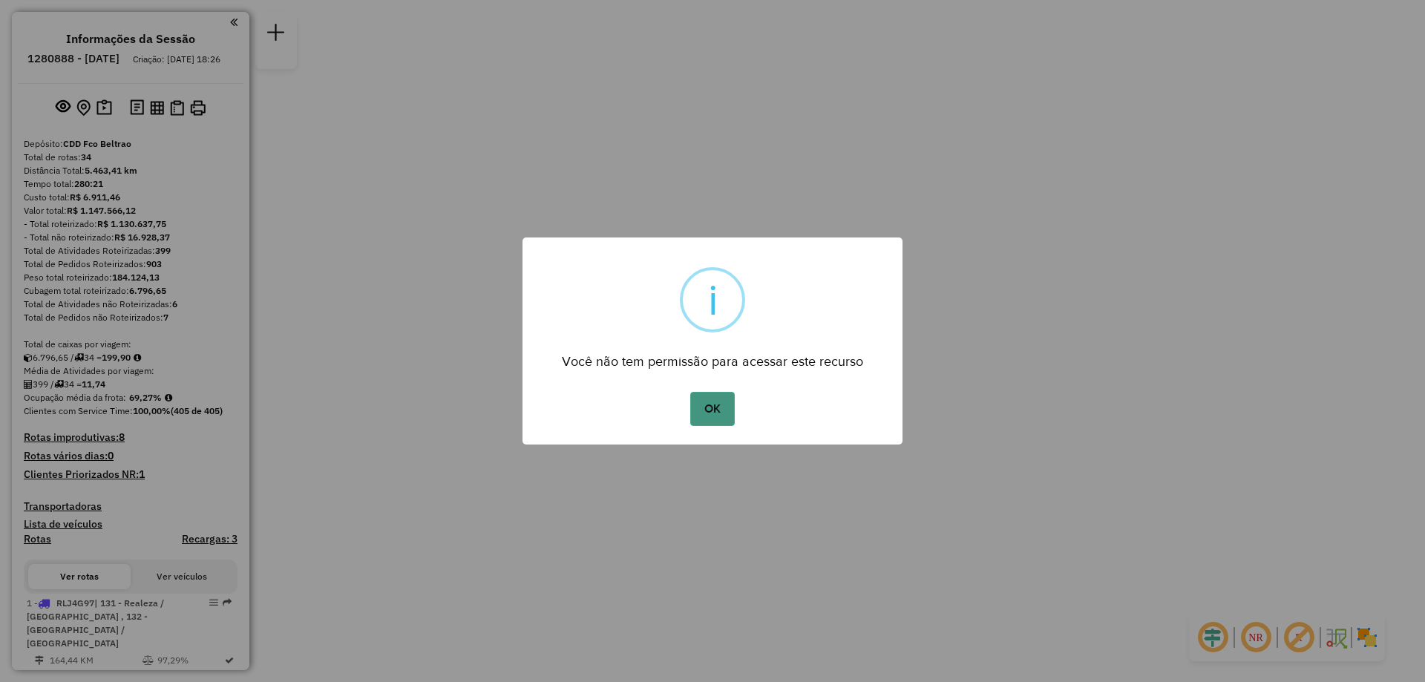
click at [691, 410] on button "OK" at bounding box center [712, 409] width 44 height 34
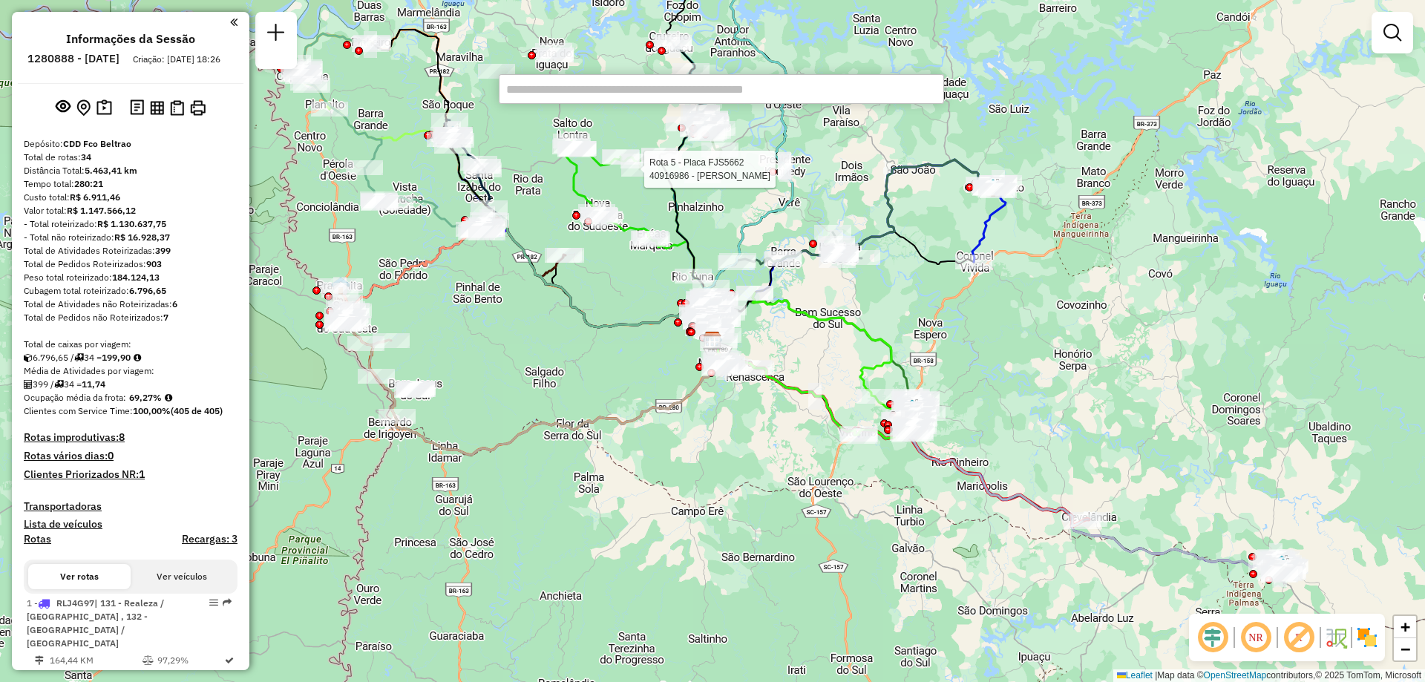
type input "******"
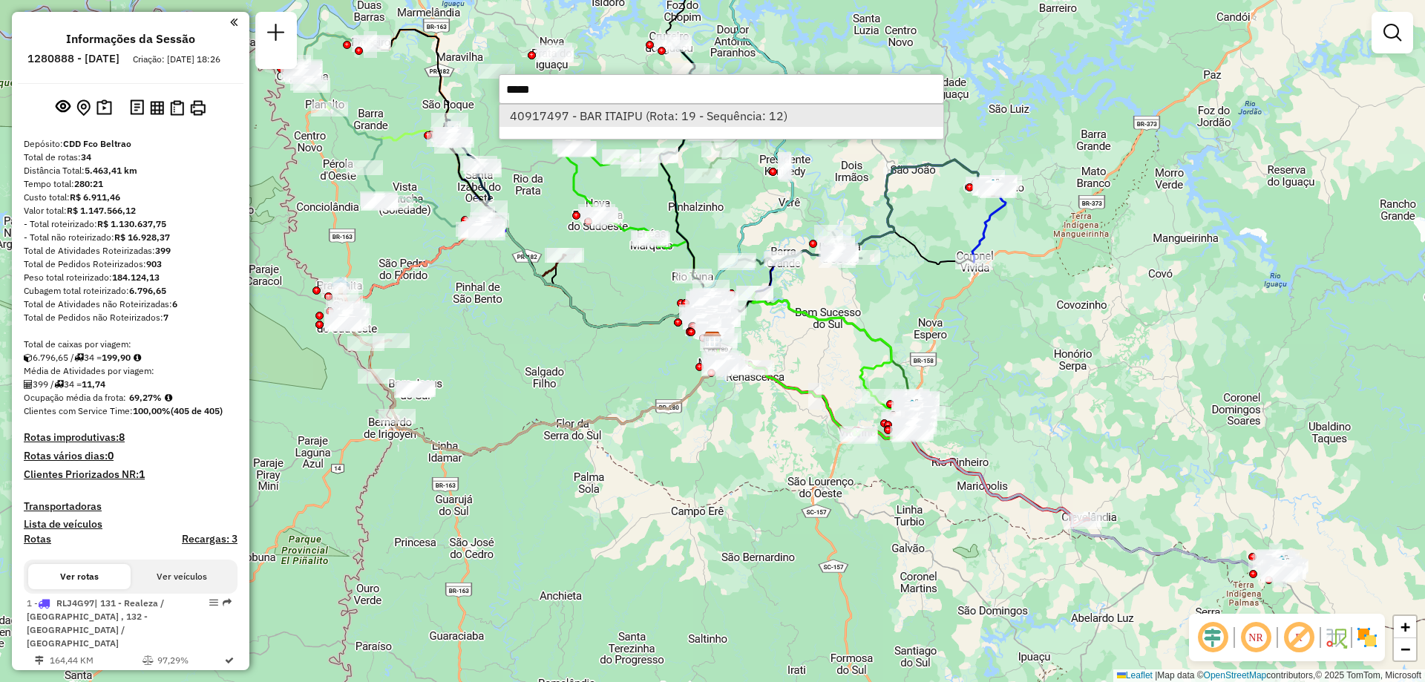
type input "*****"
click at [617, 119] on li "40917497 - BAR ITAIPU (Rota: 19 - Sequência: 12)" at bounding box center [721, 116] width 444 height 22
select select "**********"
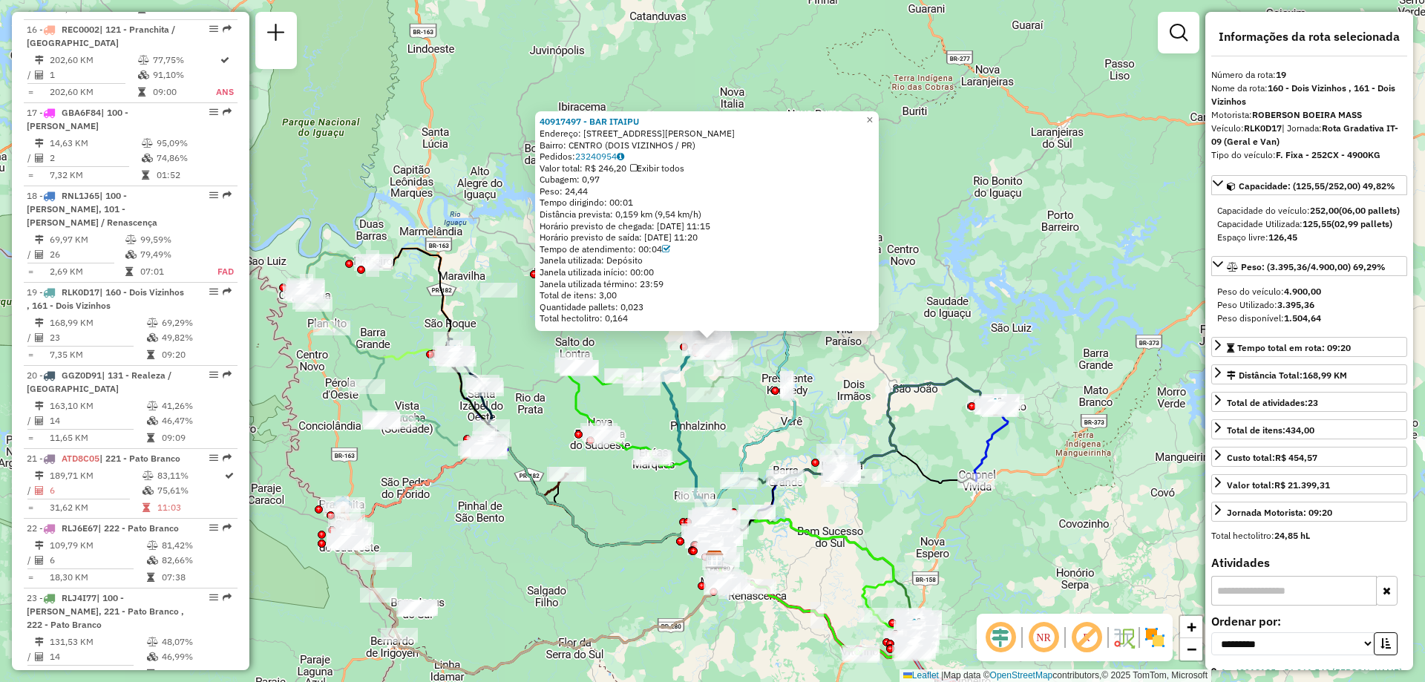
scroll to position [2171, 0]
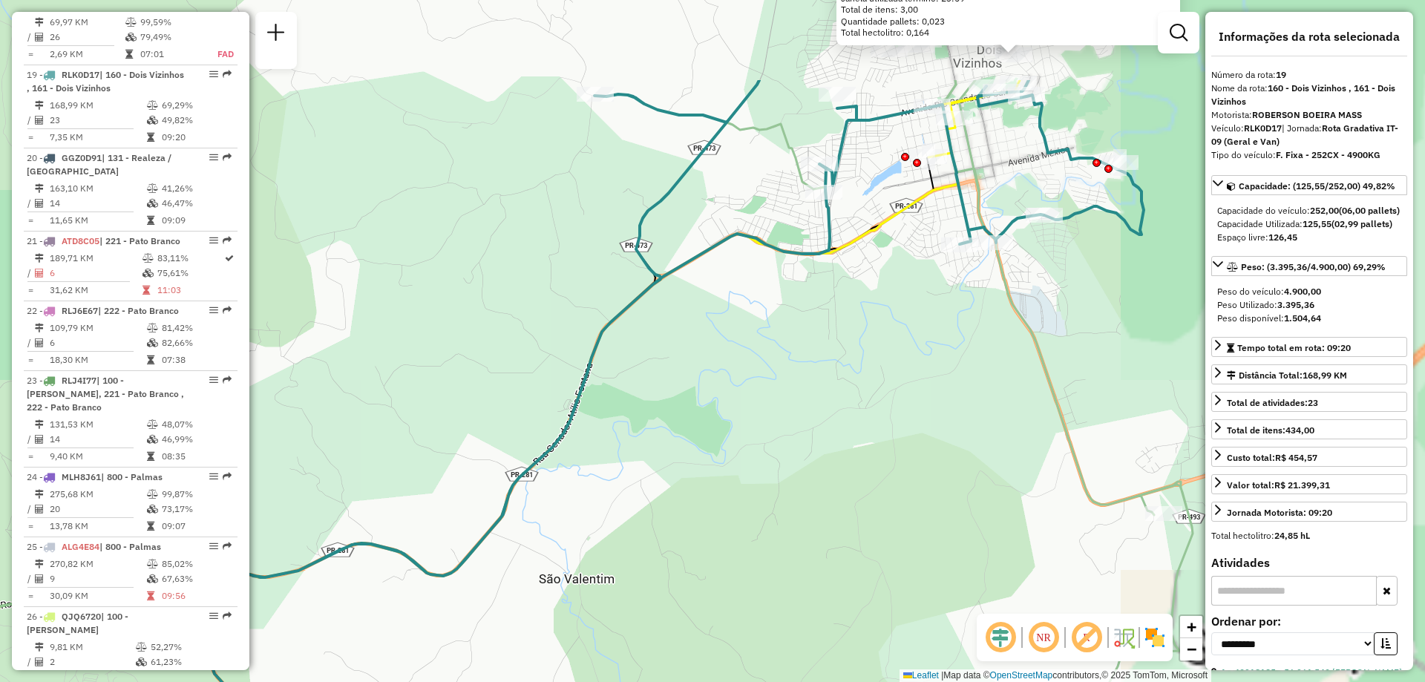
drag, startPoint x: 759, startPoint y: 479, endPoint x: 683, endPoint y: 562, distance: 112.9
click at [683, 562] on div "40917497 - BAR ITAIPU Endereço: [GEOGRAPHIC_DATA] DE VASCONCELOS 365 Bairro: [G…" at bounding box center [712, 341] width 1425 height 682
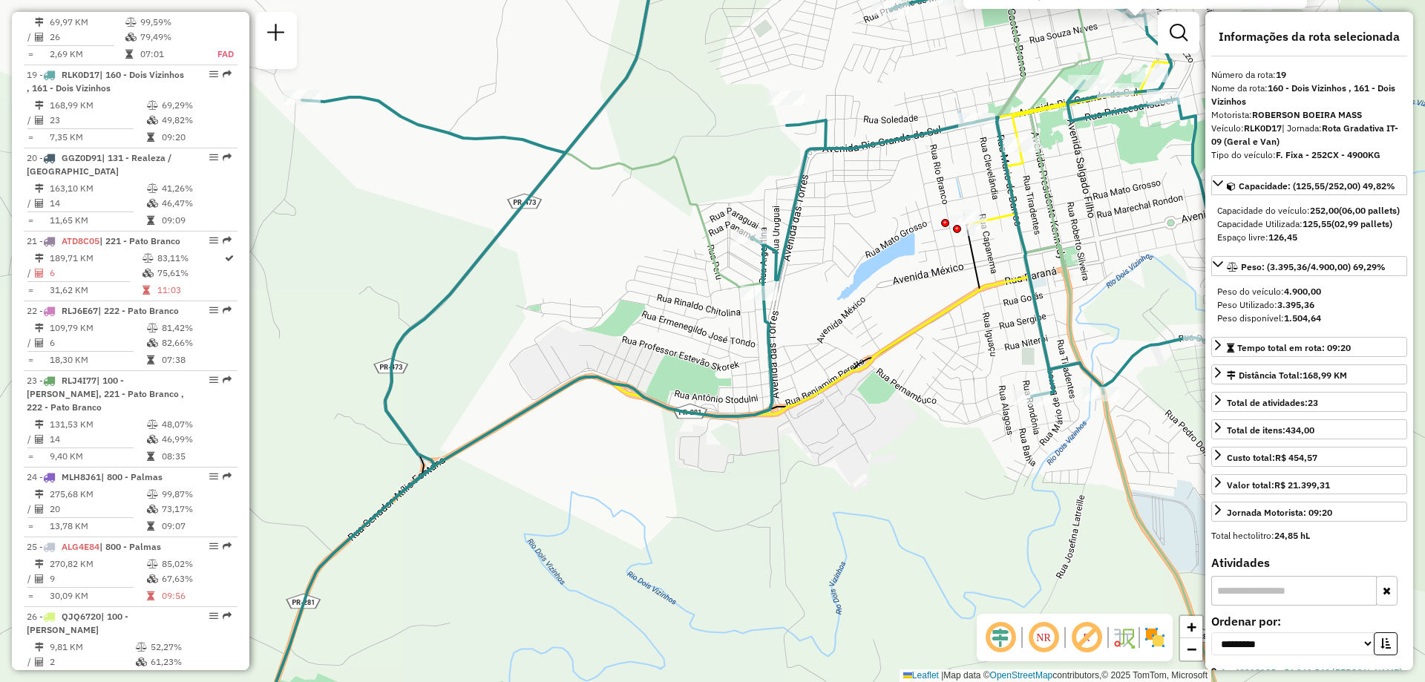
click at [939, 130] on icon at bounding box center [825, 341] width 1147 height 818
click at [1014, 142] on span "Exibir somente esta rota" at bounding box center [1030, 143] width 132 height 12
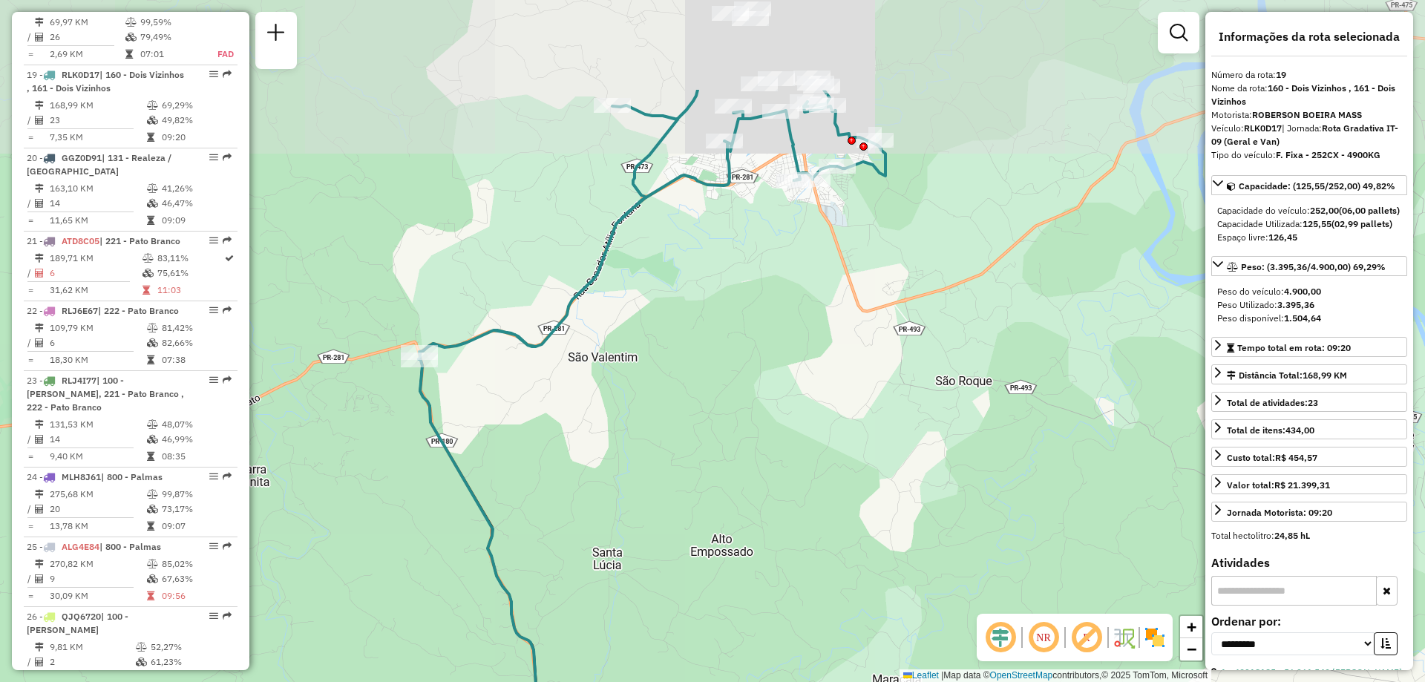
drag, startPoint x: 534, startPoint y: 300, endPoint x: 568, endPoint y: 445, distance: 148.7
click at [568, 444] on div "Janela de atendimento Grade de atendimento Capacidade Transportadoras Veículos …" at bounding box center [712, 341] width 1425 height 682
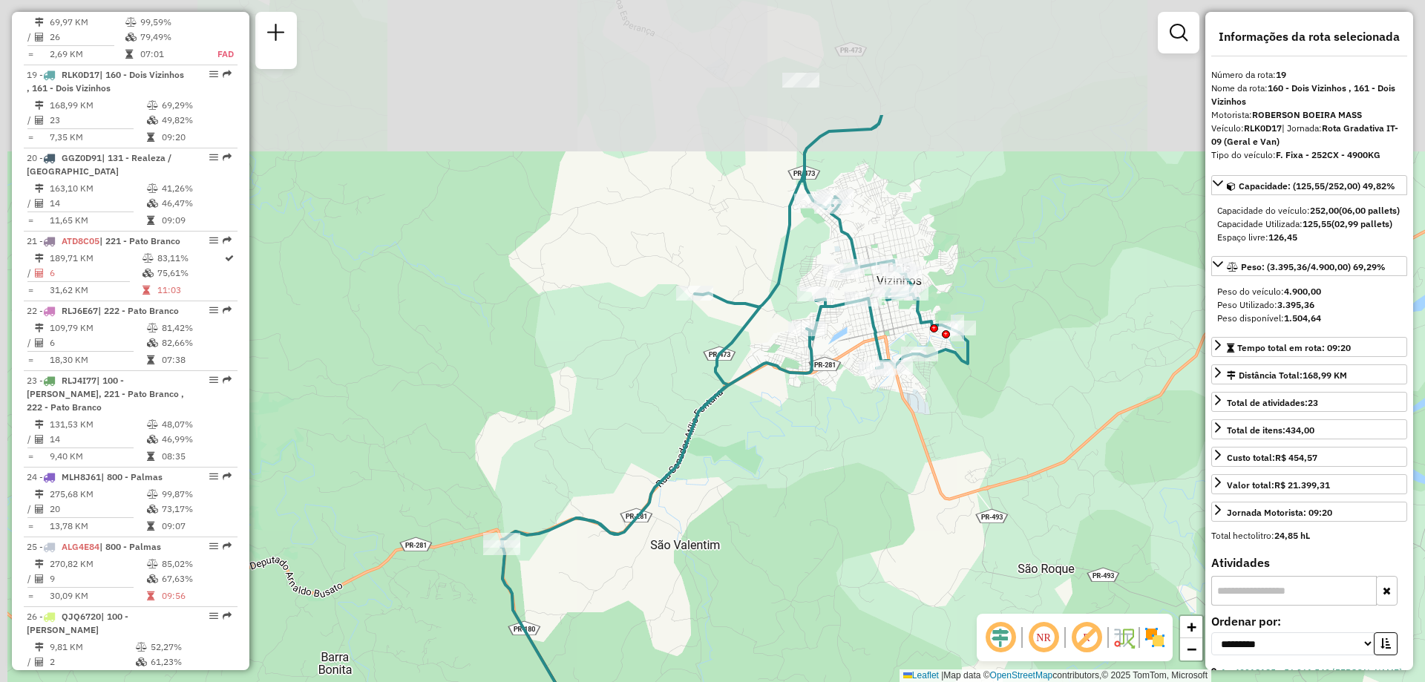
drag, startPoint x: 529, startPoint y: 198, endPoint x: 606, endPoint y: 395, distance: 211.2
click at [606, 395] on div "Janela de atendimento Grade de atendimento Capacidade Transportadoras Veículos …" at bounding box center [712, 341] width 1425 height 682
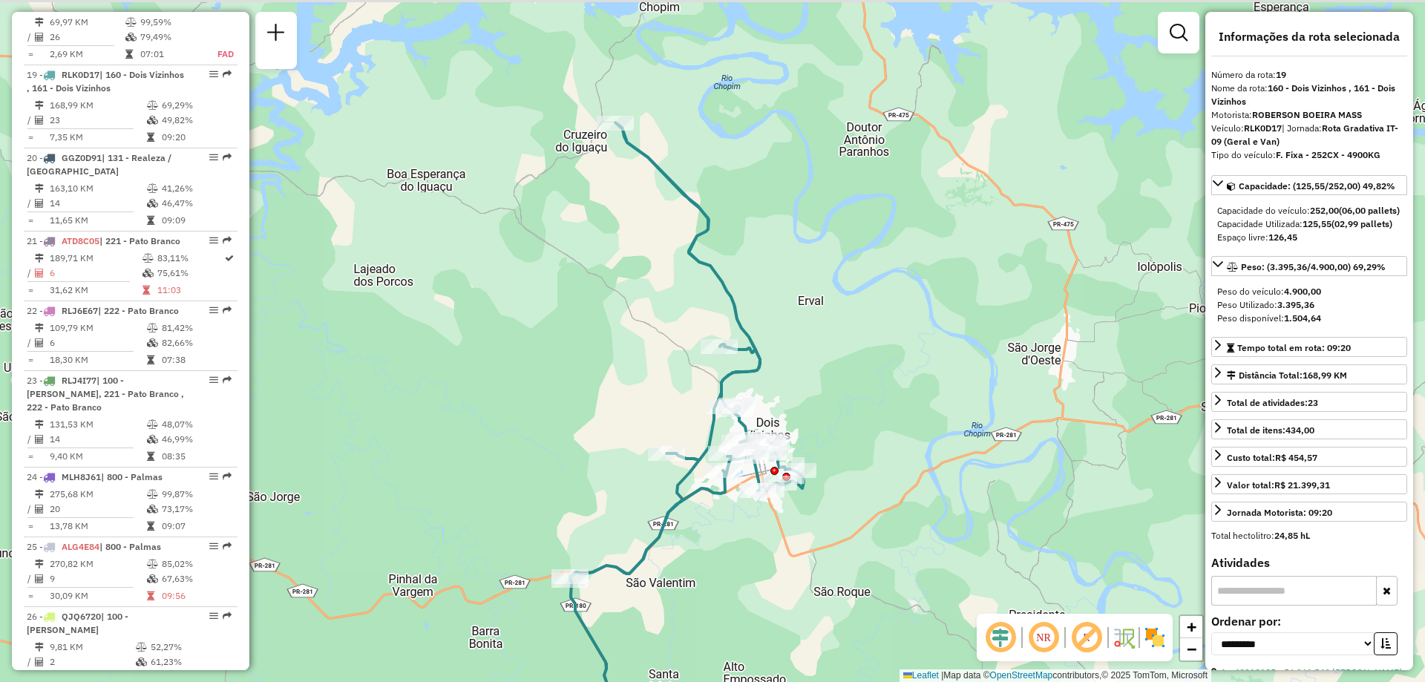
drag, startPoint x: 554, startPoint y: 102, endPoint x: 579, endPoint y: 247, distance: 146.7
click at [579, 247] on div "Janela de atendimento Grade de atendimento Capacidade Transportadoras Veículos …" at bounding box center [712, 341] width 1425 height 682
